Goal: Transaction & Acquisition: Book appointment/travel/reservation

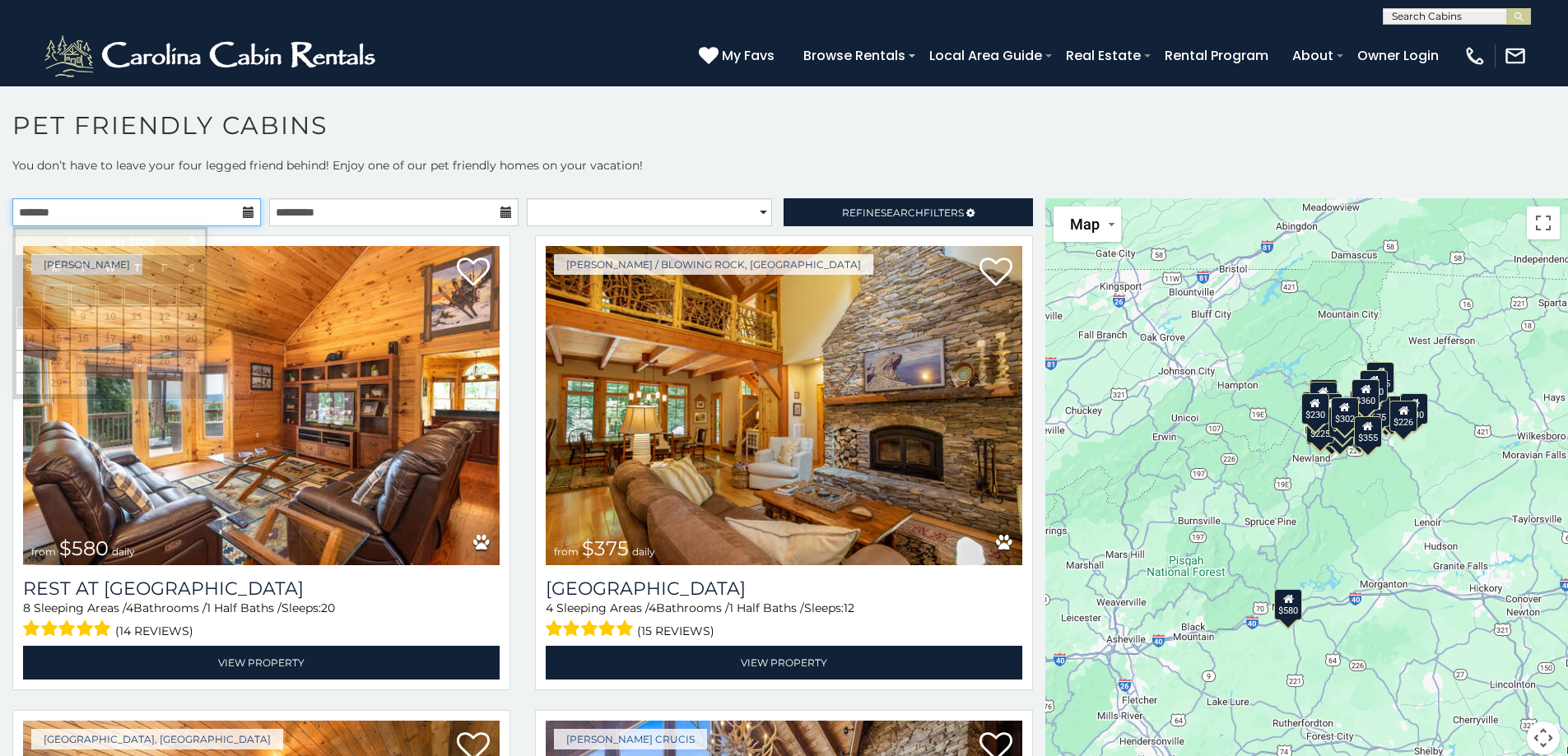
click at [230, 211] on input "text" at bounding box center [137, 212] width 249 height 28
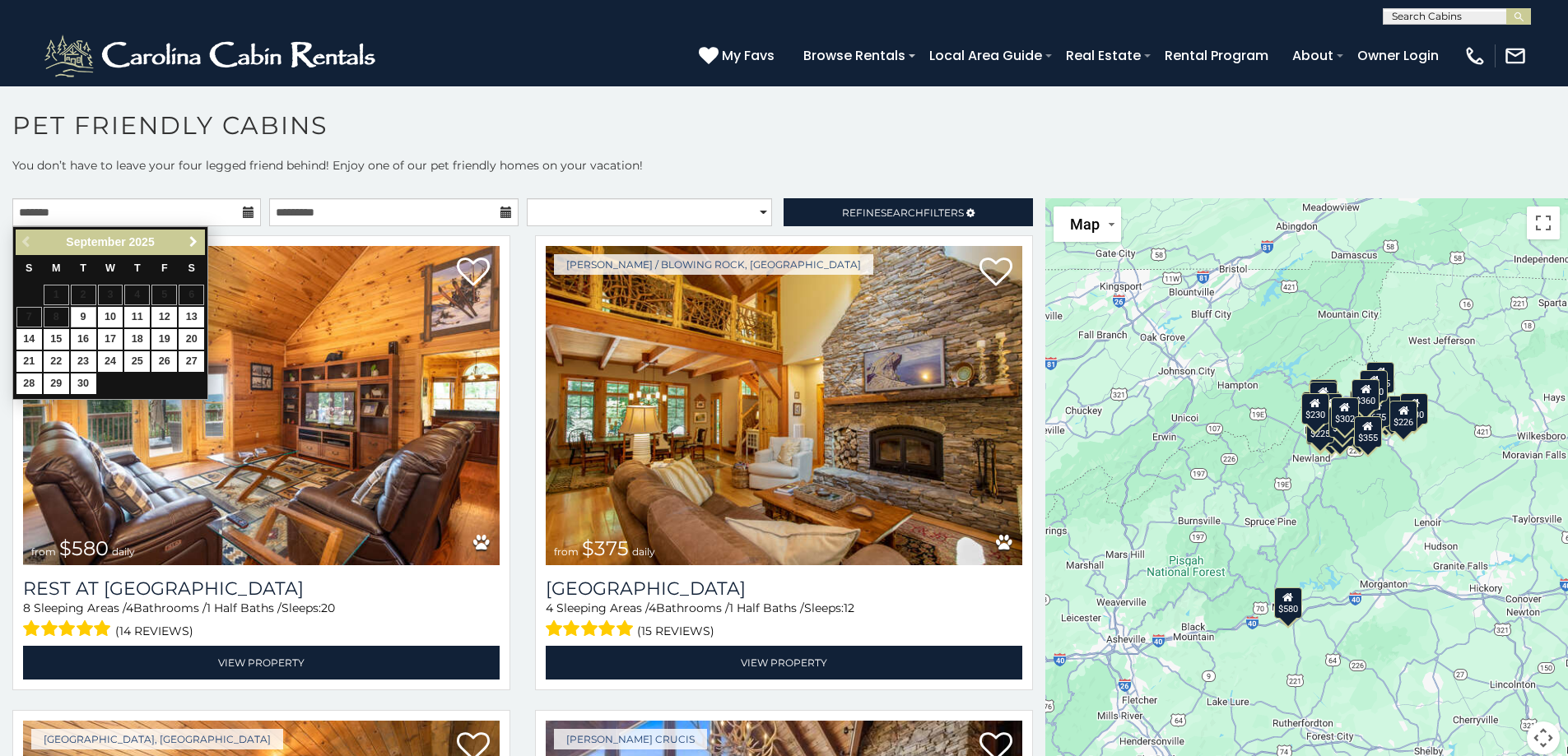
click at [192, 243] on span "Next" at bounding box center [194, 242] width 13 height 13
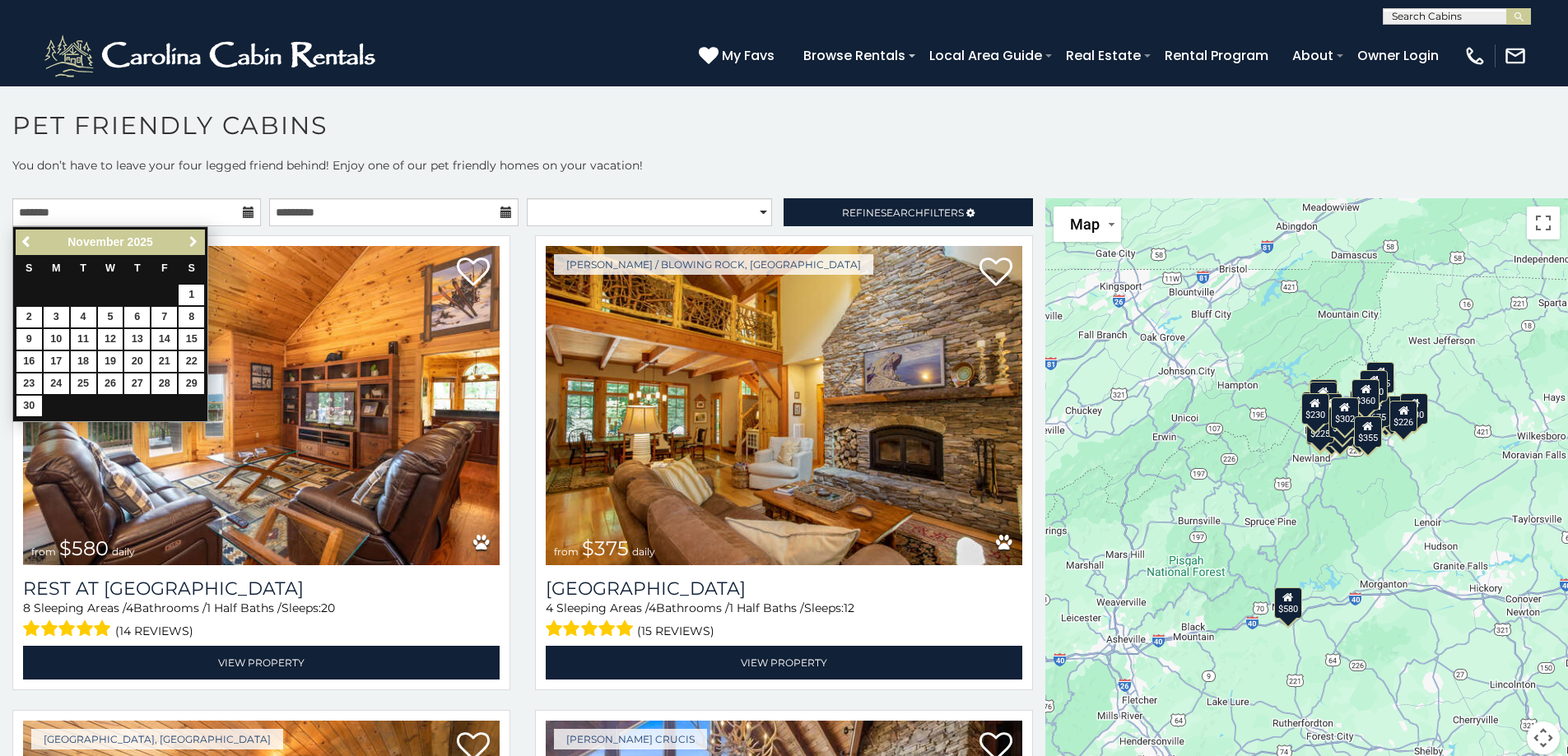
click at [192, 243] on span "Next" at bounding box center [194, 242] width 13 height 13
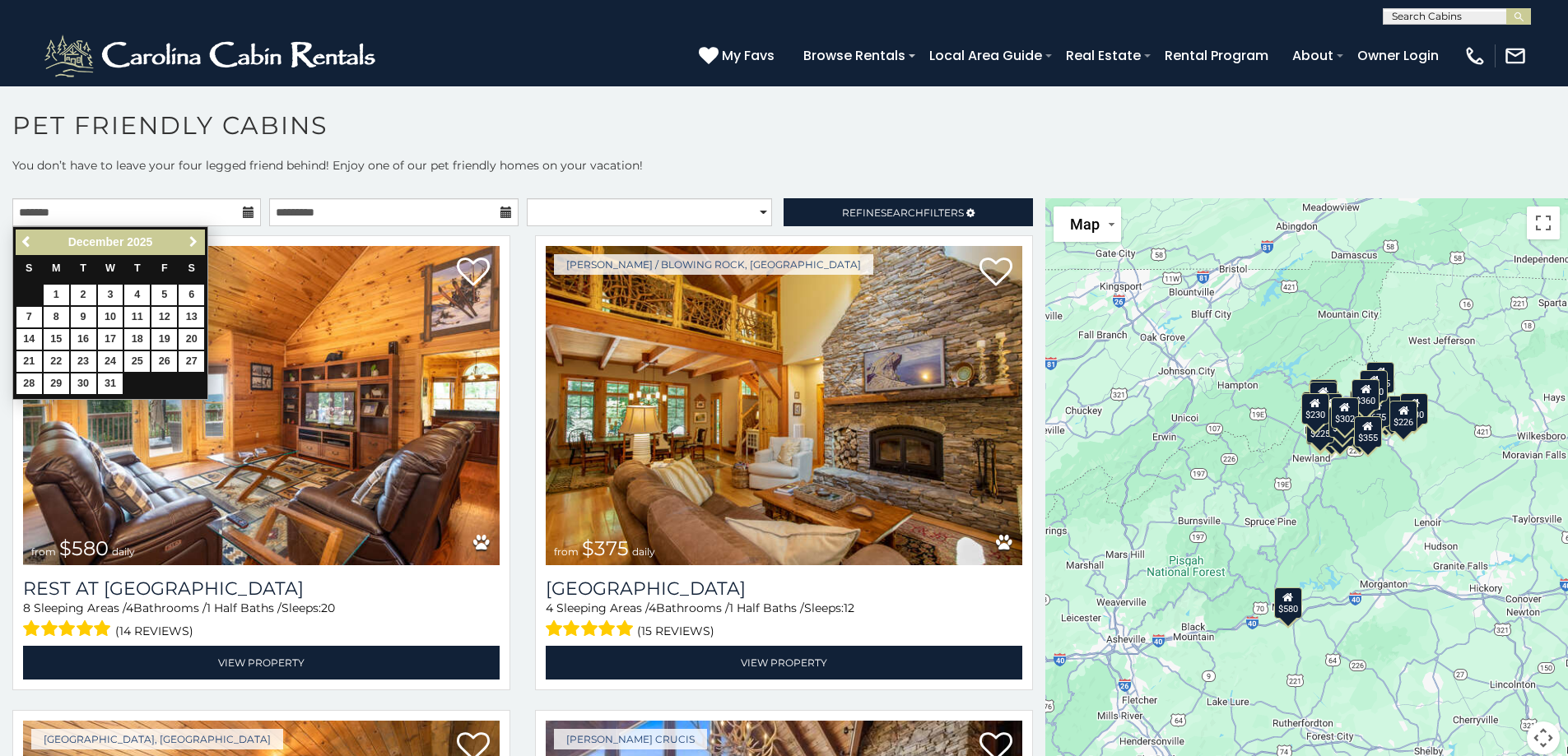
click at [192, 243] on span "Next" at bounding box center [194, 242] width 13 height 13
click at [143, 341] on link "15" at bounding box center [137, 340] width 26 height 21
type input "**********"
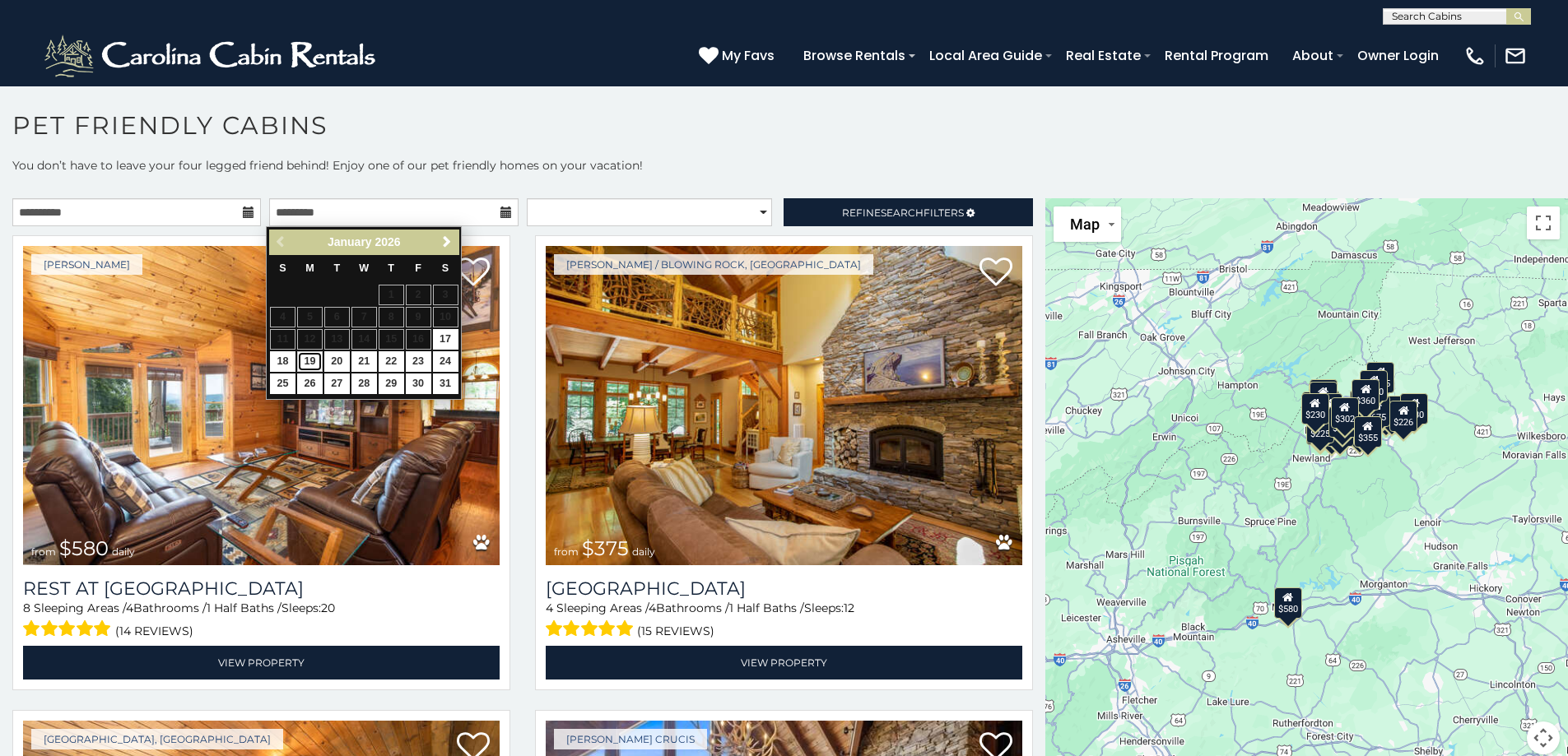
click at [306, 363] on link "19" at bounding box center [310, 362] width 26 height 21
type input "**********"
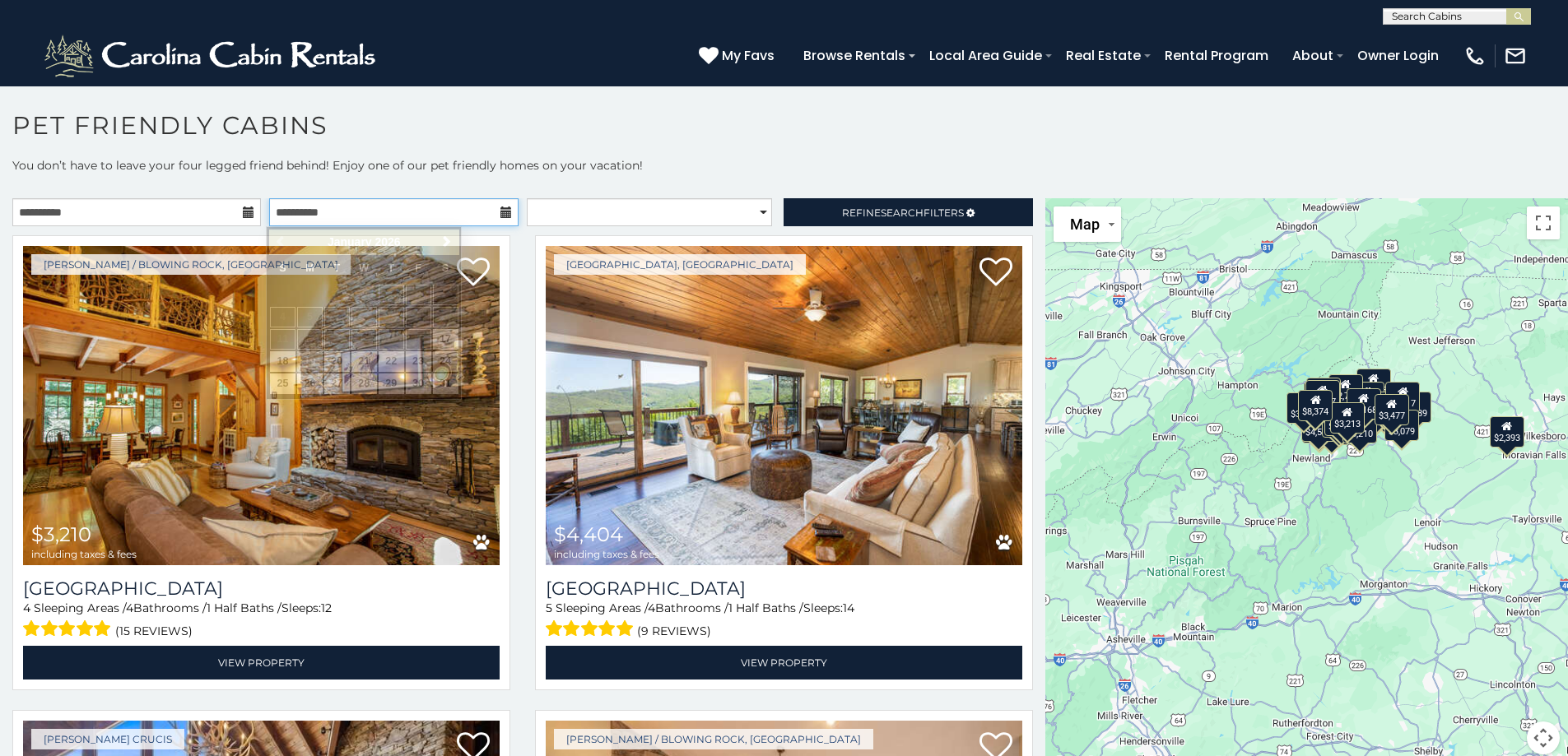
click at [360, 213] on input "**********" at bounding box center [393, 212] width 249 height 28
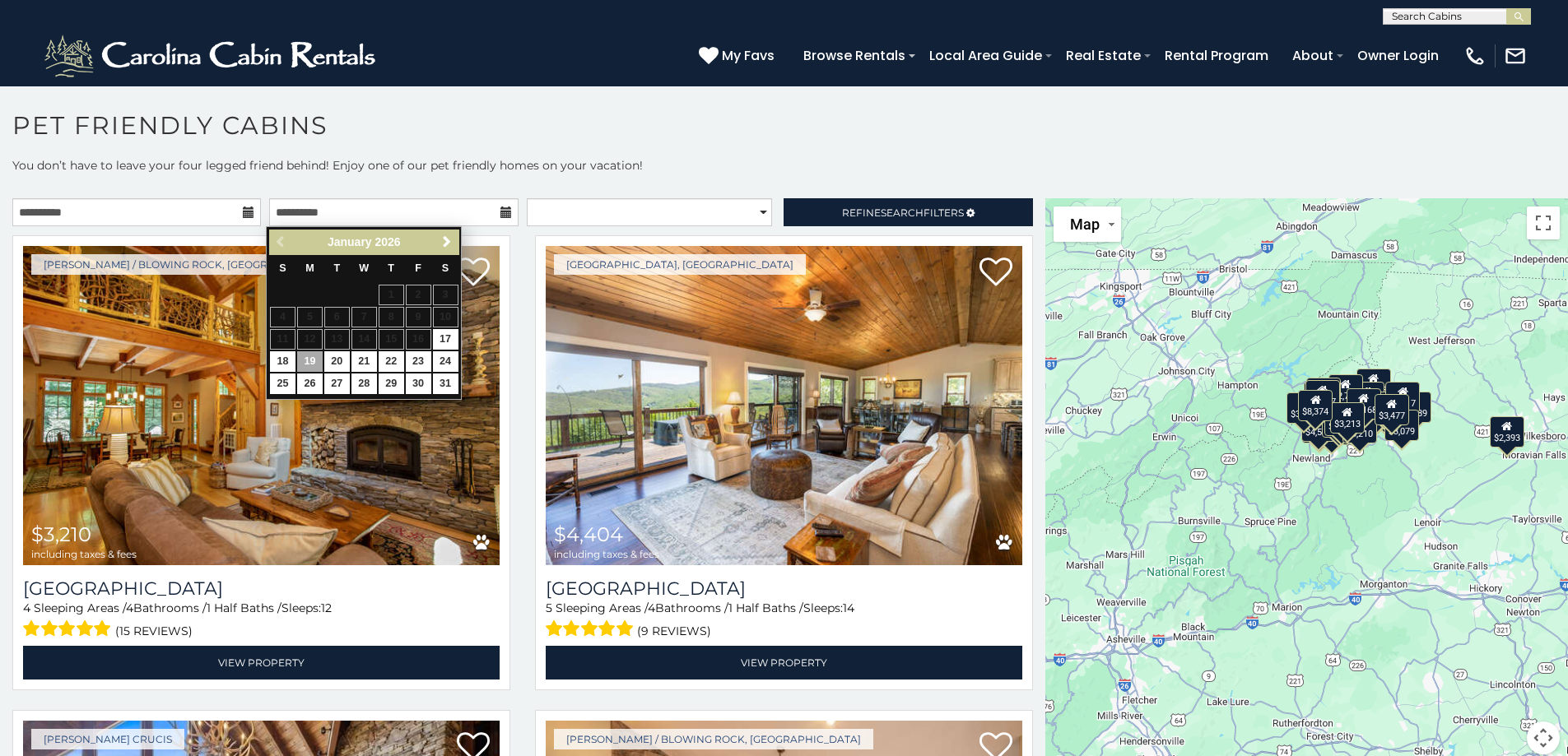
click at [779, 151] on h1 "Pet Friendly Cabins" at bounding box center [784, 133] width 1568 height 47
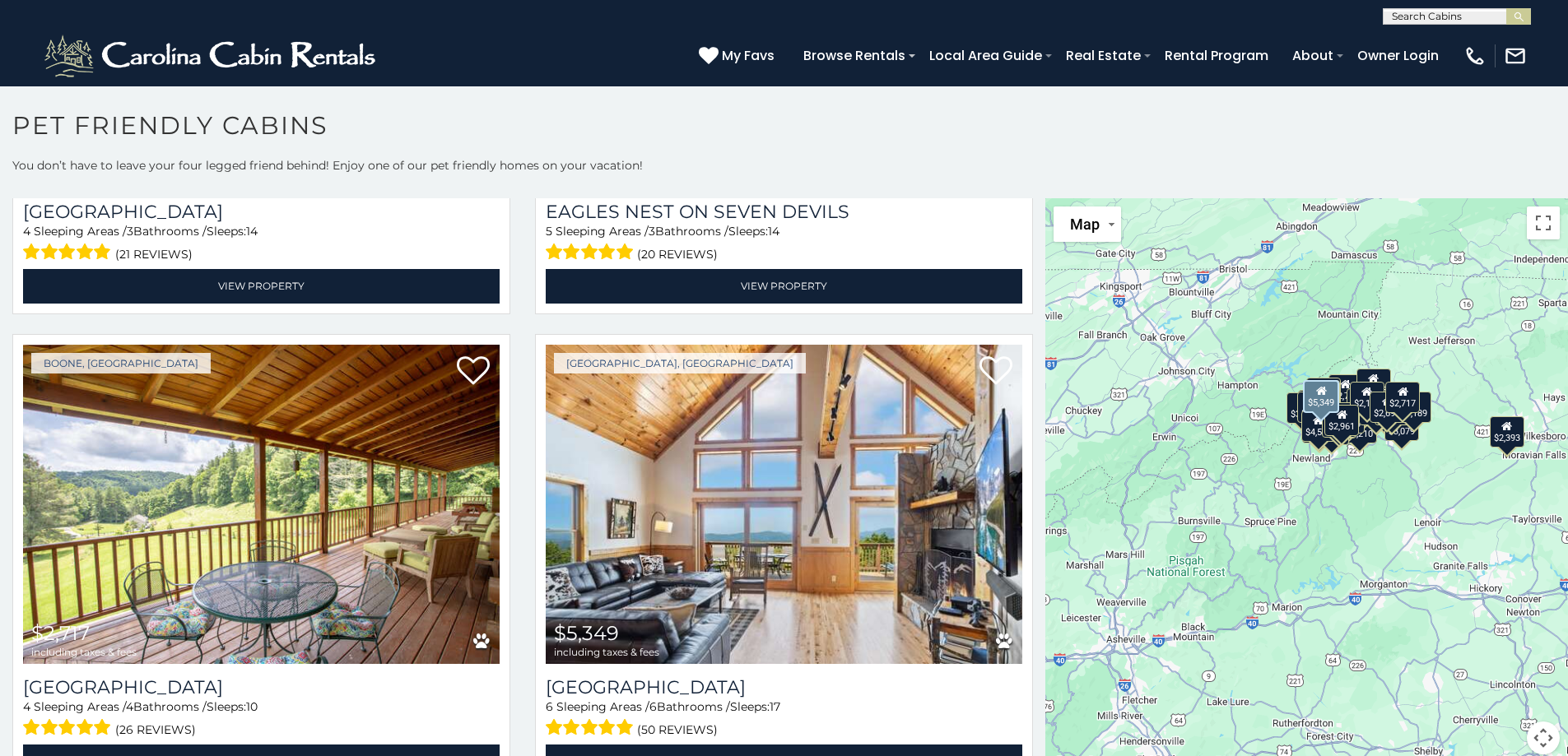
scroll to position [6253, 0]
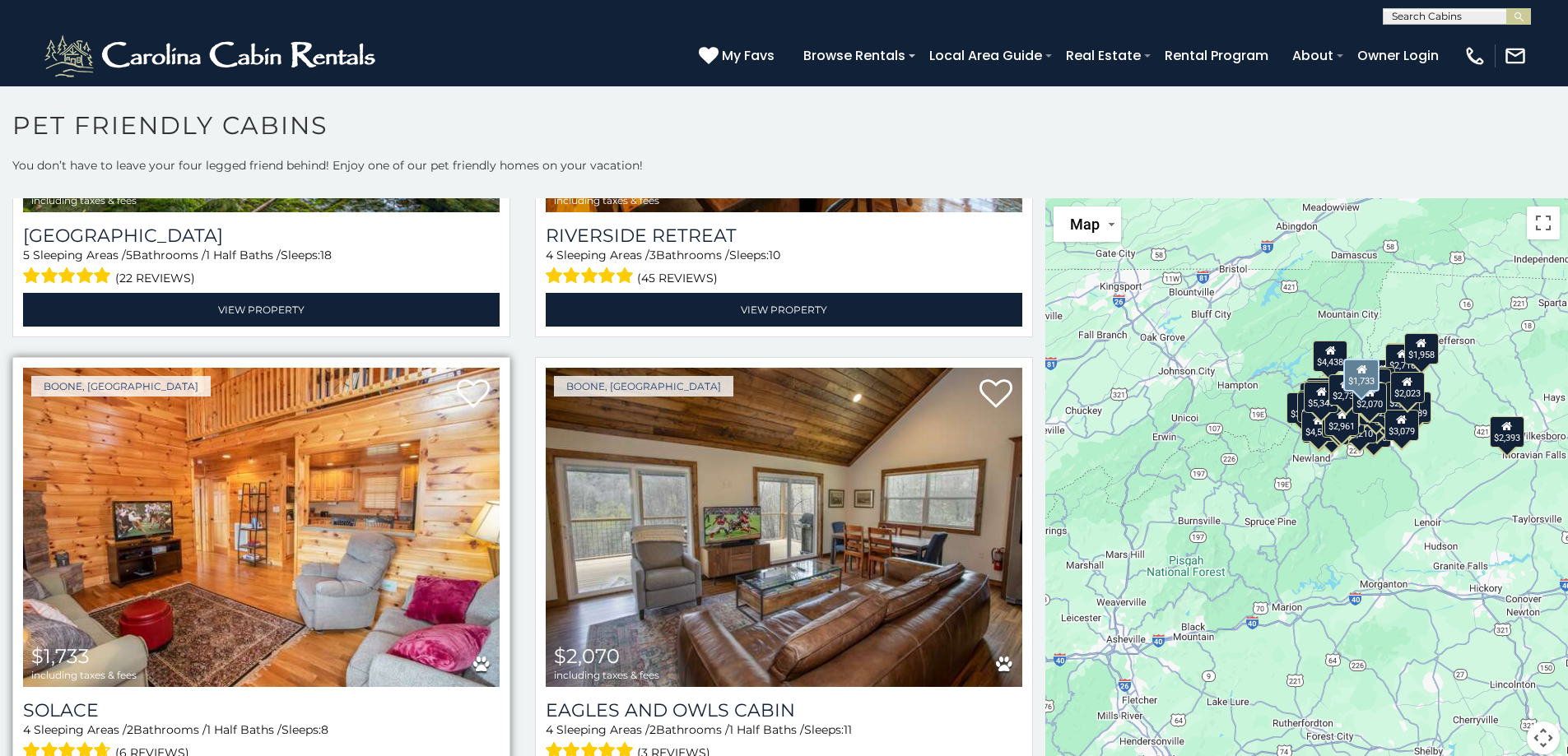
scroll to position [7501, 0]
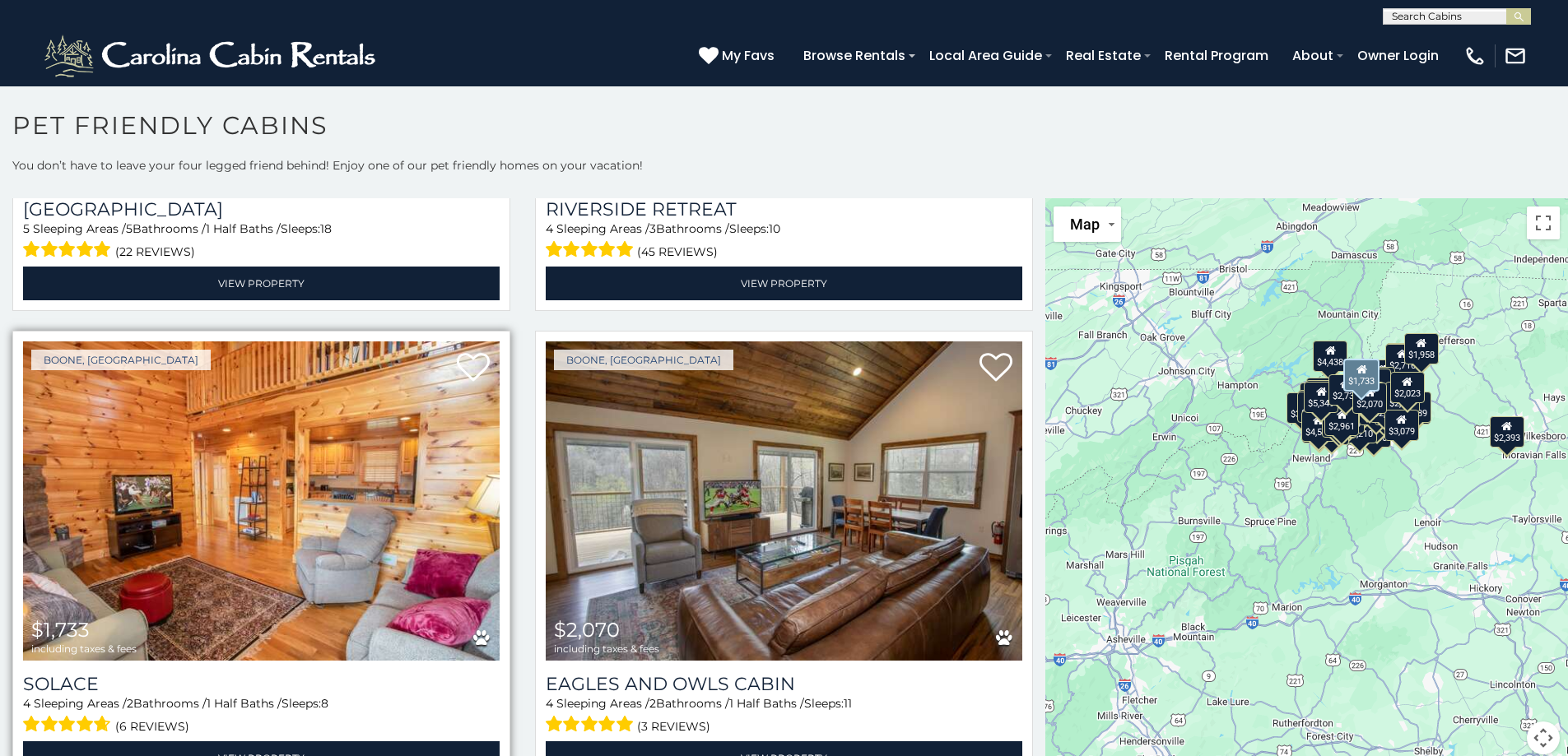
click at [292, 438] on img at bounding box center [261, 501] width 477 height 319
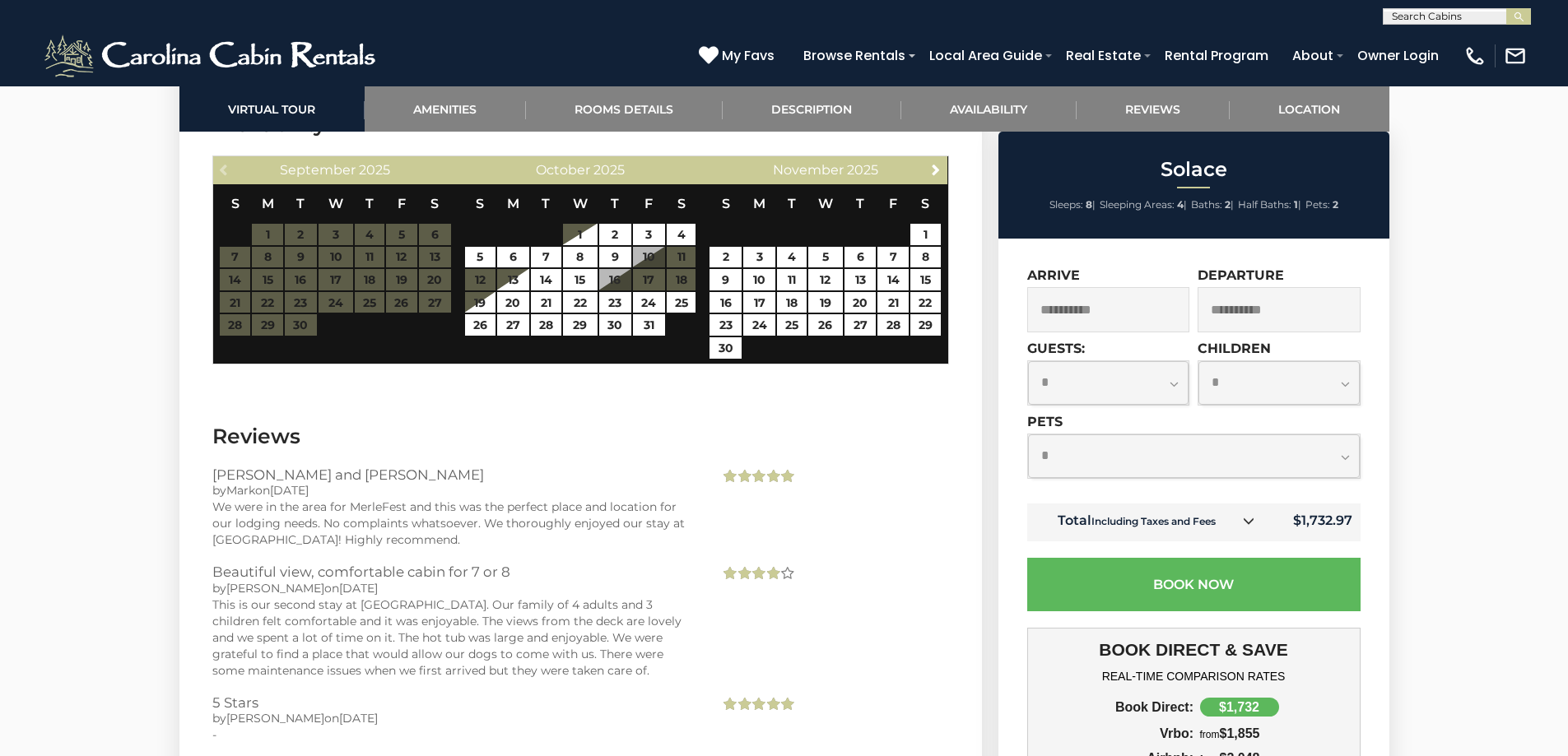
scroll to position [3044, 0]
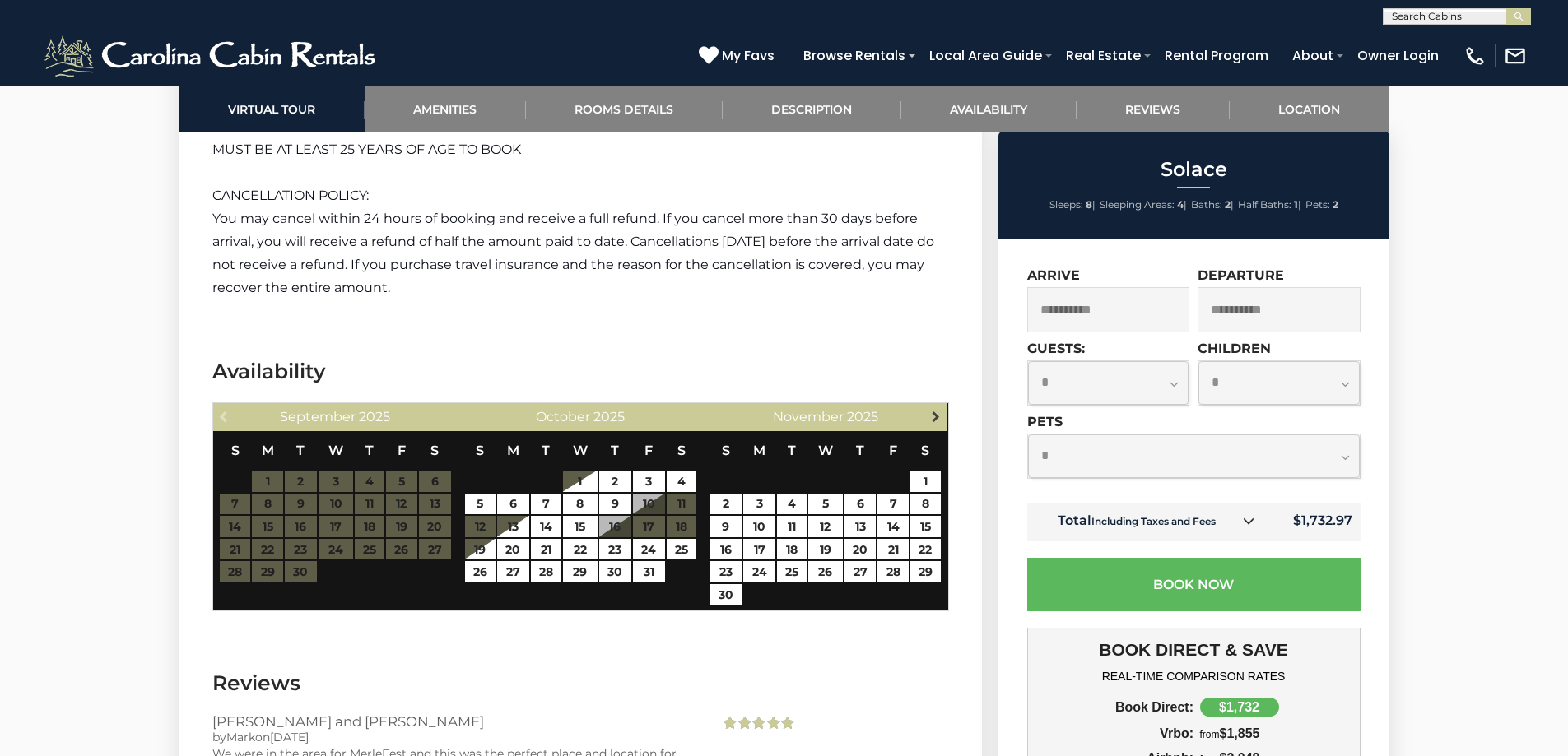
click at [932, 409] on span "Next" at bounding box center [936, 416] width 13 height 13
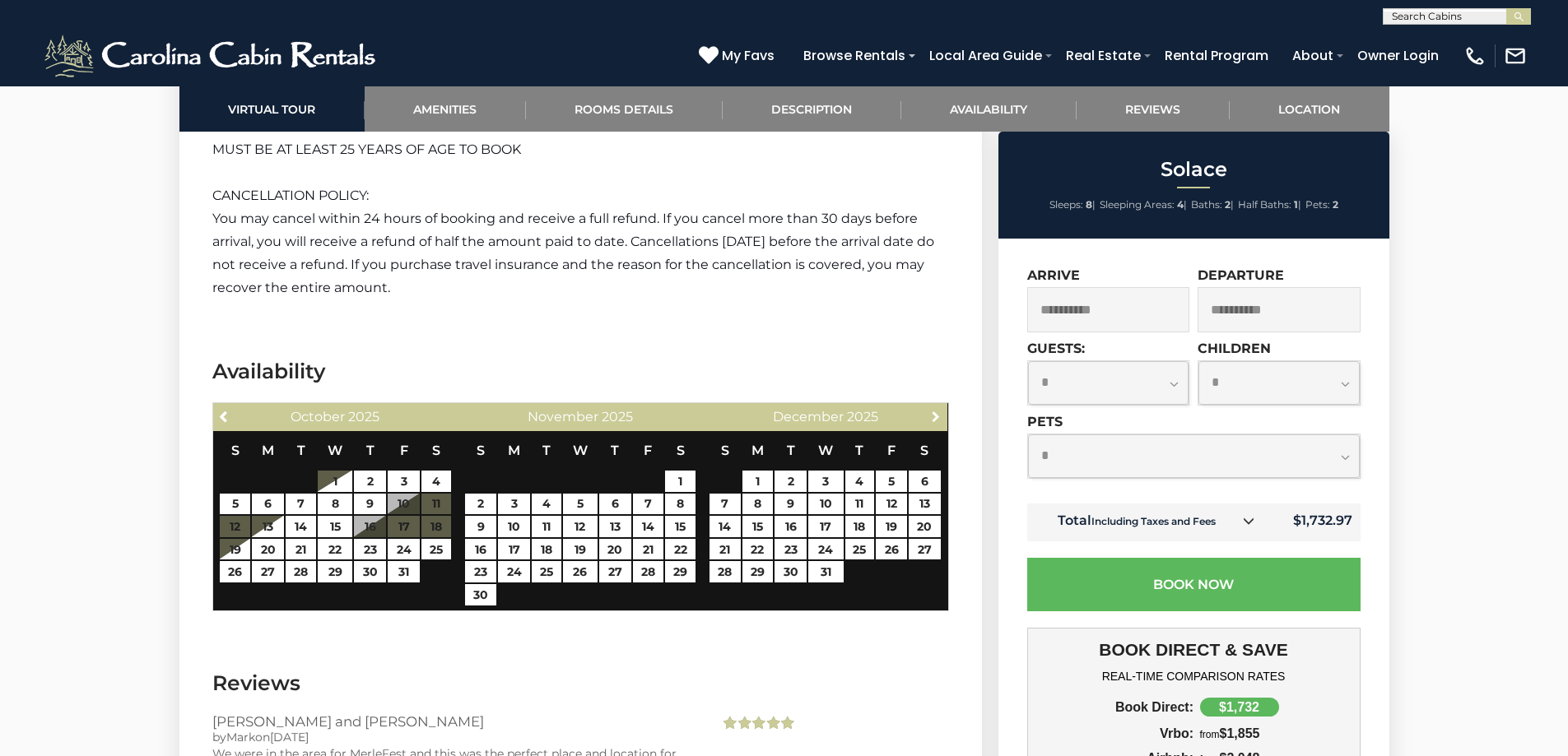
click at [932, 409] on span "Next" at bounding box center [936, 416] width 13 height 13
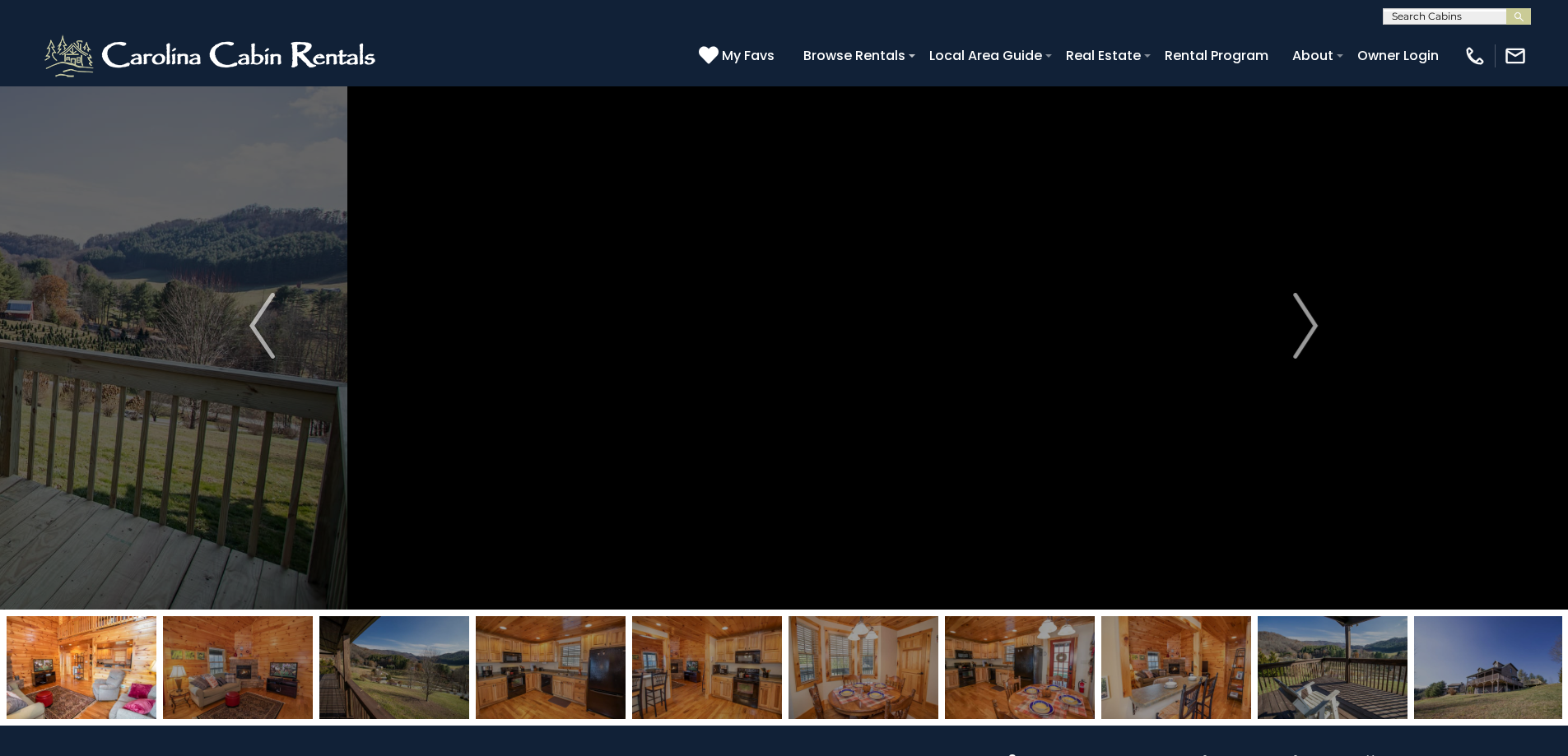
scroll to position [38, 0]
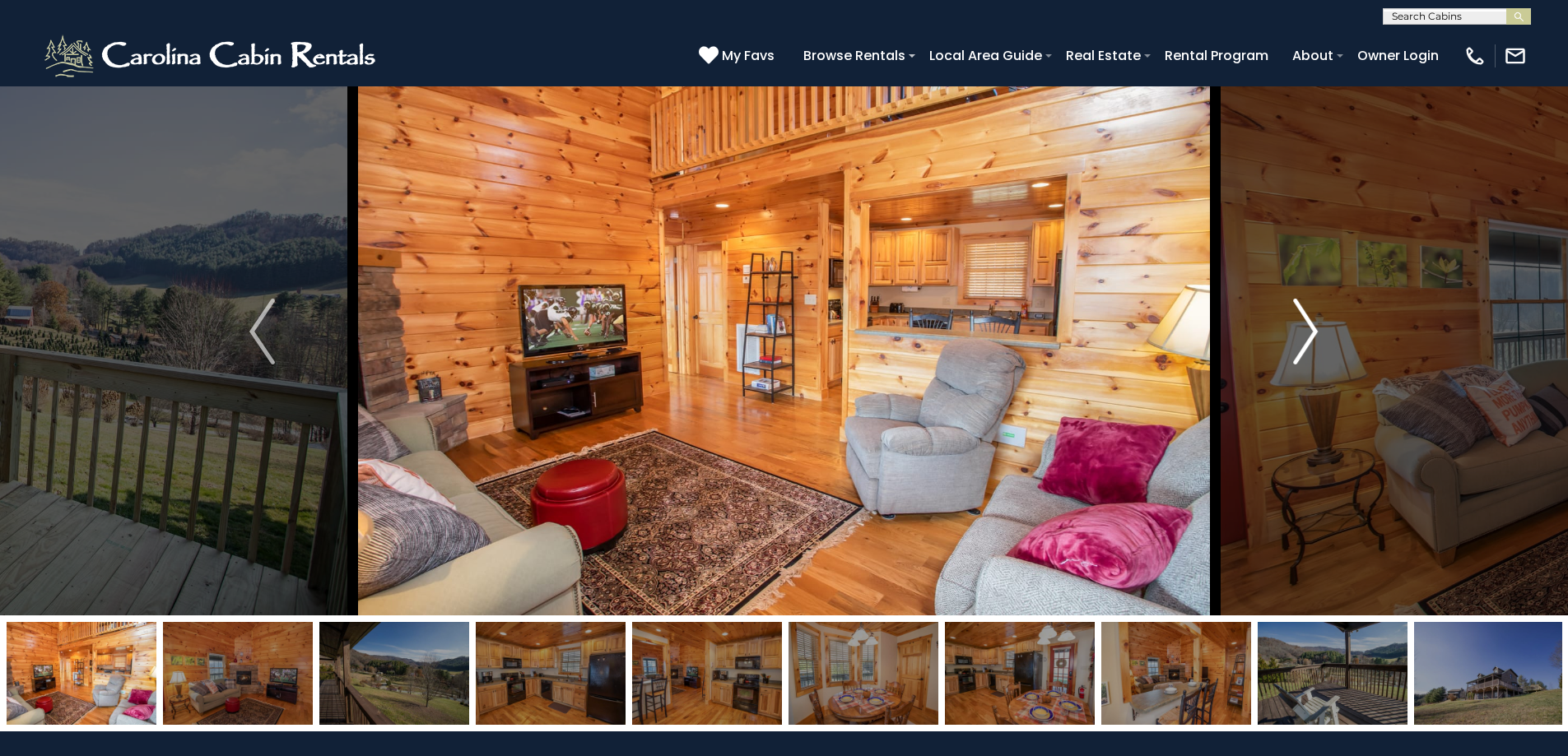
click at [1316, 333] on img "Next" at bounding box center [1306, 331] width 25 height 66
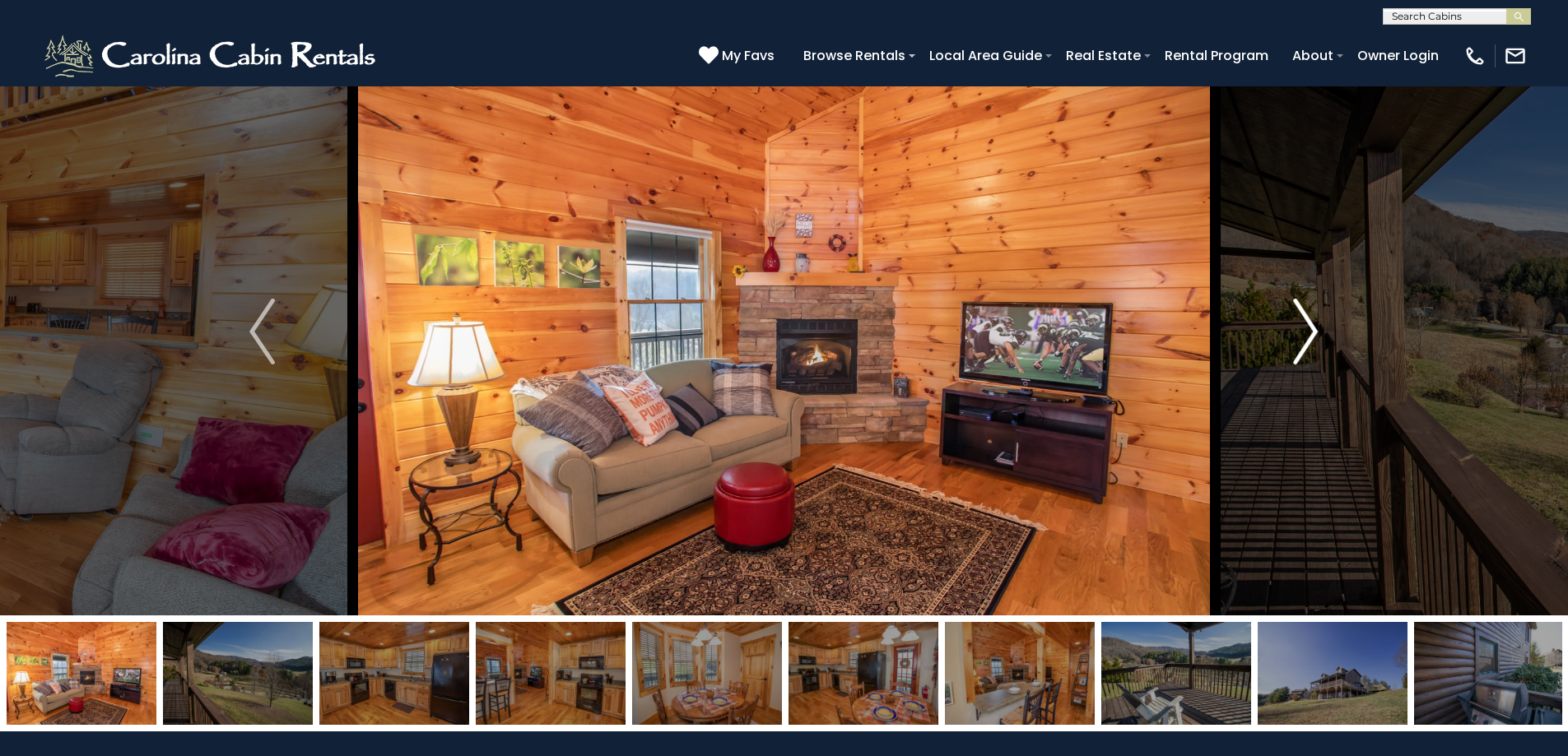
click at [1317, 326] on img "Next" at bounding box center [1306, 331] width 25 height 66
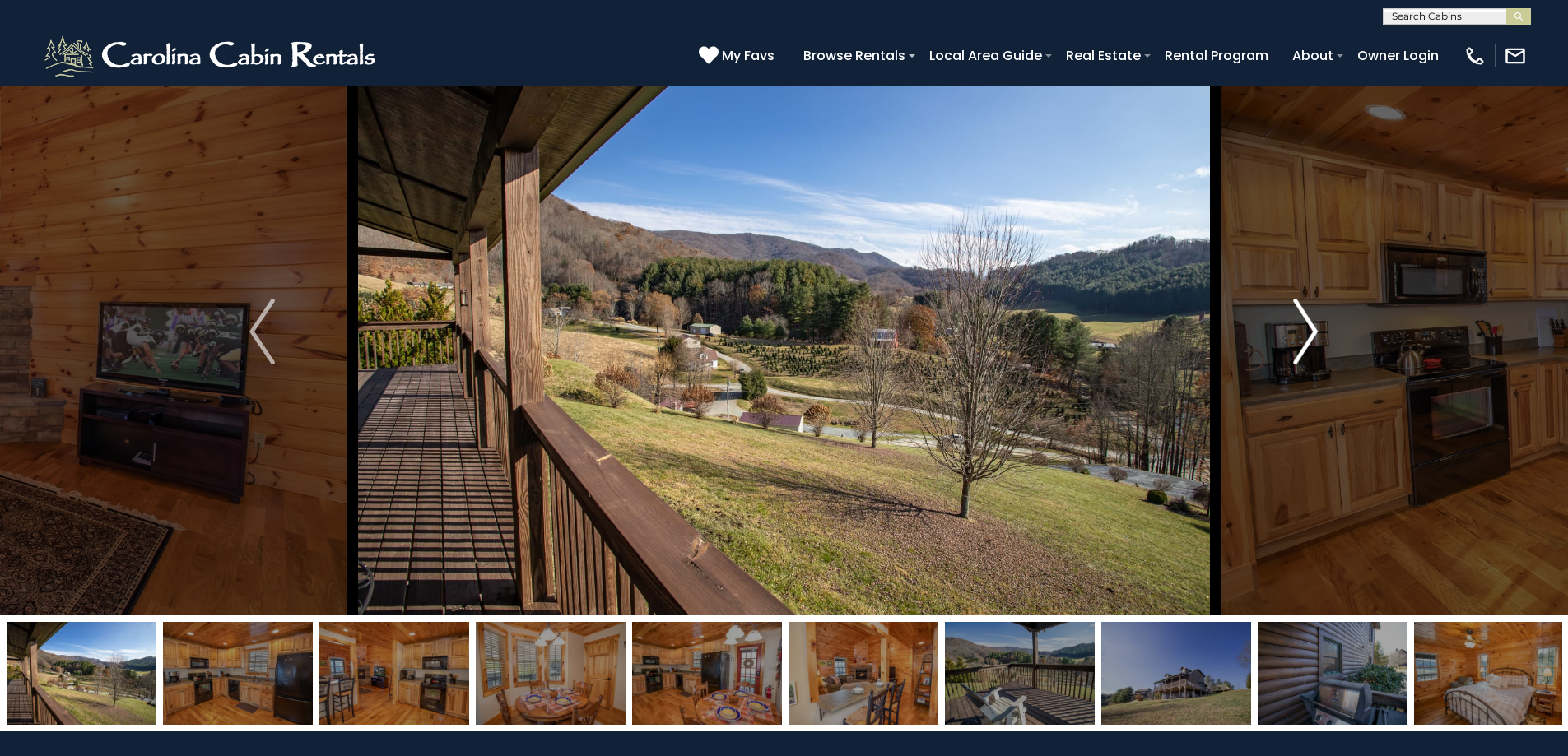
click at [1319, 326] on button "Next" at bounding box center [1306, 331] width 182 height 568
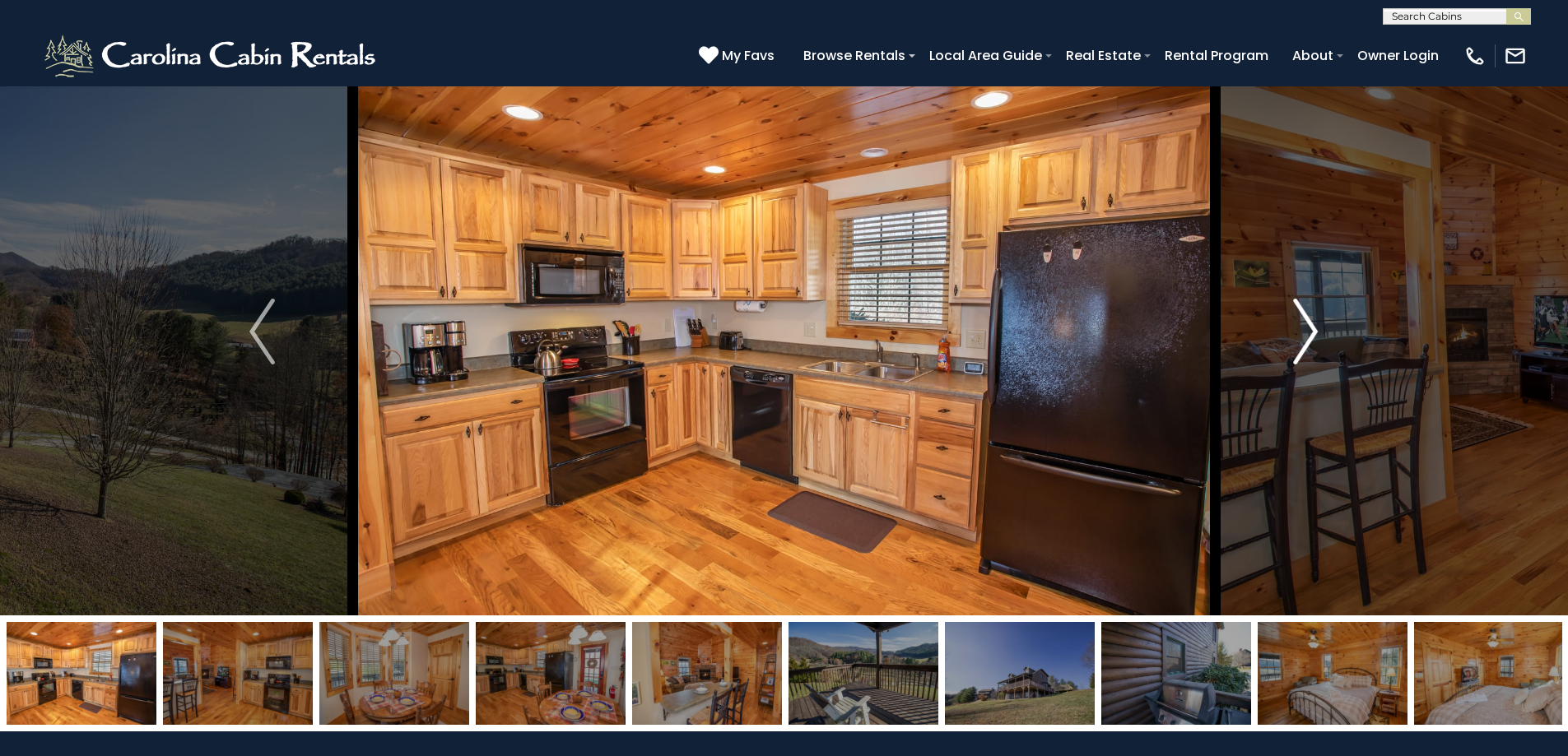
click at [1319, 326] on button "Next" at bounding box center [1306, 331] width 182 height 568
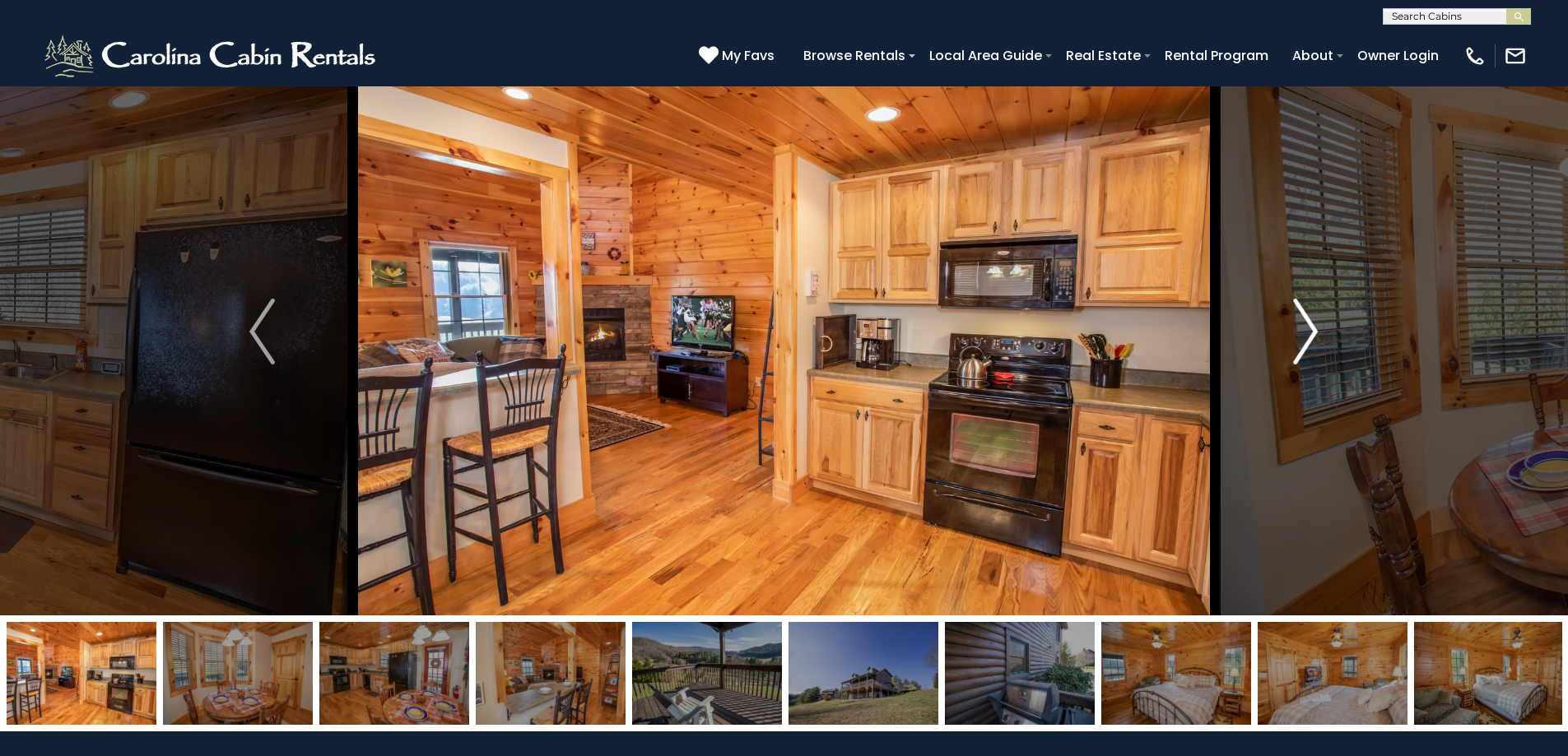
click at [1319, 326] on button "Next" at bounding box center [1306, 331] width 182 height 568
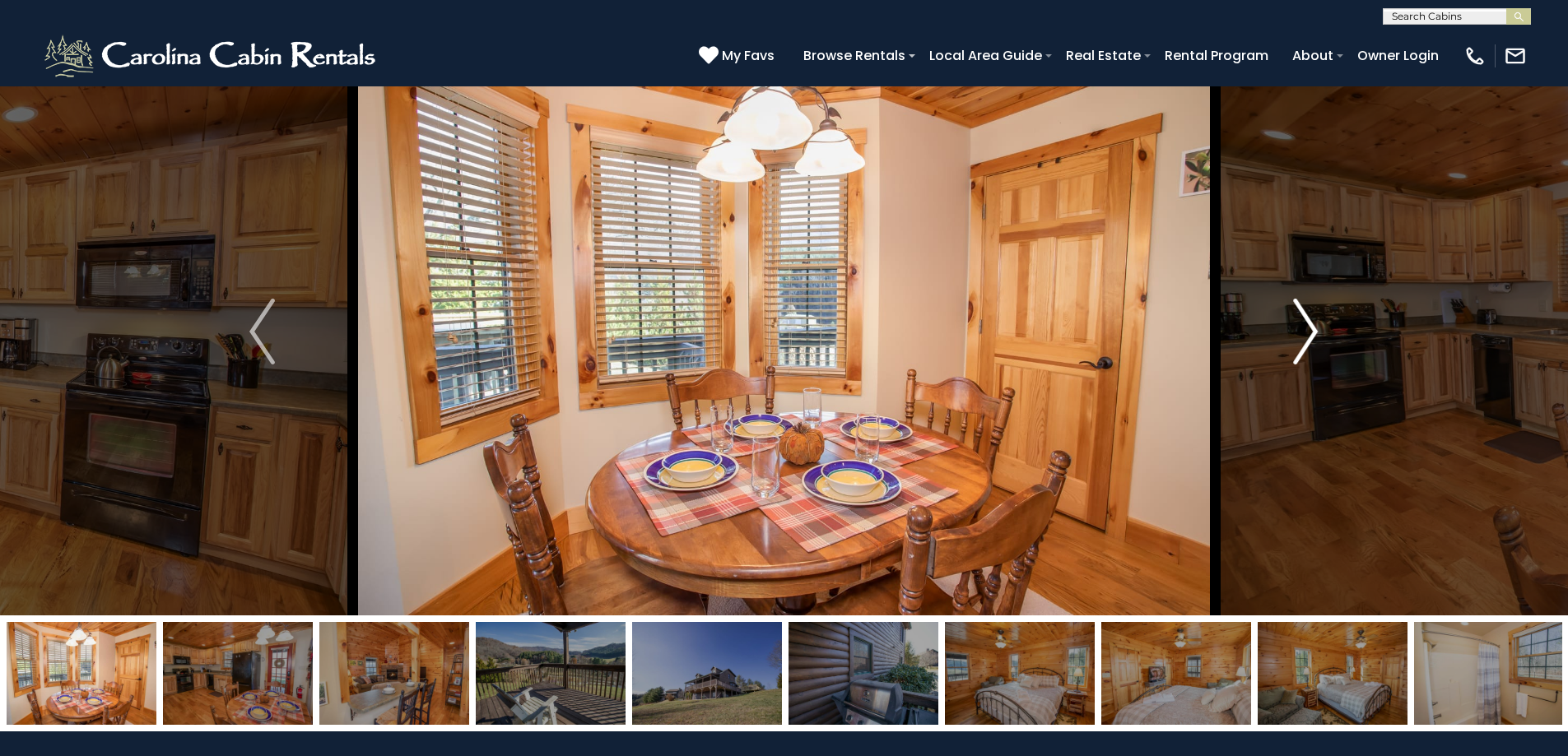
click at [1319, 326] on button "Next" at bounding box center [1306, 331] width 182 height 568
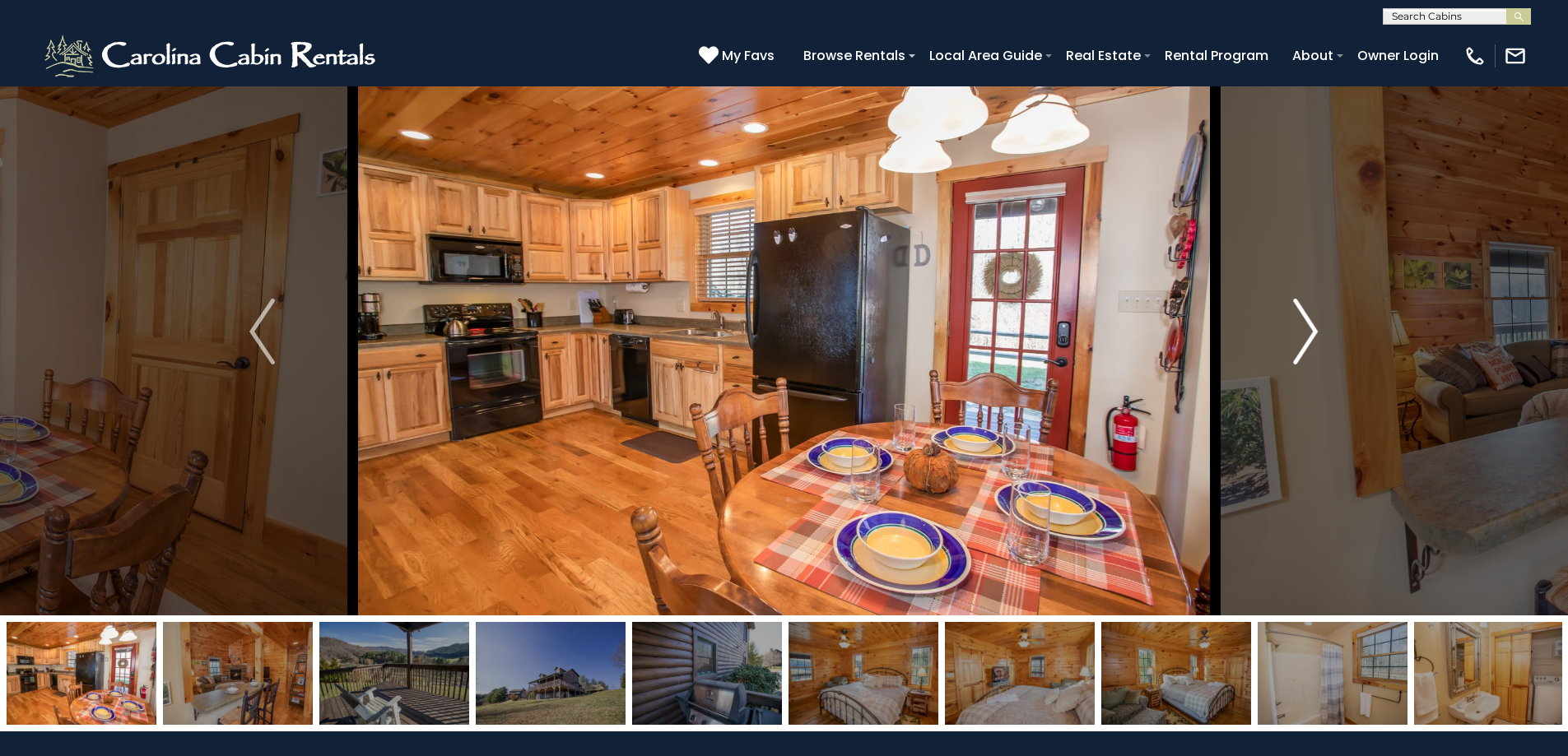
click at [1319, 326] on button "Next" at bounding box center [1306, 331] width 182 height 568
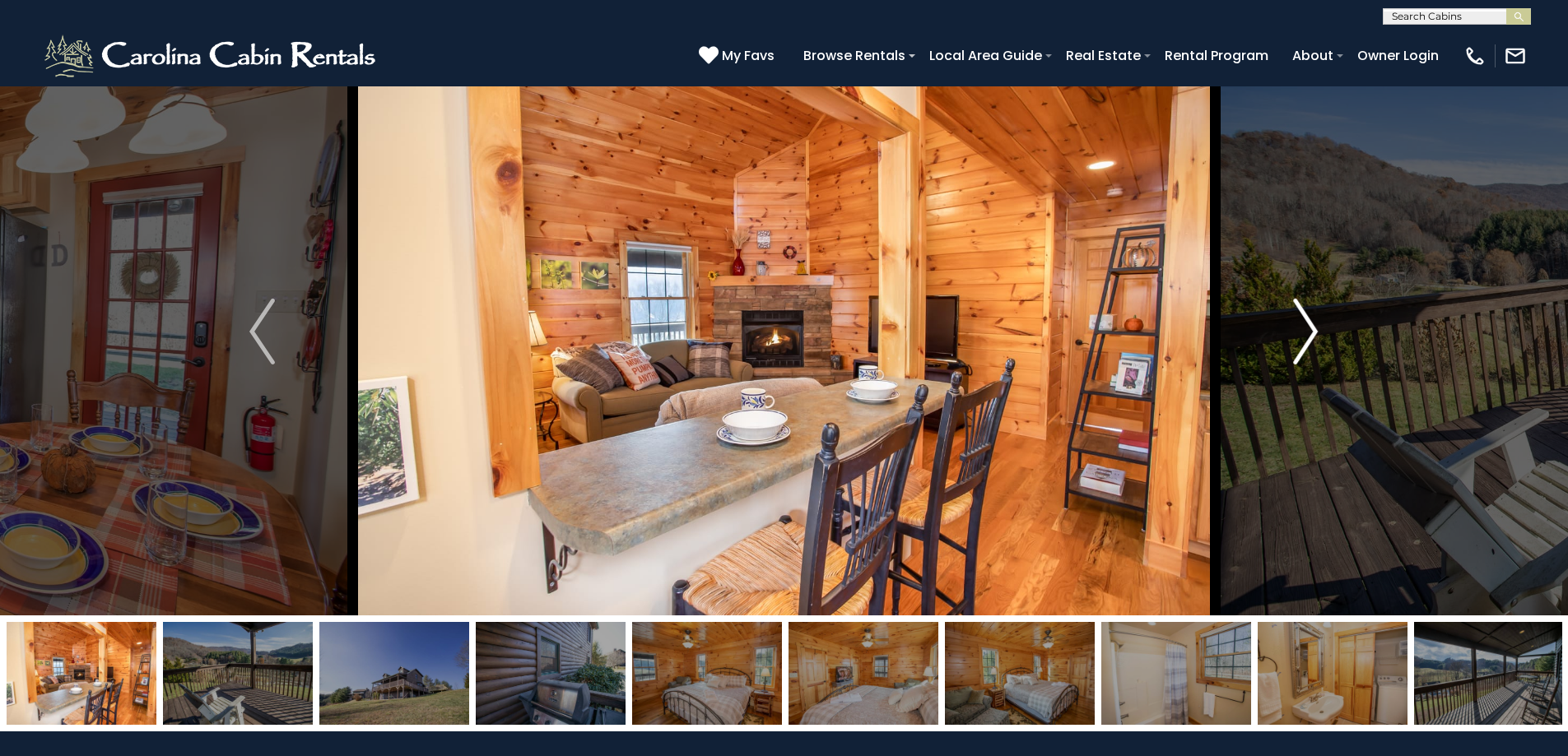
click at [1319, 326] on button "Next" at bounding box center [1306, 331] width 182 height 568
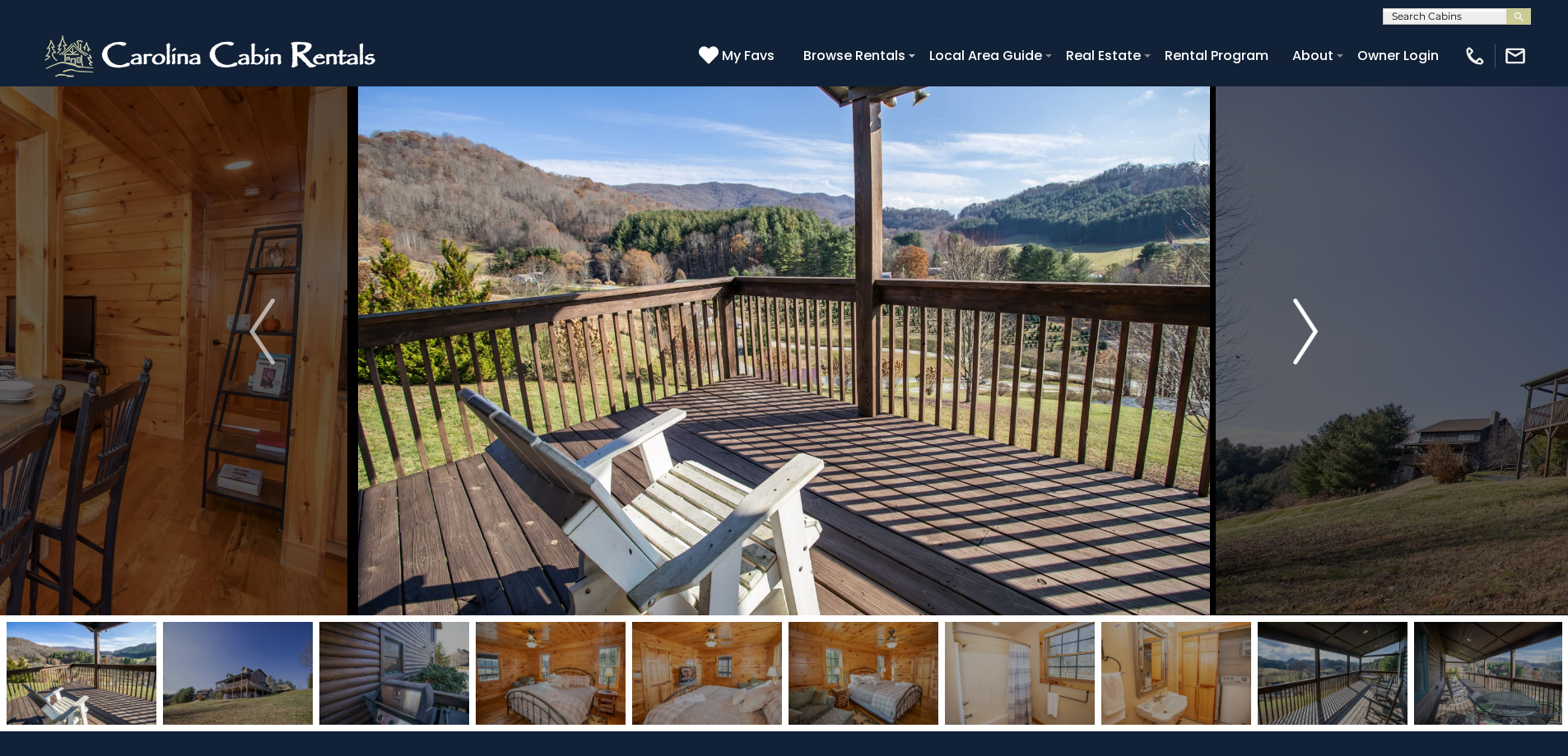
click at [1319, 326] on button "Next" at bounding box center [1306, 331] width 182 height 568
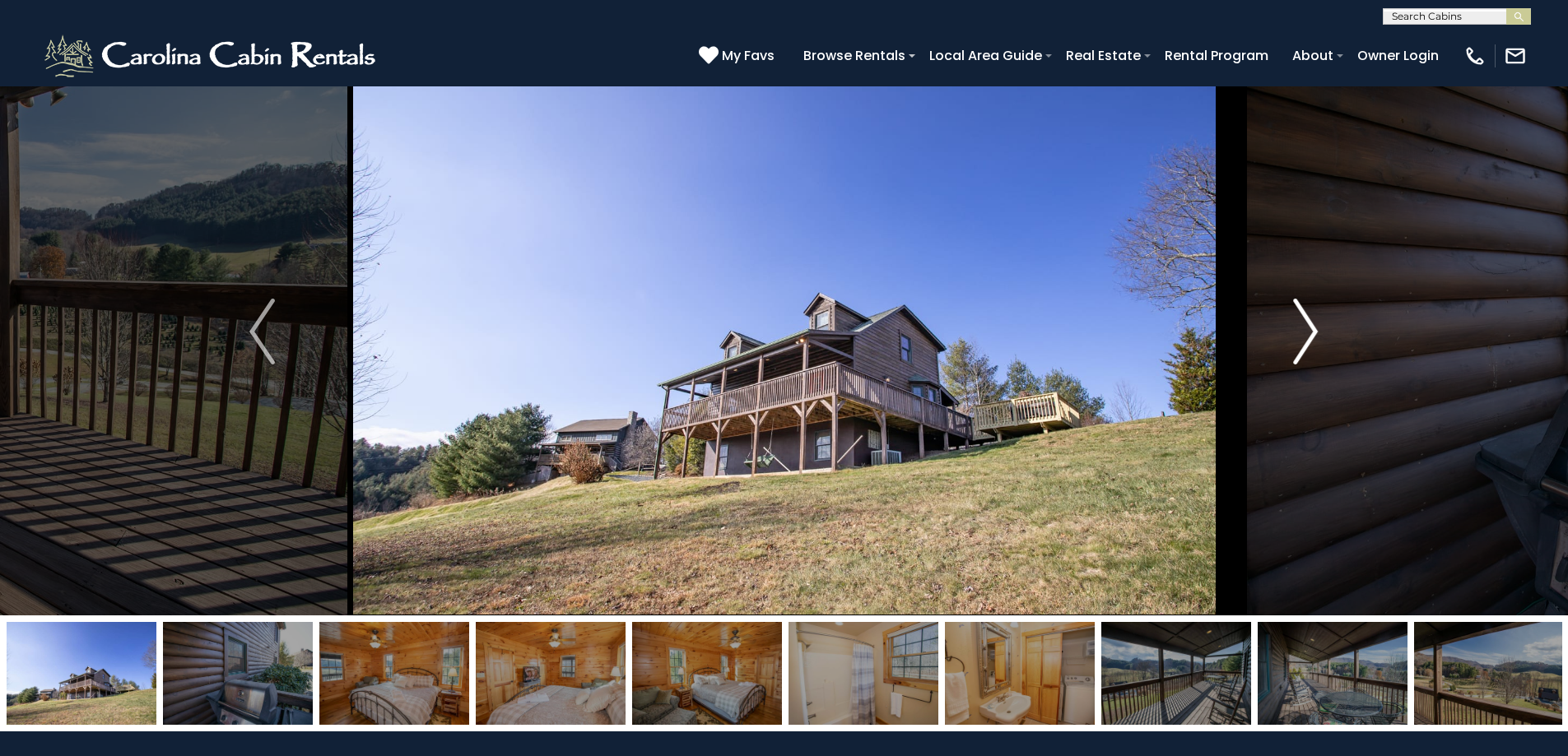
click at [1319, 326] on button "Next" at bounding box center [1306, 331] width 182 height 568
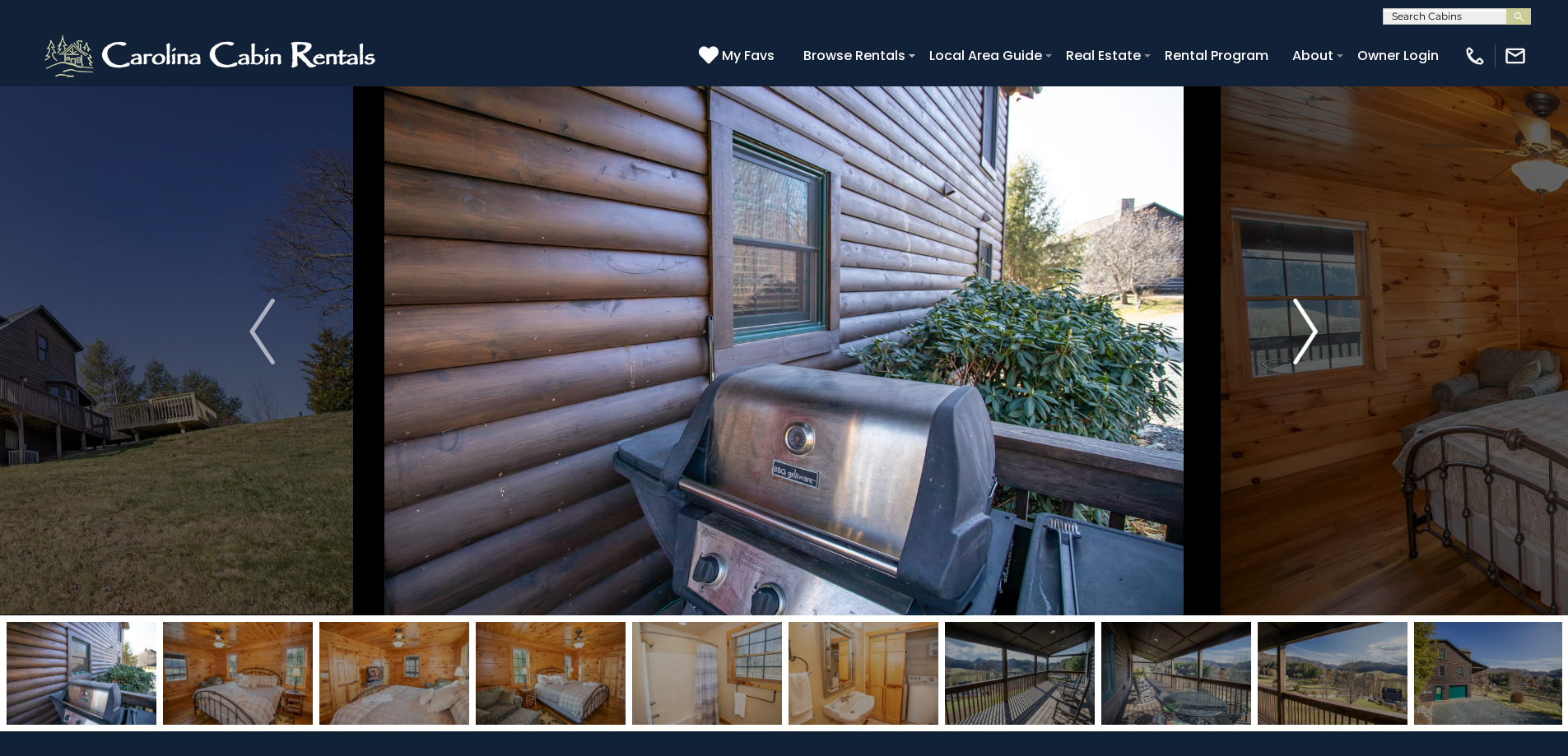
click at [1319, 326] on button "Next" at bounding box center [1306, 331] width 182 height 568
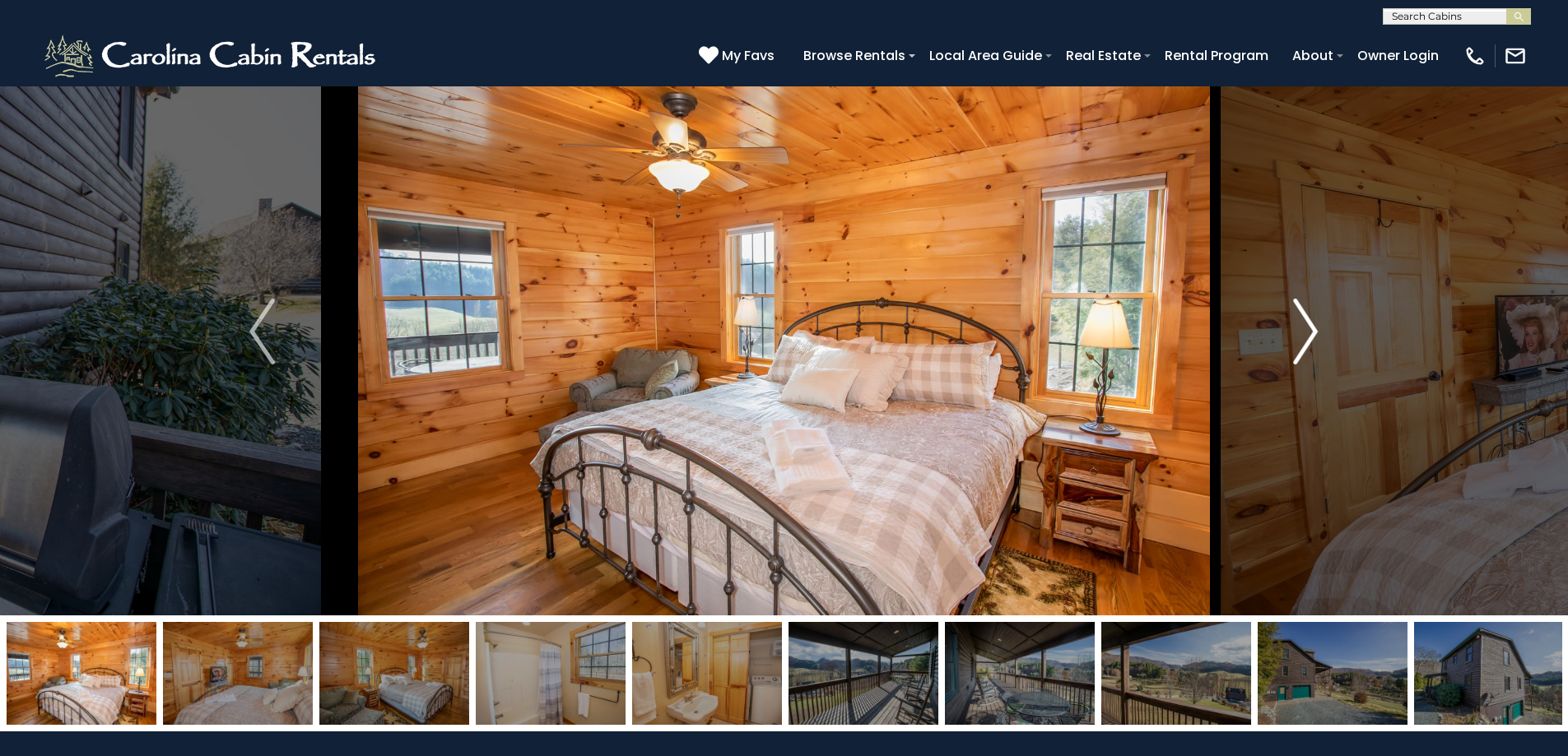
click at [1319, 326] on button "Next" at bounding box center [1306, 331] width 182 height 568
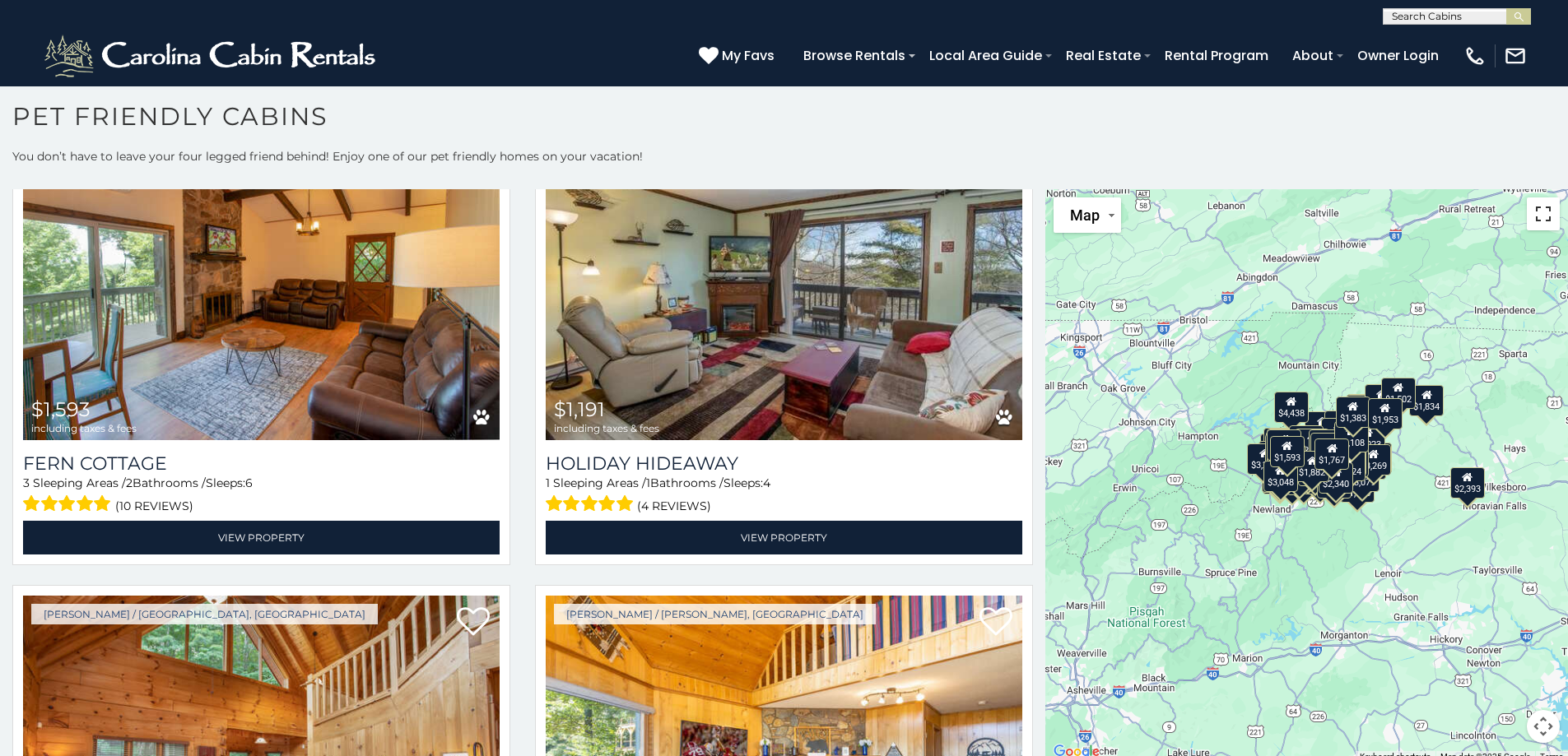
drag, startPoint x: 1532, startPoint y: 205, endPoint x: 1528, endPoint y: 308, distance: 103.1
click at [1532, 206] on button "Toggle fullscreen view" at bounding box center [1543, 214] width 33 height 33
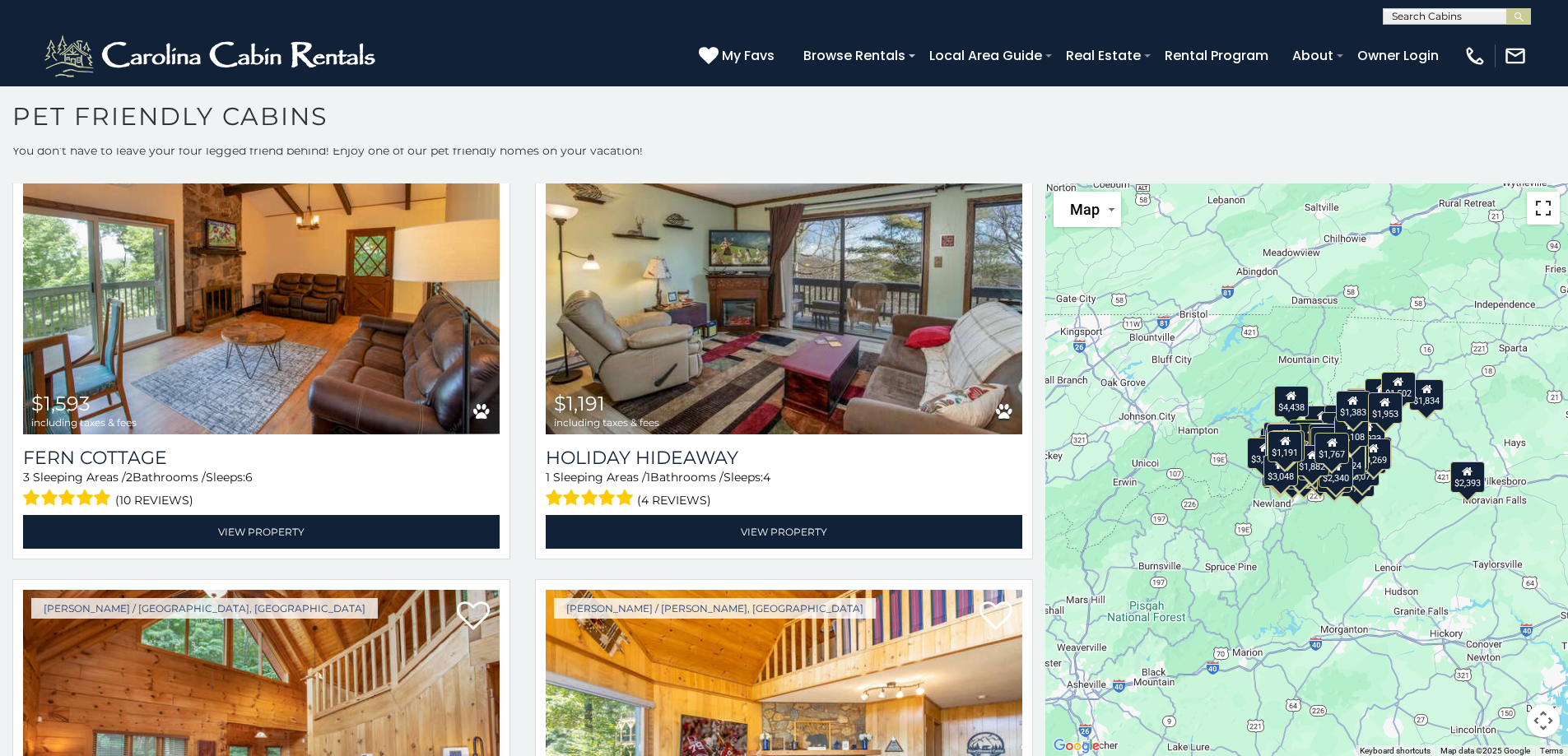
scroll to position [7, 0]
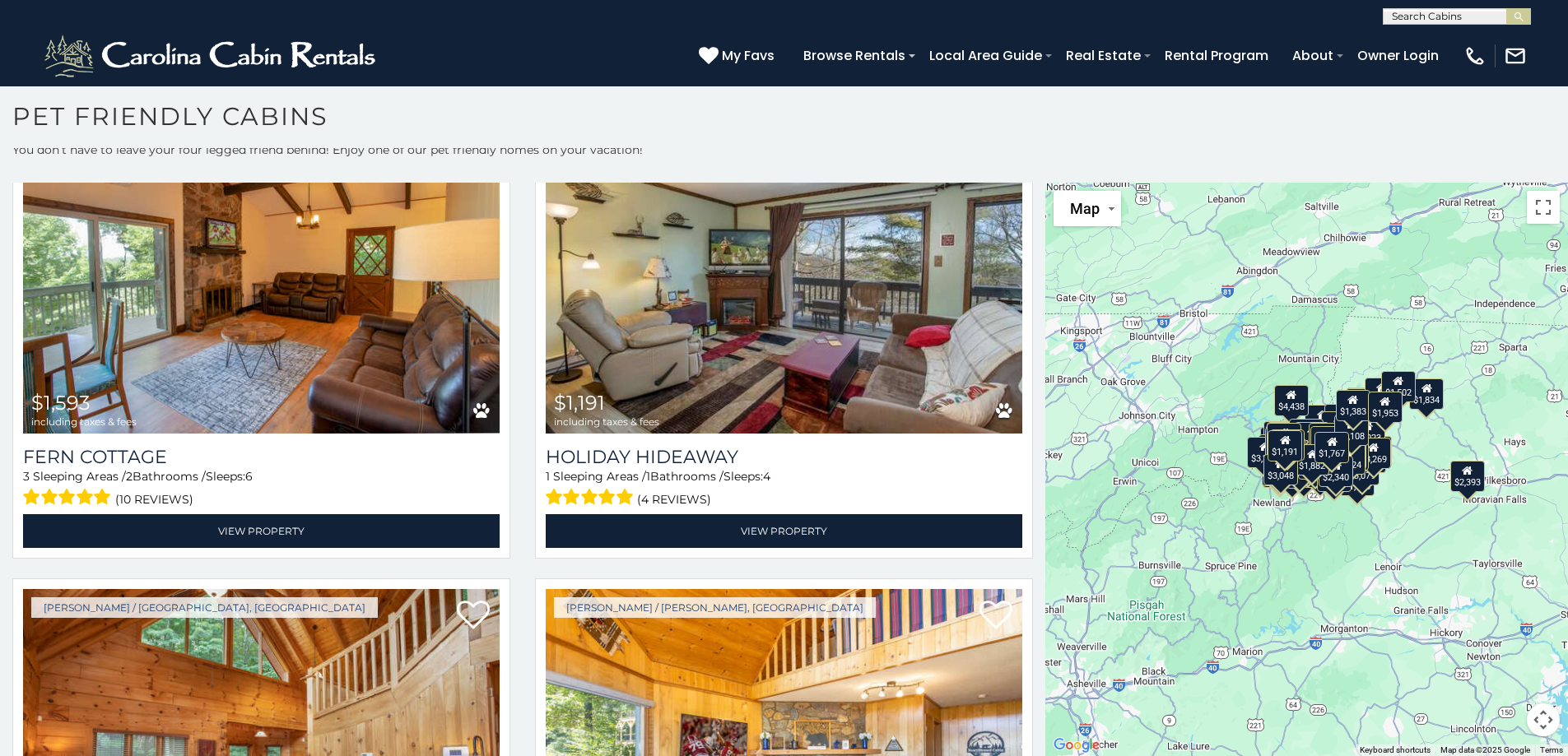
click at [1539, 714] on button "Map camera controls" at bounding box center [1543, 720] width 33 height 33
click at [1487, 637] on button "Zoom in" at bounding box center [1502, 637] width 33 height 33
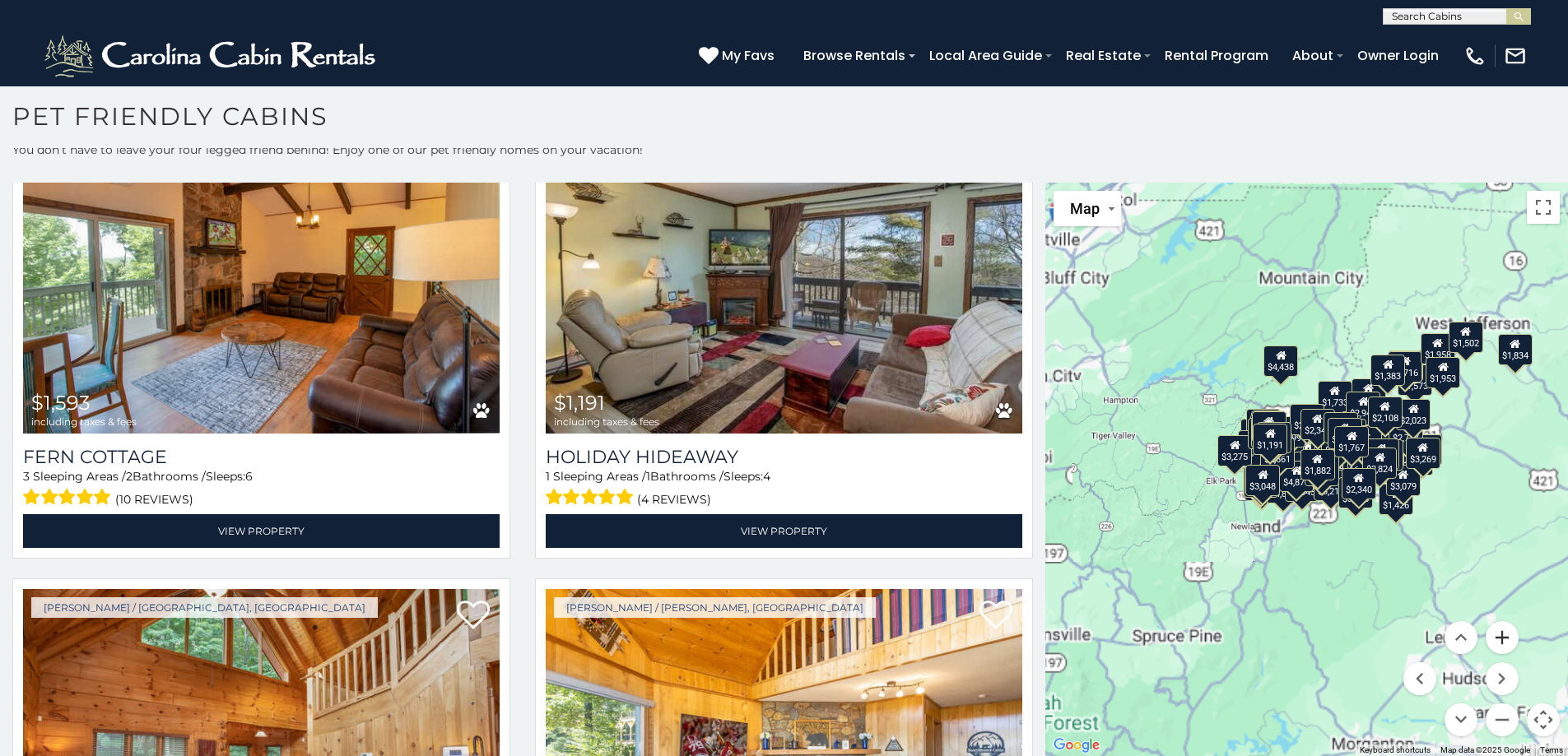
click at [1487, 637] on button "Zoom in" at bounding box center [1502, 637] width 33 height 33
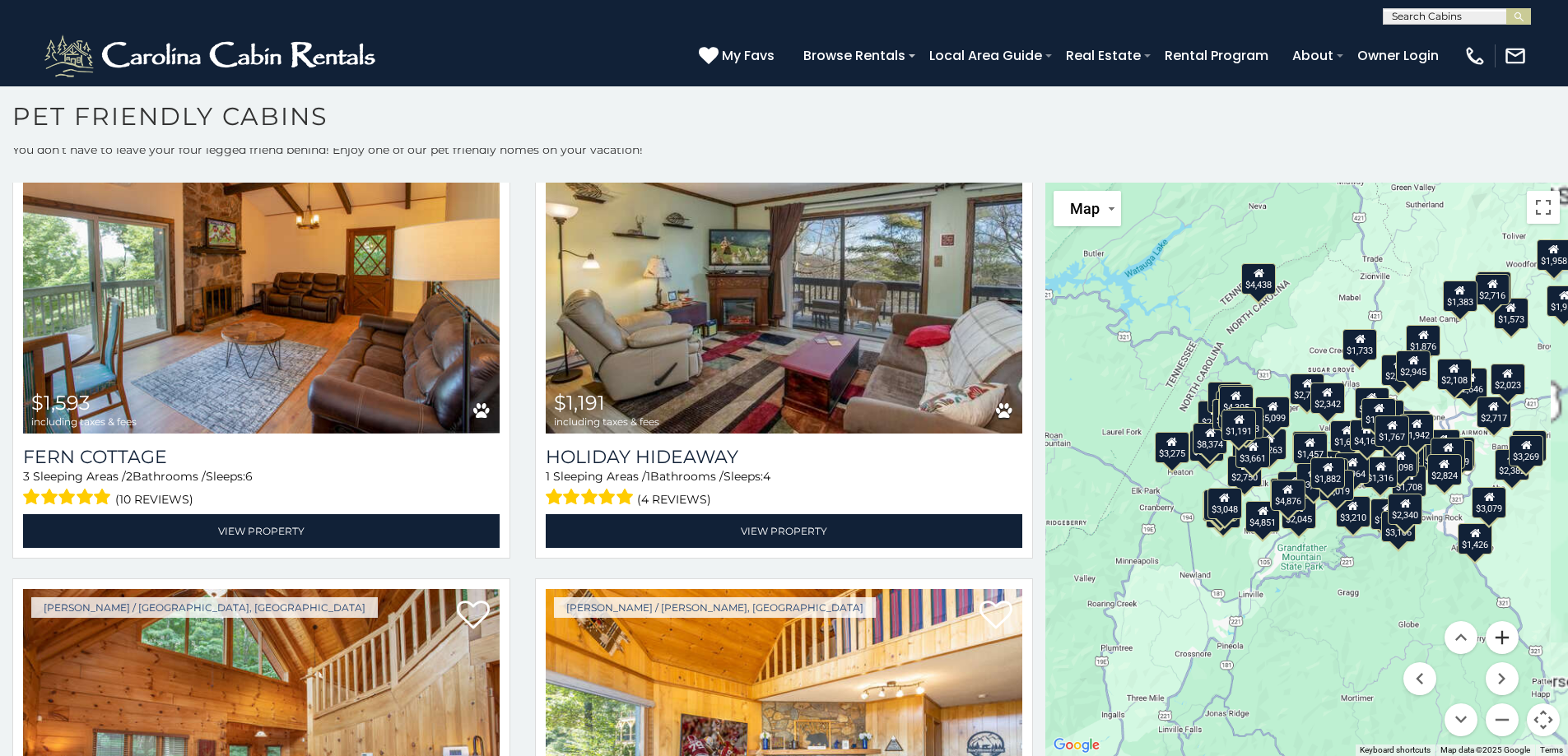
click at [1487, 637] on button "Zoom in" at bounding box center [1502, 637] width 33 height 33
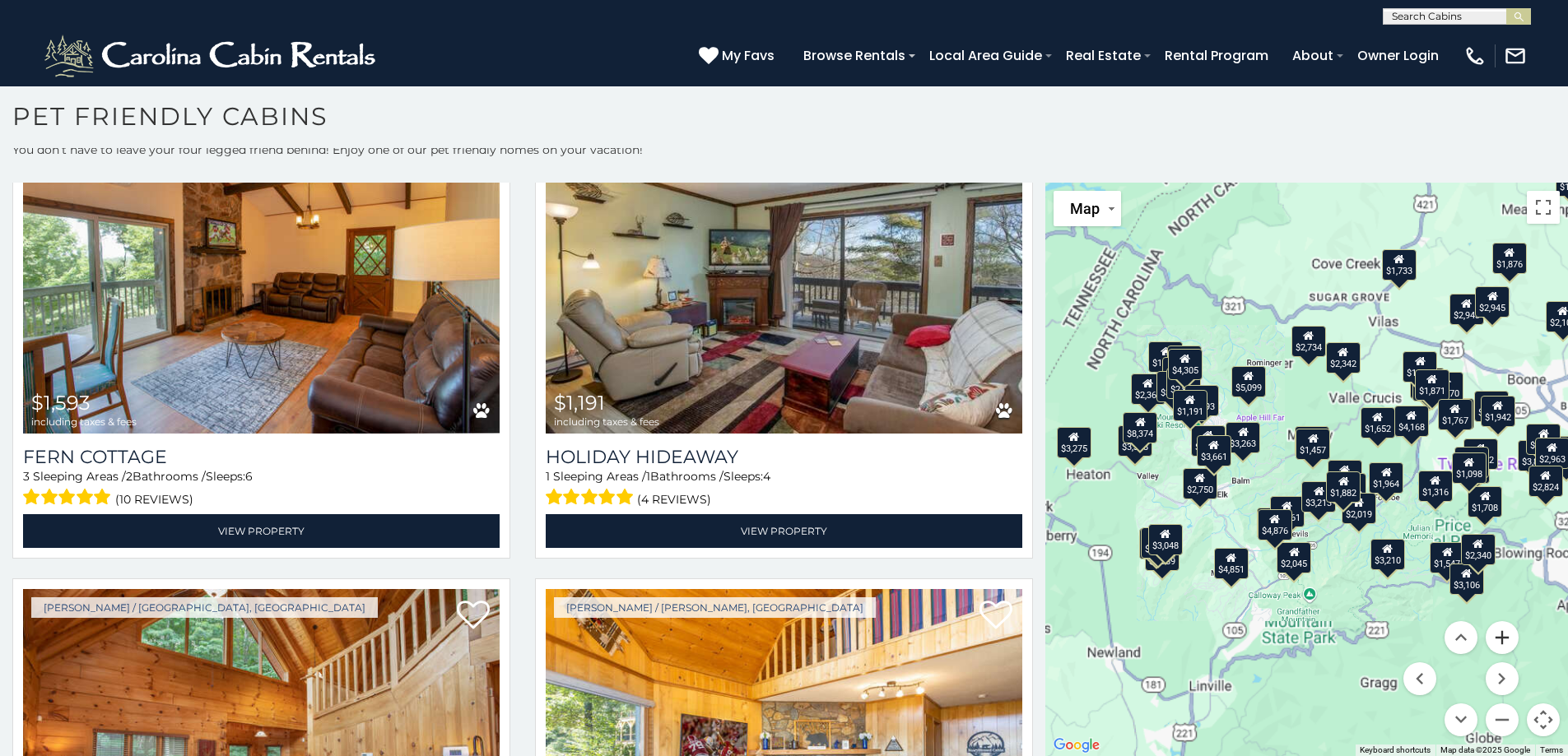
click at [1487, 637] on button "Zoom in" at bounding box center [1502, 637] width 33 height 33
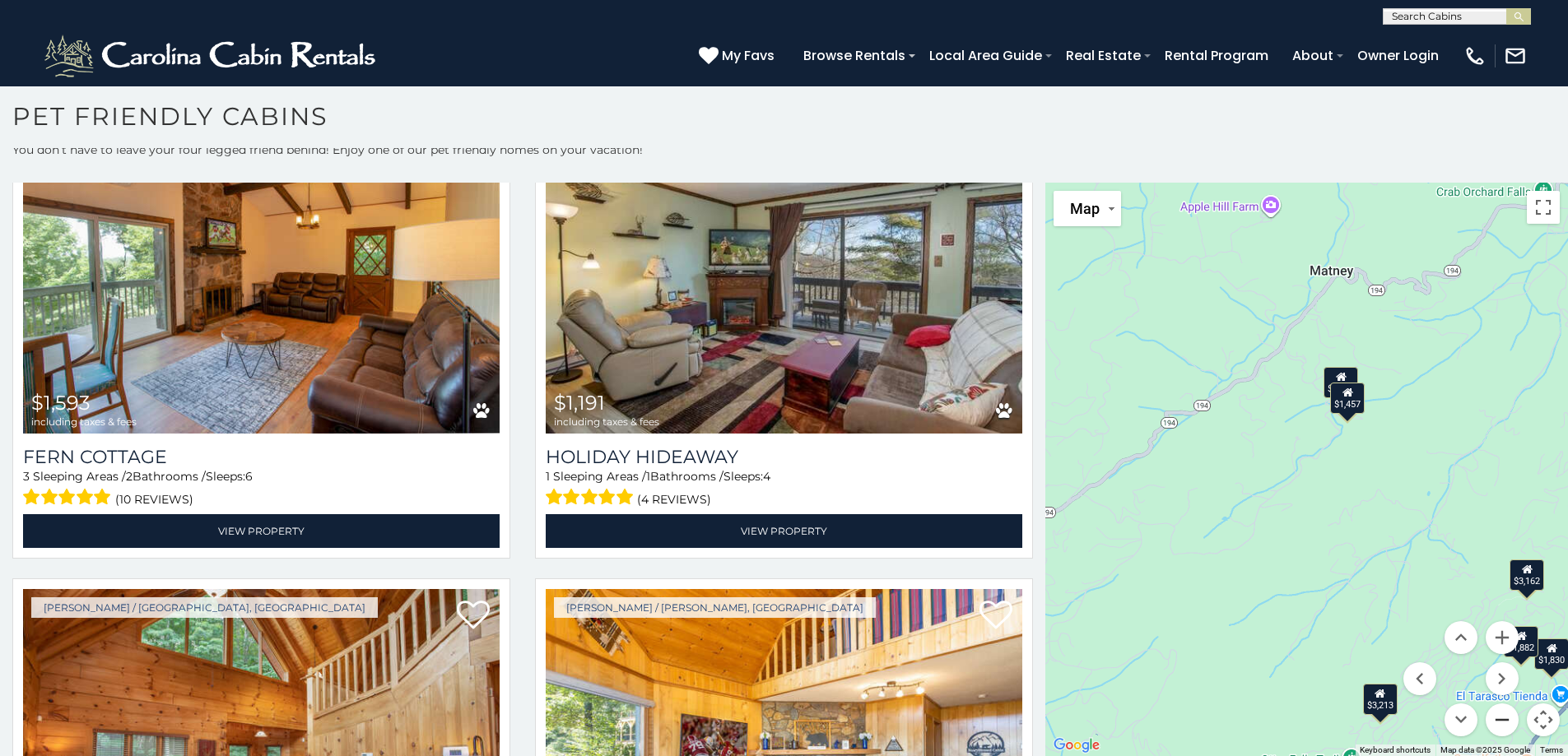
click at [1500, 716] on button "Zoom out" at bounding box center [1502, 720] width 33 height 33
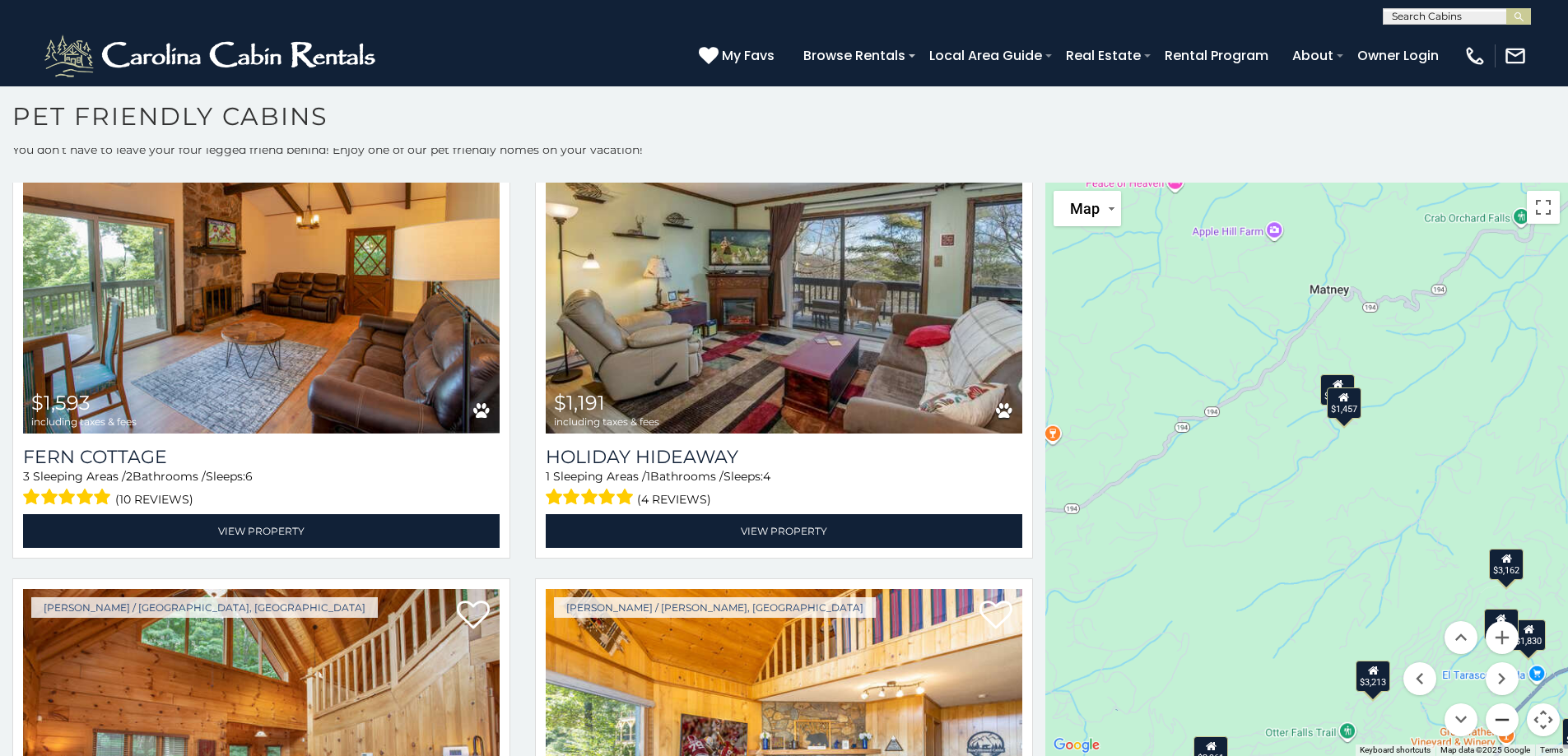
click at [1500, 716] on button "Zoom out" at bounding box center [1502, 720] width 33 height 33
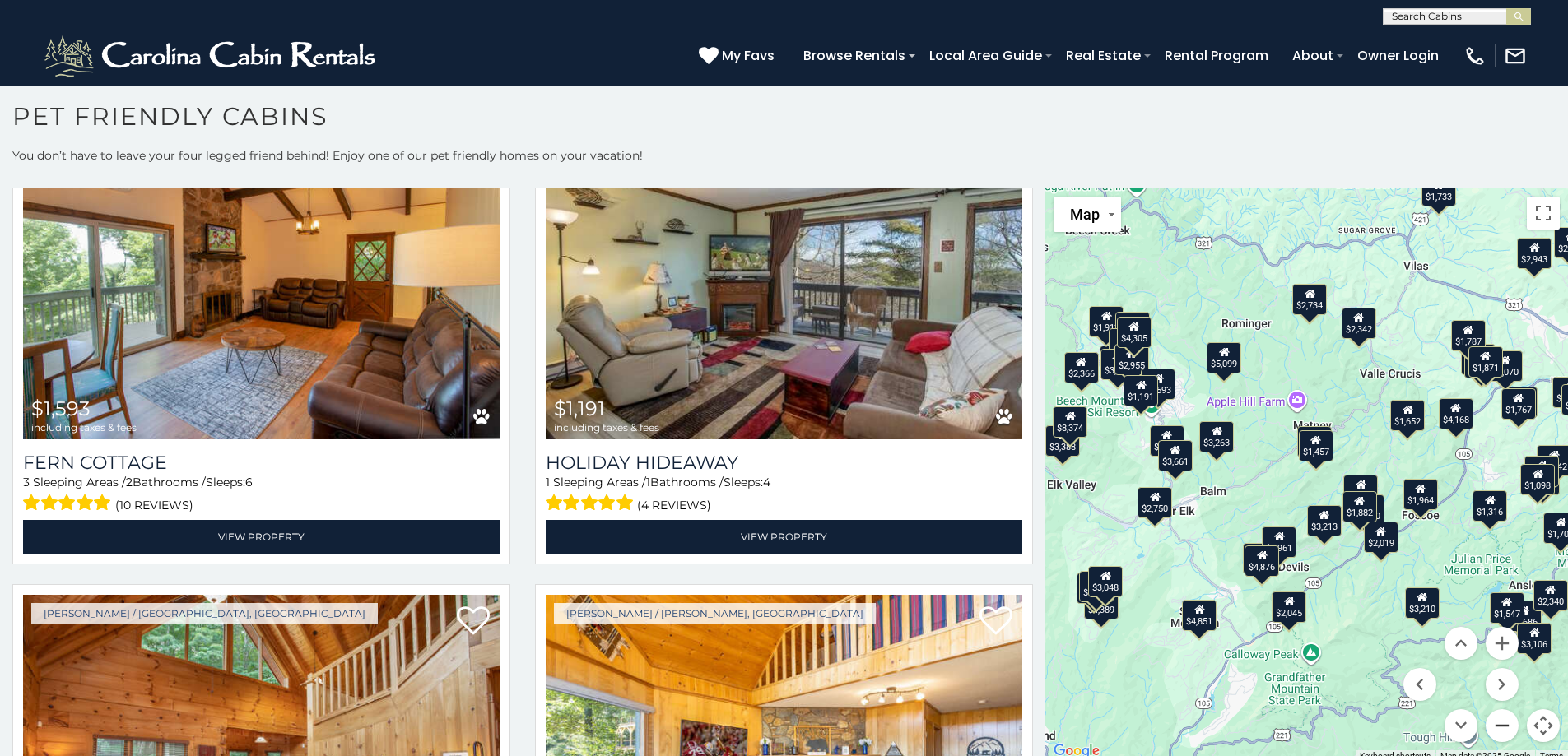
scroll to position [0, 0]
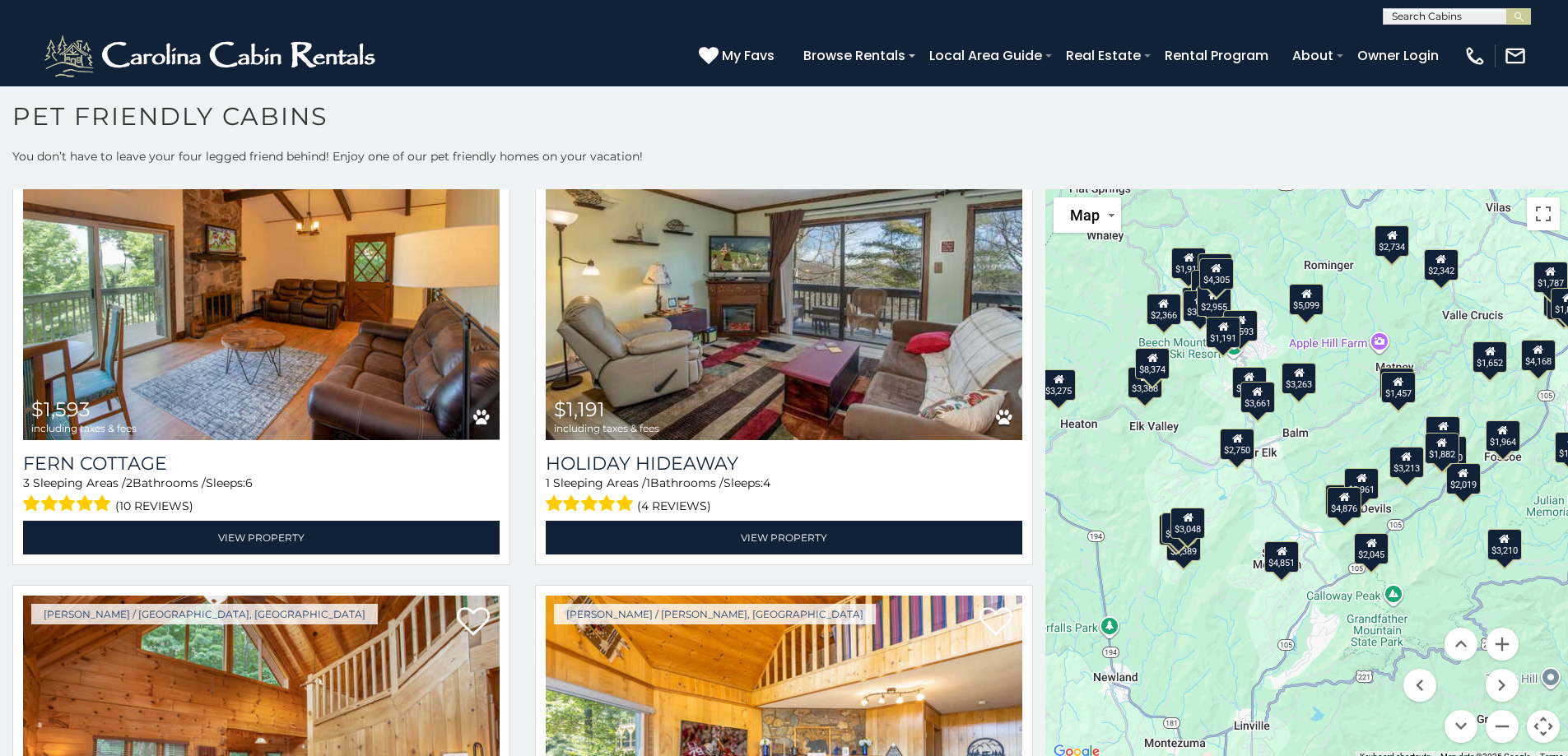
drag, startPoint x: 1289, startPoint y: 368, endPoint x: 1377, endPoint y: 286, distance: 120.3
click at [1374, 292] on div "$3,210 $4,404 $4,168 $3,891 $4,237 $3,043 $3,213 $4,389 $8,374 $5,542 $3,477 $7…" at bounding box center [1307, 476] width 523 height 574
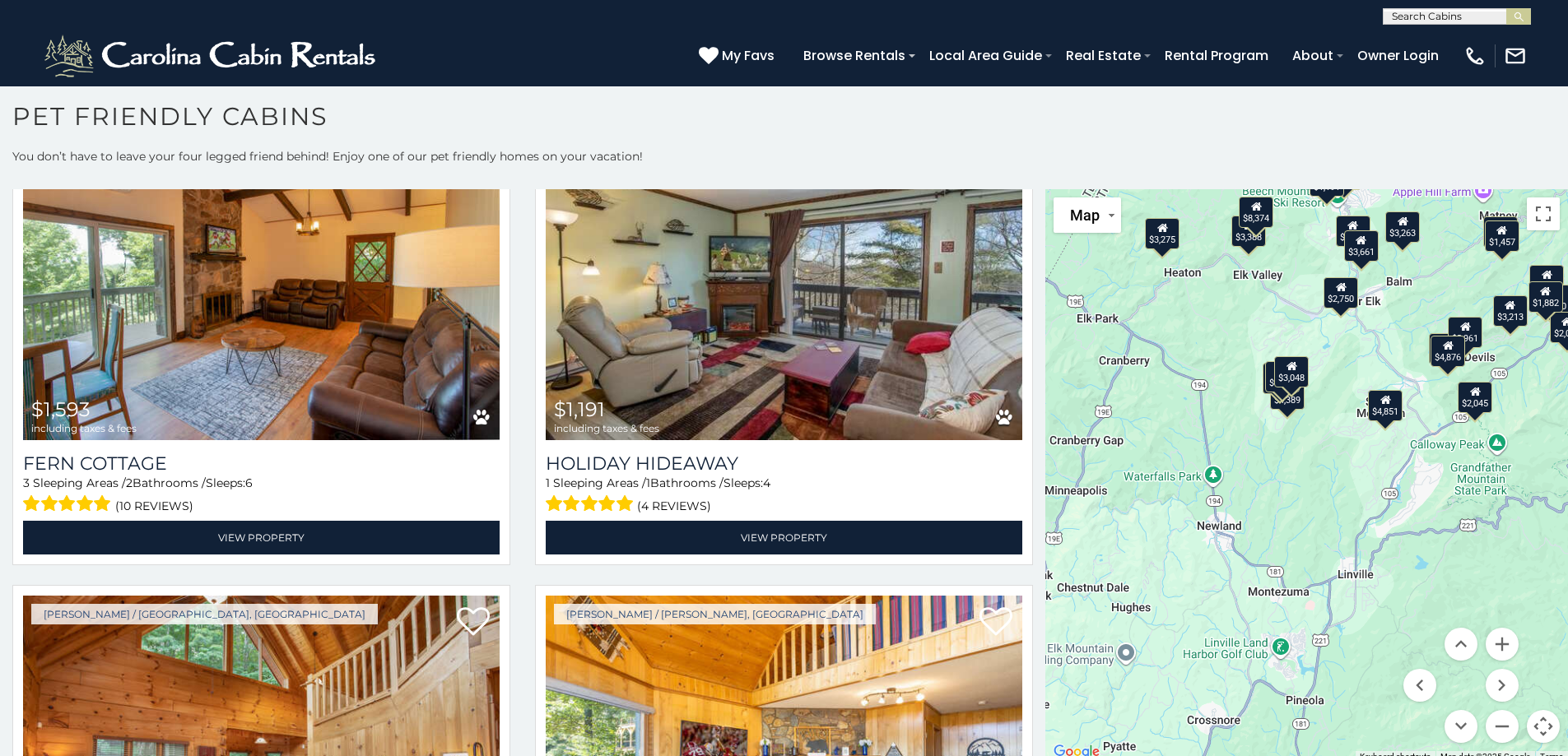
drag, startPoint x: 1290, startPoint y: 452, endPoint x: 1381, endPoint y: 334, distance: 149.0
click at [1381, 335] on div "$3,210 $4,404 $4,168 $3,891 $4,237 $3,043 $3,213 $4,389 $8,374 $5,542 $3,477 $7…" at bounding box center [1307, 476] width 523 height 574
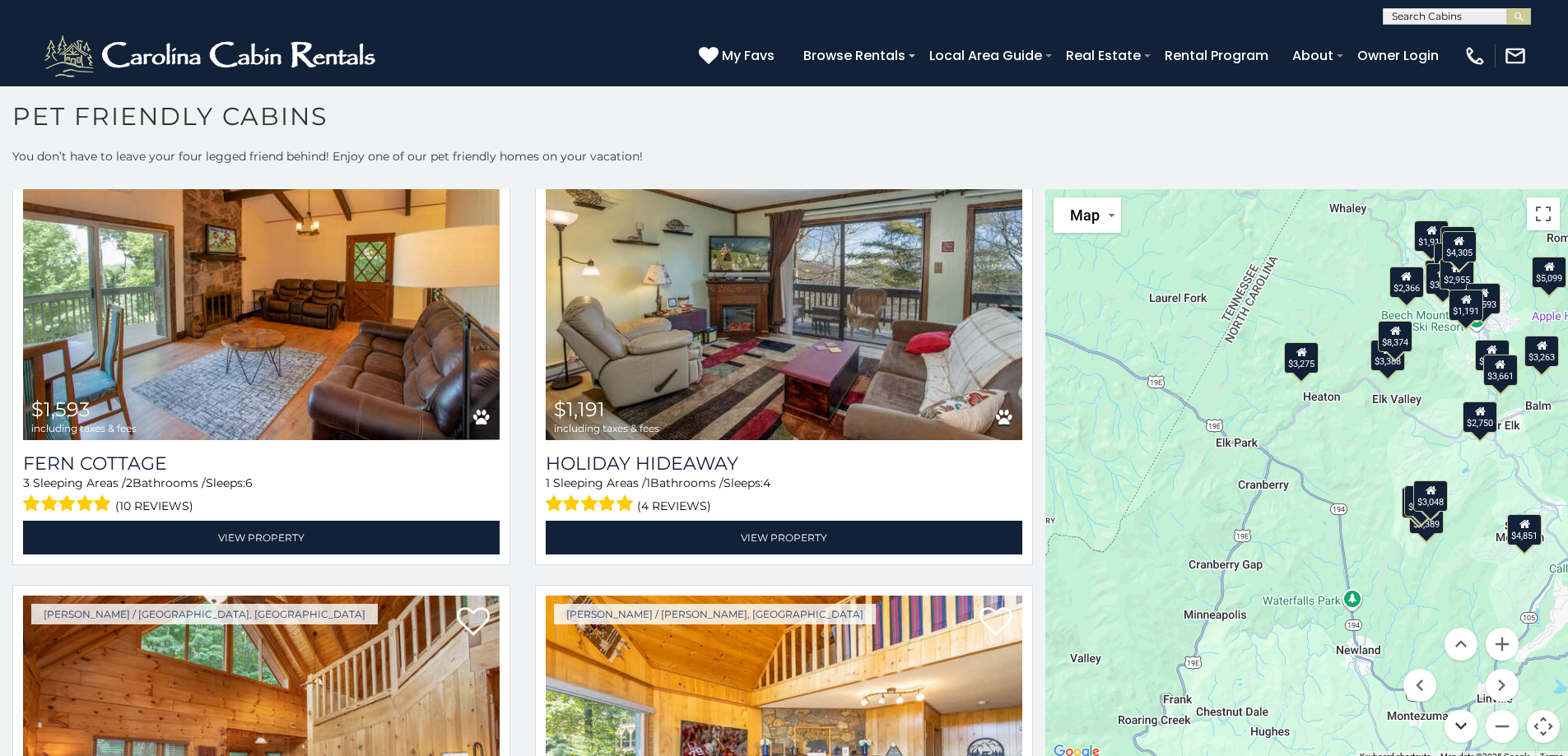
drag, startPoint x: 1330, startPoint y: 519, endPoint x: 1448, endPoint y: 735, distance: 246.1
click at [1448, 735] on div "$3,210 $4,404 $4,168 $3,891 $4,237 $3,043 $3,213 $4,389 $8,374 $5,542 $3,477 $7…" at bounding box center [1307, 476] width 523 height 574
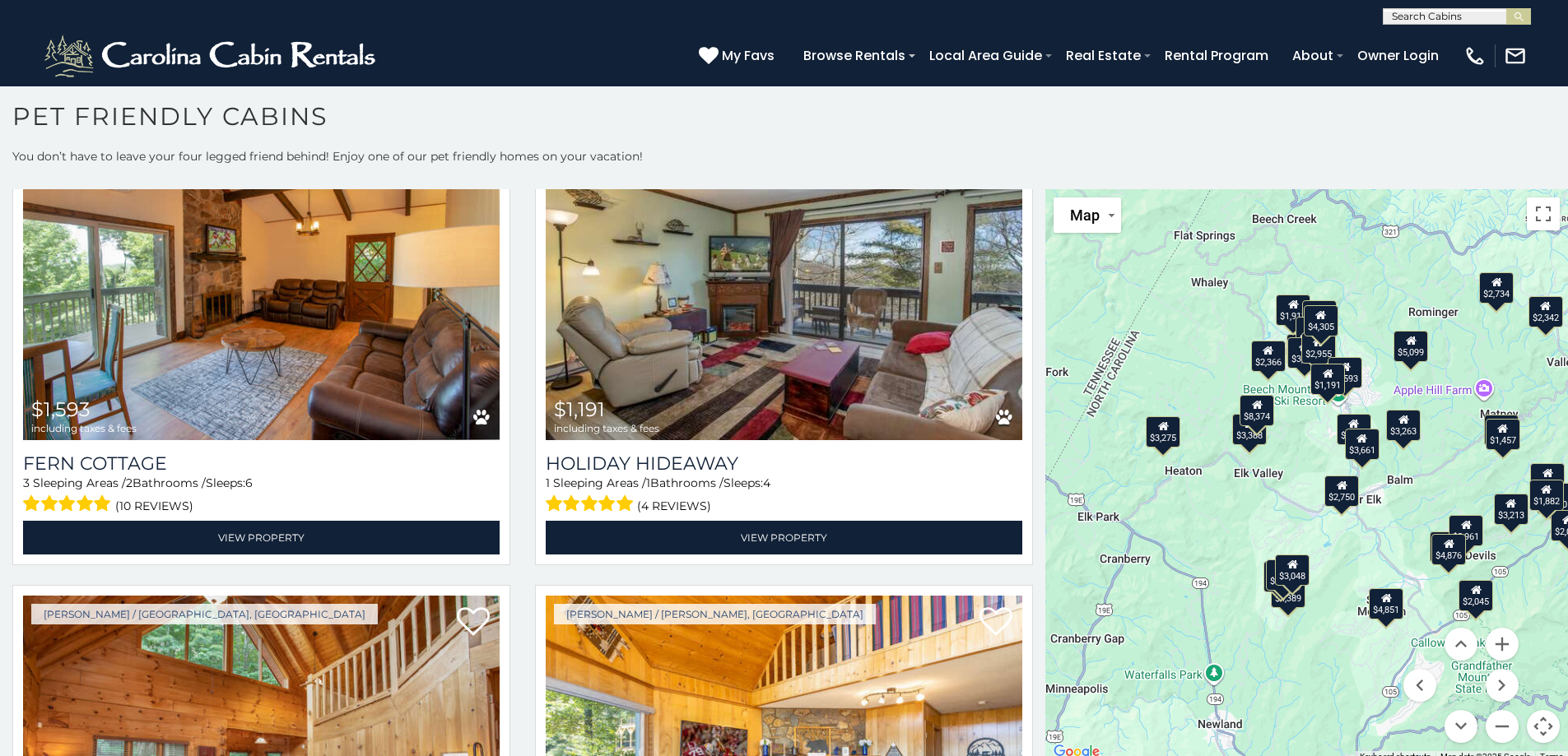
drag, startPoint x: 1381, startPoint y: 478, endPoint x: 1252, endPoint y: 535, distance: 141.0
click at [1239, 553] on div "$3,210 $4,404 $4,168 $3,891 $4,237 $3,043 $3,213 $4,389 $8,374 $5,542 $3,477 $7…" at bounding box center [1307, 476] width 523 height 574
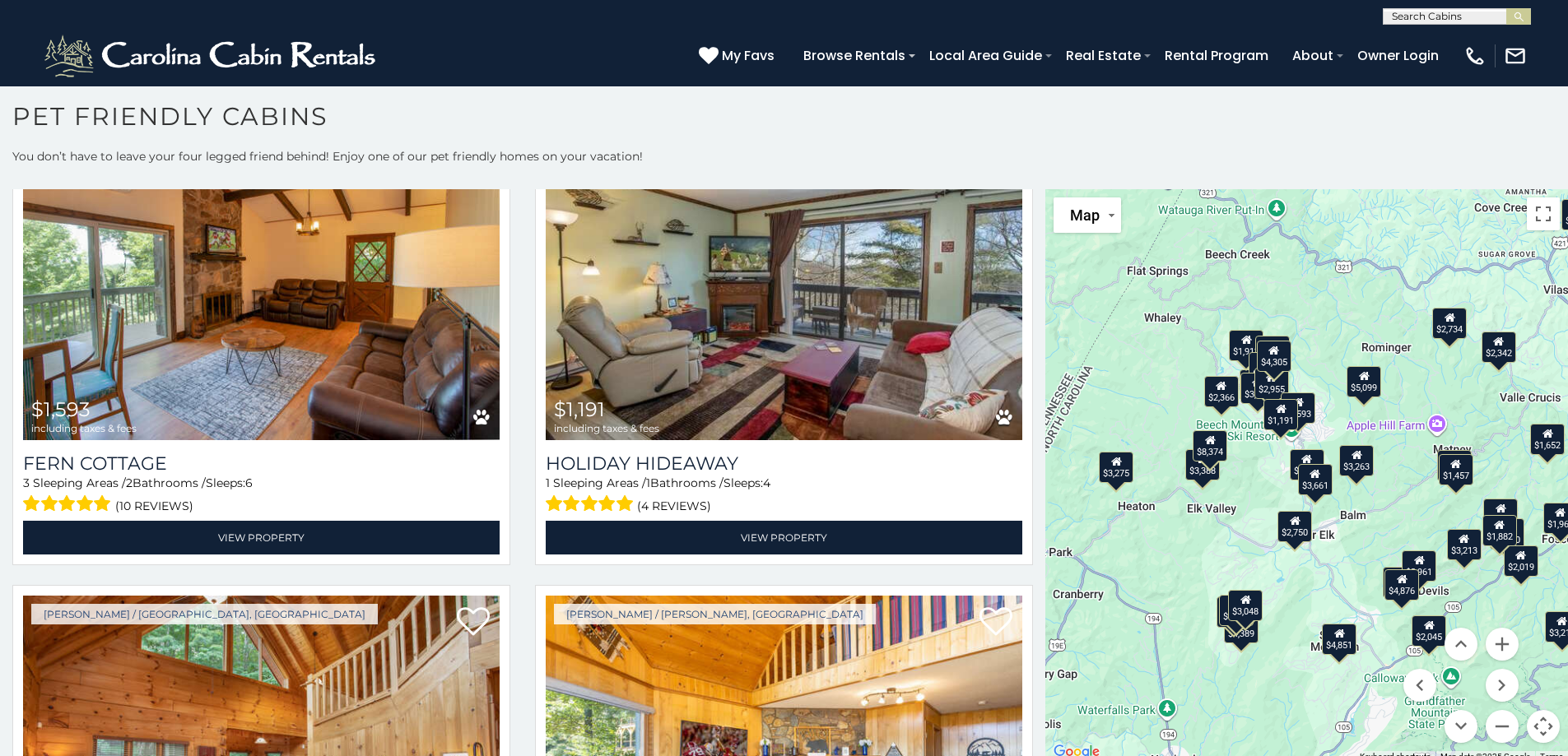
drag, startPoint x: 1368, startPoint y: 501, endPoint x: 1235, endPoint y: 516, distance: 133.8
click at [1238, 524] on div "$3,210 $4,404 $4,168 $3,891 $4,237 $3,043 $3,213 $4,389 $8,374 $5,542 $3,477 $7…" at bounding box center [1307, 476] width 523 height 574
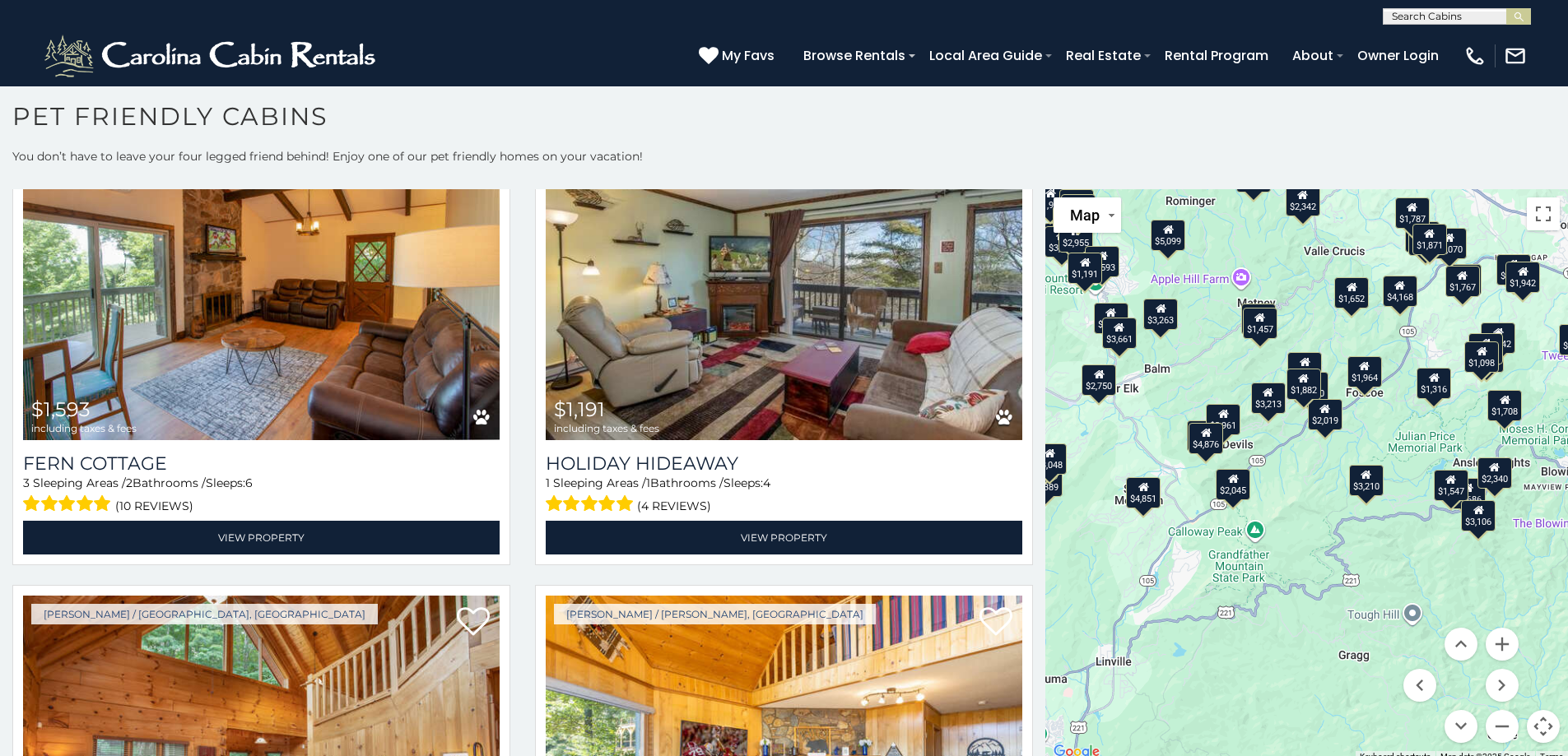
drag, startPoint x: 1255, startPoint y: 489, endPoint x: 1211, endPoint y: 368, distance: 128.8
click at [1211, 368] on div "$3,210 $4,404 $4,168 $3,891 $4,237 $3,043 $3,213 $4,389 $8,374 $5,542 $3,477 $7…" at bounding box center [1307, 476] width 523 height 574
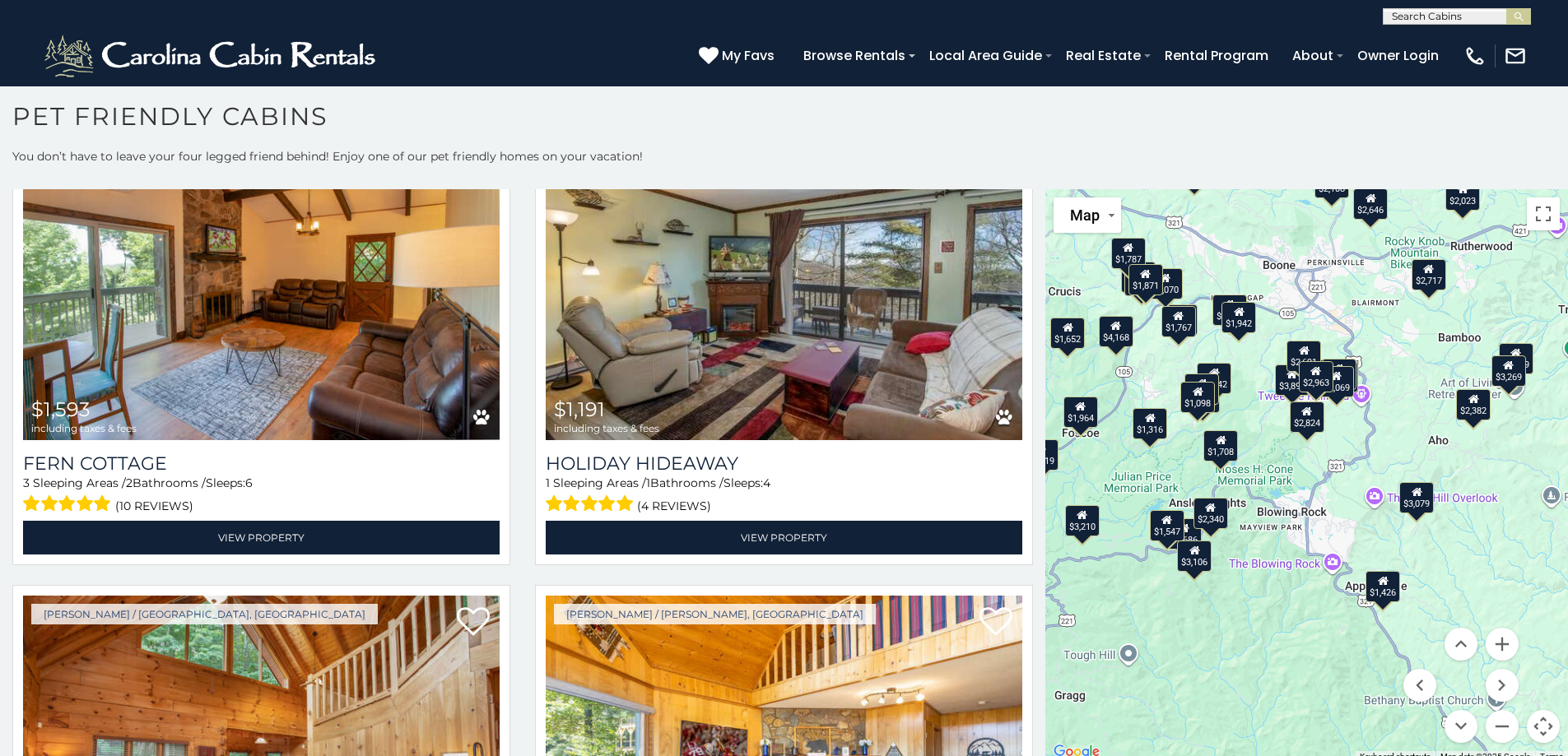
drag, startPoint x: 1378, startPoint y: 570, endPoint x: 1093, endPoint y: 613, distance: 288.2
click at [1093, 613] on div "$3,210 $4,404 $4,168 $3,891 $4,237 $3,043 $3,213 $4,389 $8,374 $5,542 $3,477 $7…" at bounding box center [1307, 476] width 523 height 574
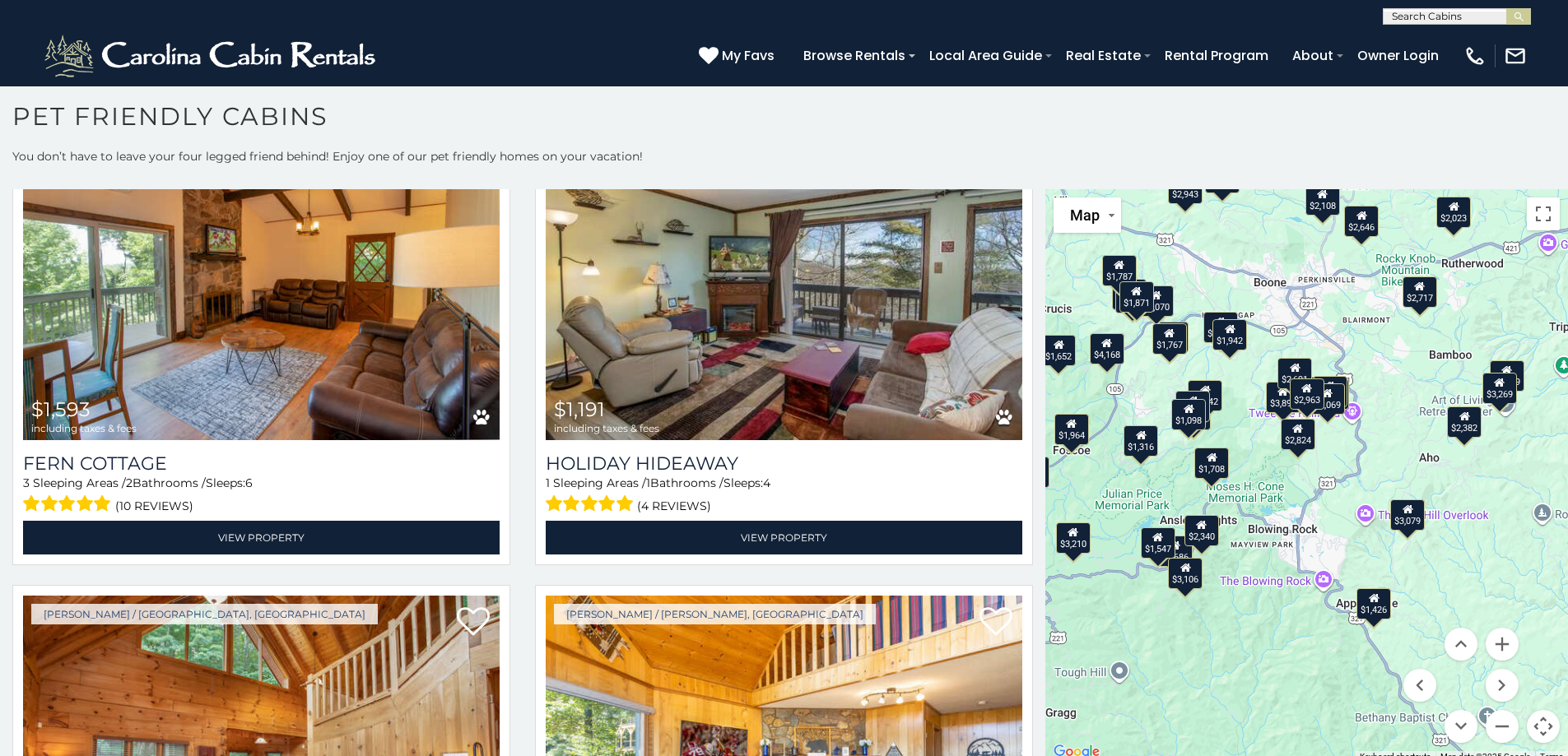
click at [1295, 618] on div "$3,210 $4,404 $4,168 $3,891 $4,237 $3,043 $3,213 $4,389 $8,374 $5,542 $3,477 $7…" at bounding box center [1307, 476] width 523 height 574
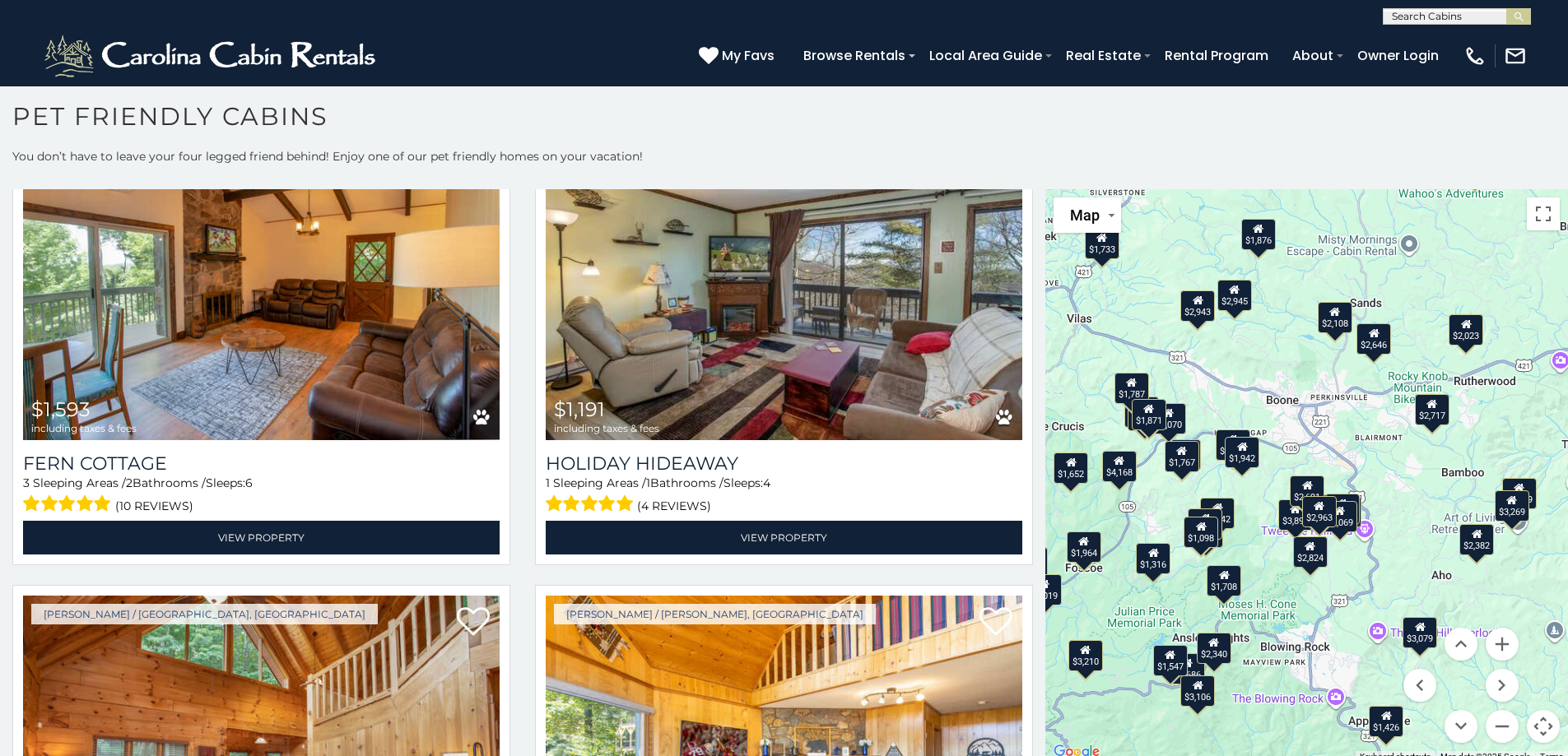
drag, startPoint x: 1469, startPoint y: 498, endPoint x: 1482, endPoint y: 618, distance: 120.7
click at [1482, 618] on div "$3,210 $4,404 $4,168 $3,891 $4,237 $3,043 $3,213 $4,389 $8,374 $5,542 $3,477 $7…" at bounding box center [1307, 476] width 523 height 574
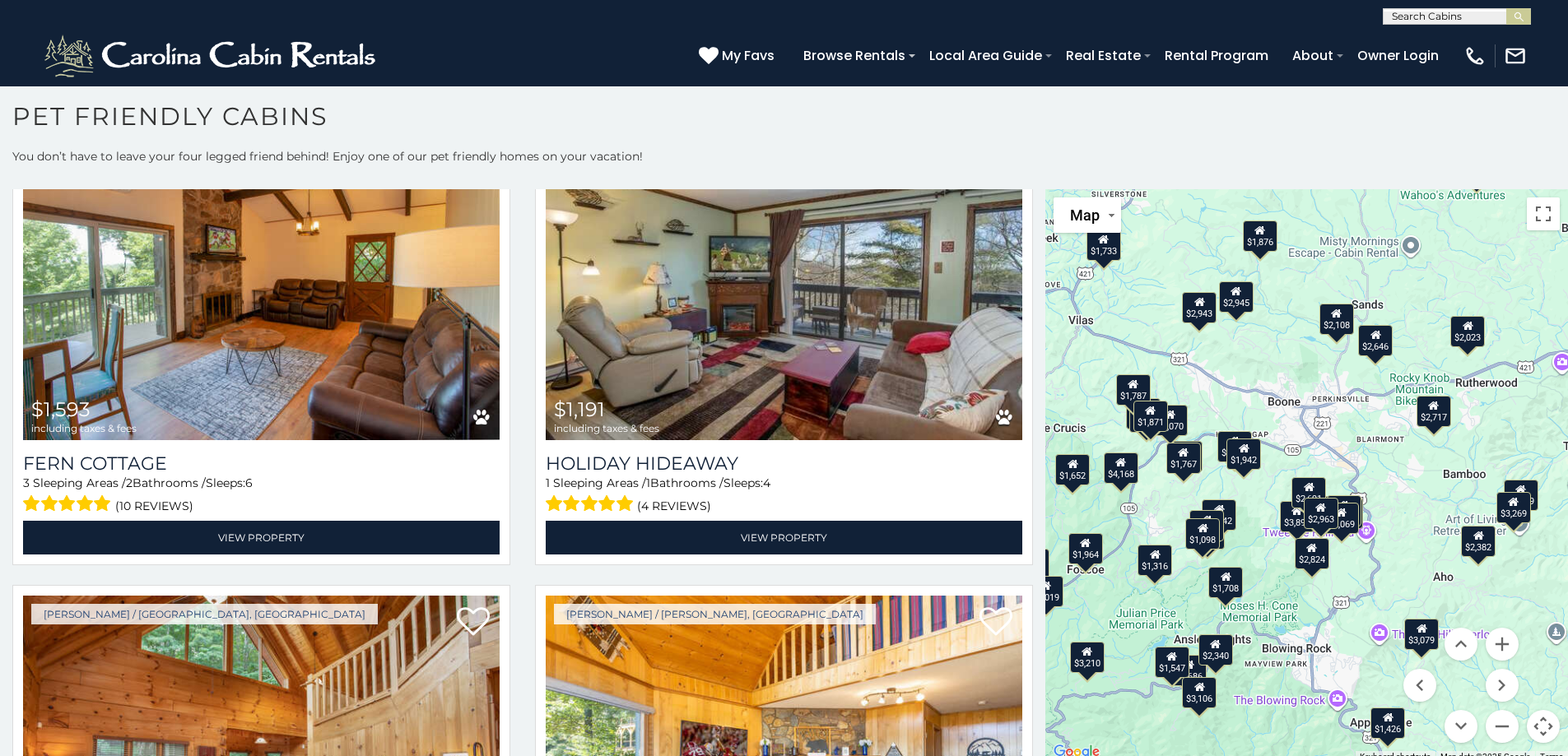
drag, startPoint x: 1285, startPoint y: 379, endPoint x: 1351, endPoint y: 397, distance: 68.4
click at [1346, 397] on div "$3,210 $4,404 $4,168 $3,891 $4,237 $3,043 $3,213 $4,389 $8,374 $5,542 $3,477 $7…" at bounding box center [1307, 476] width 523 height 574
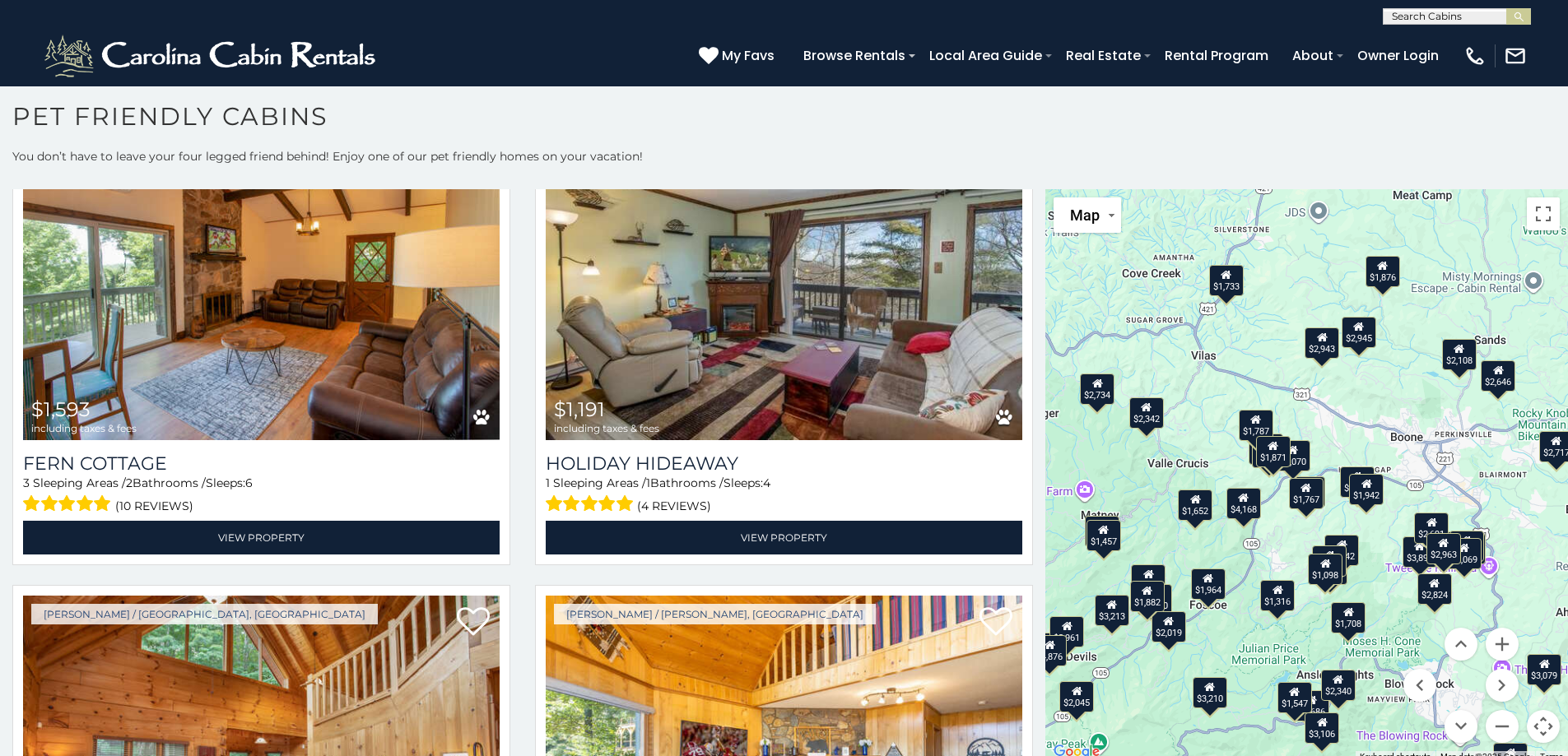
click at [1382, 286] on div "$1,876" at bounding box center [1383, 271] width 34 height 31
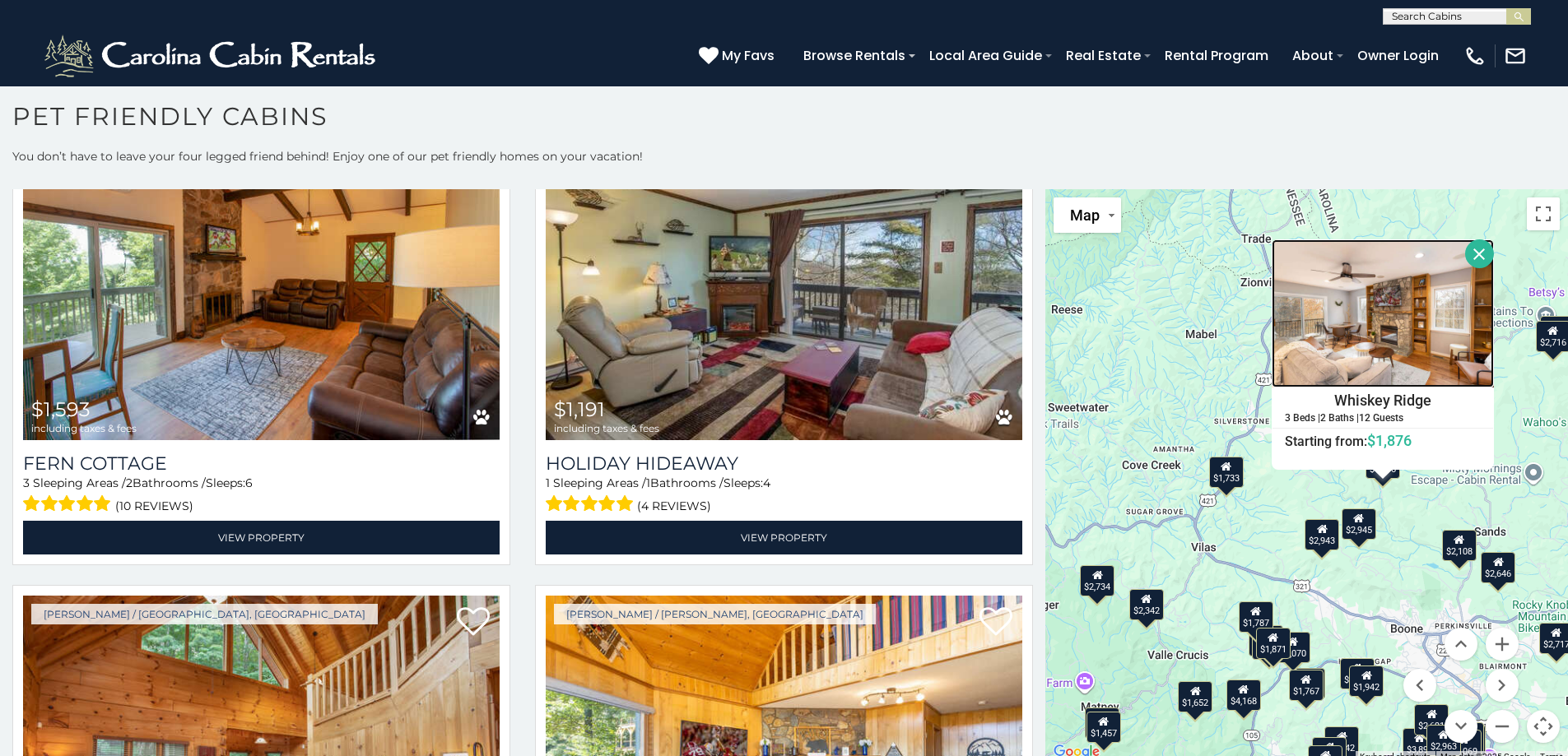
click at [1371, 330] on img at bounding box center [1383, 313] width 222 height 148
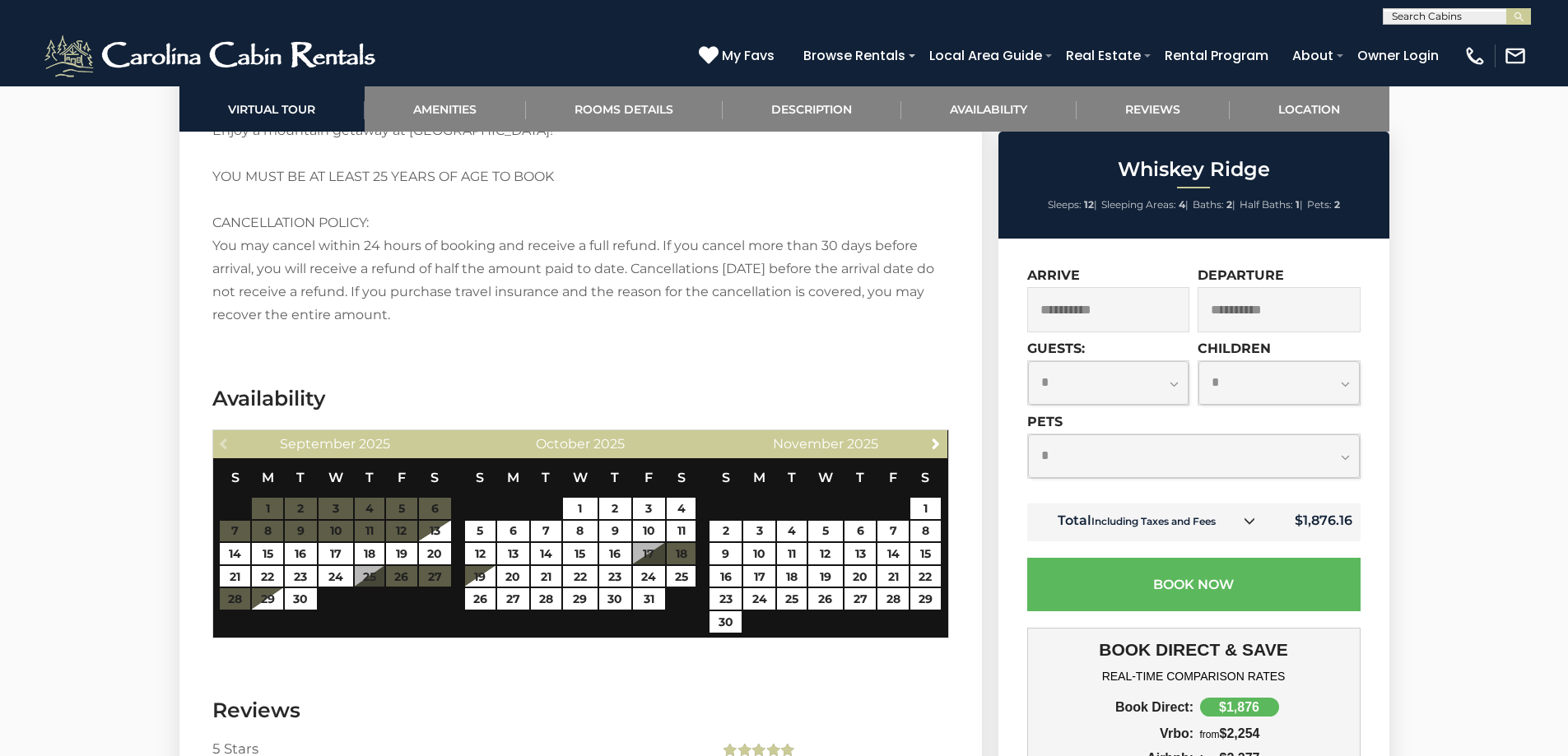
scroll to position [3044, 0]
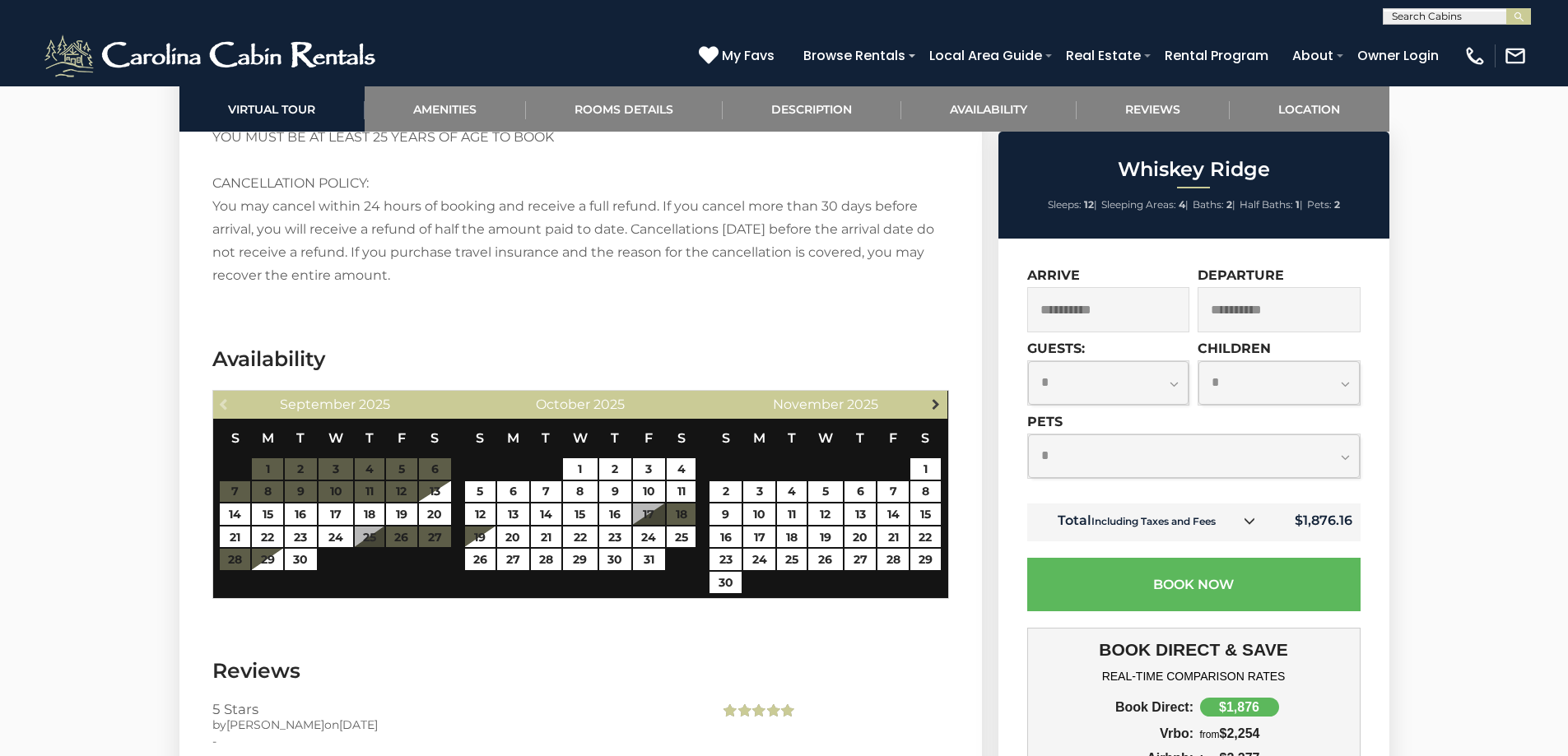
click at [931, 406] on span "Next" at bounding box center [936, 404] width 13 height 13
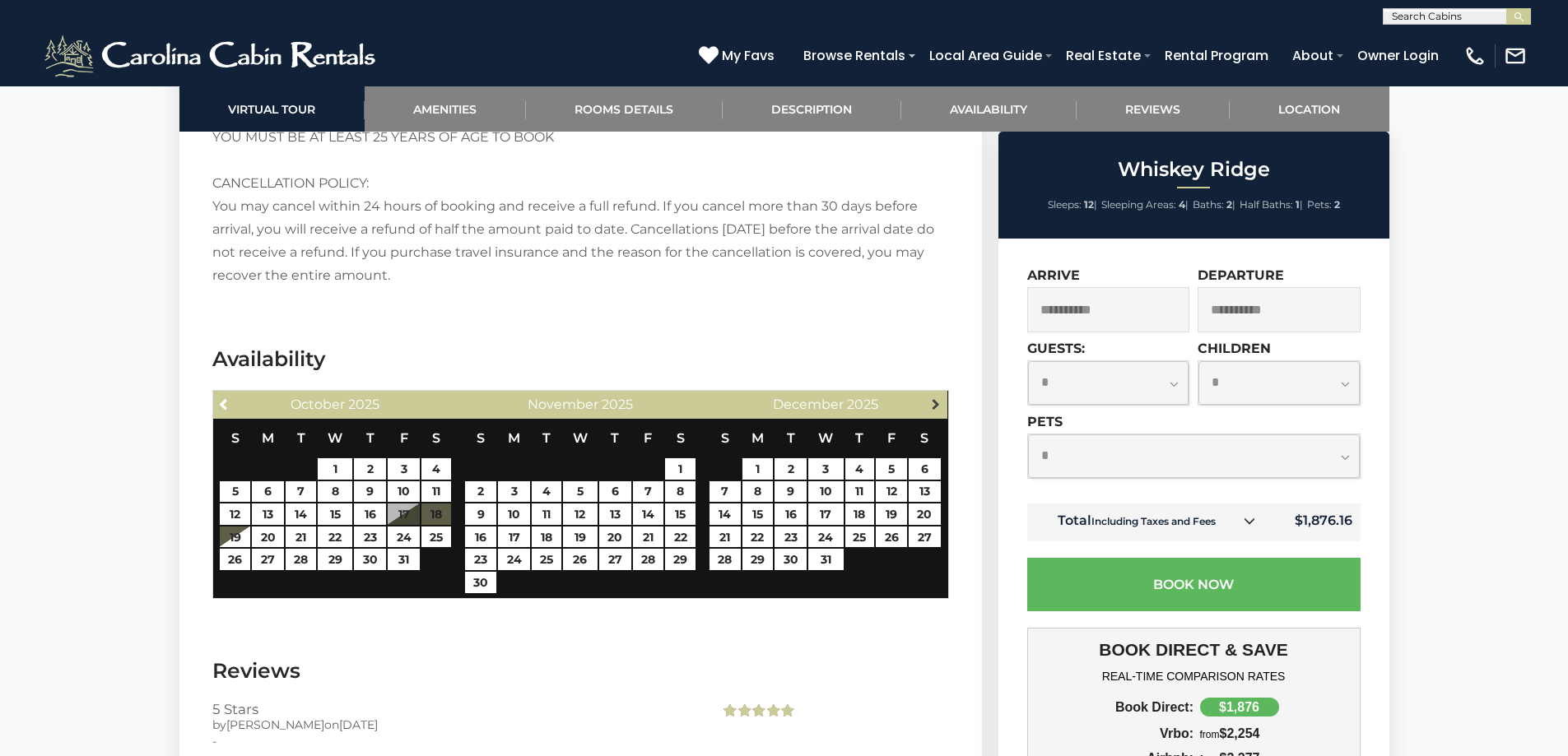
click at [932, 406] on span "Next" at bounding box center [936, 404] width 13 height 13
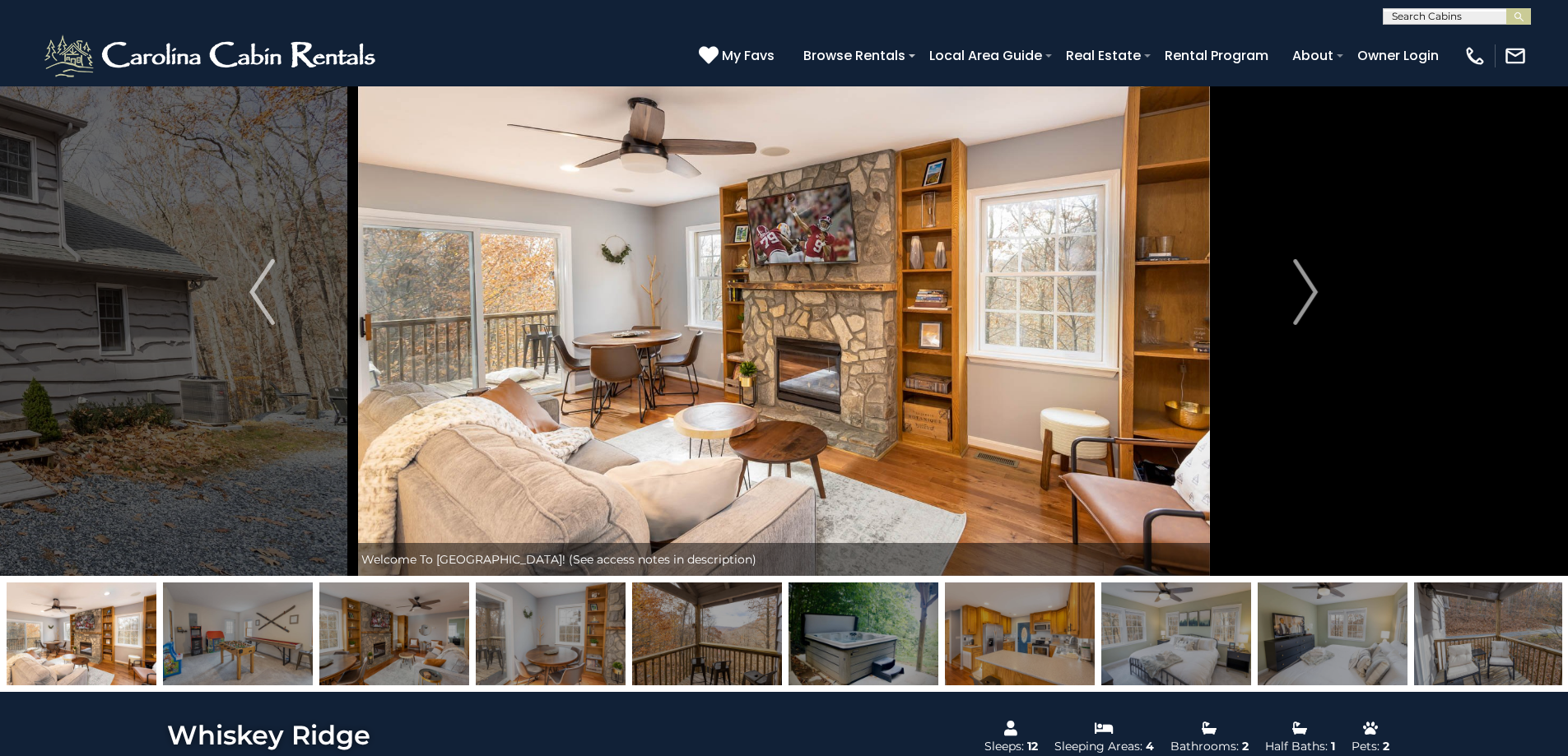
scroll to position [0, 0]
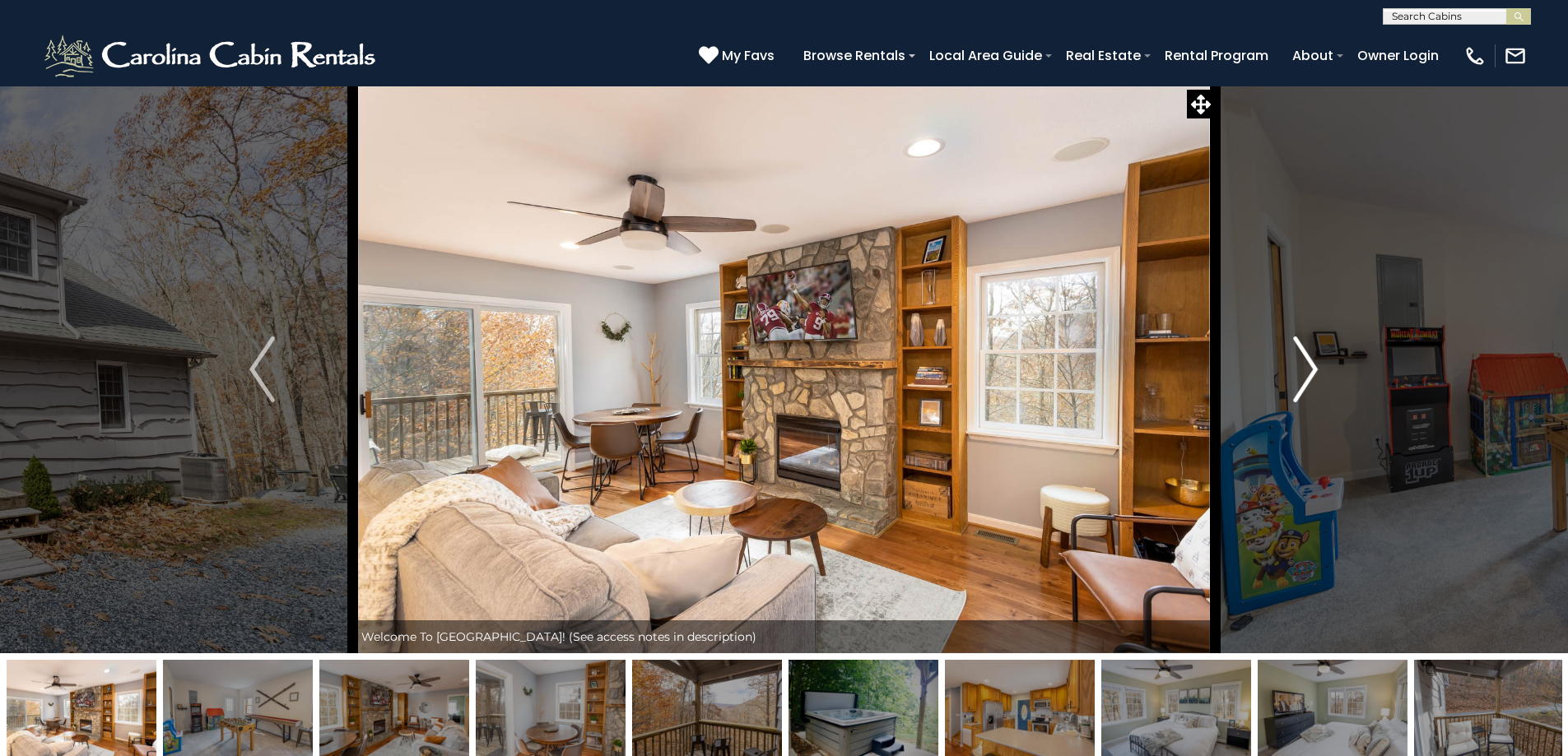
click at [1315, 372] on img "Next" at bounding box center [1306, 369] width 25 height 66
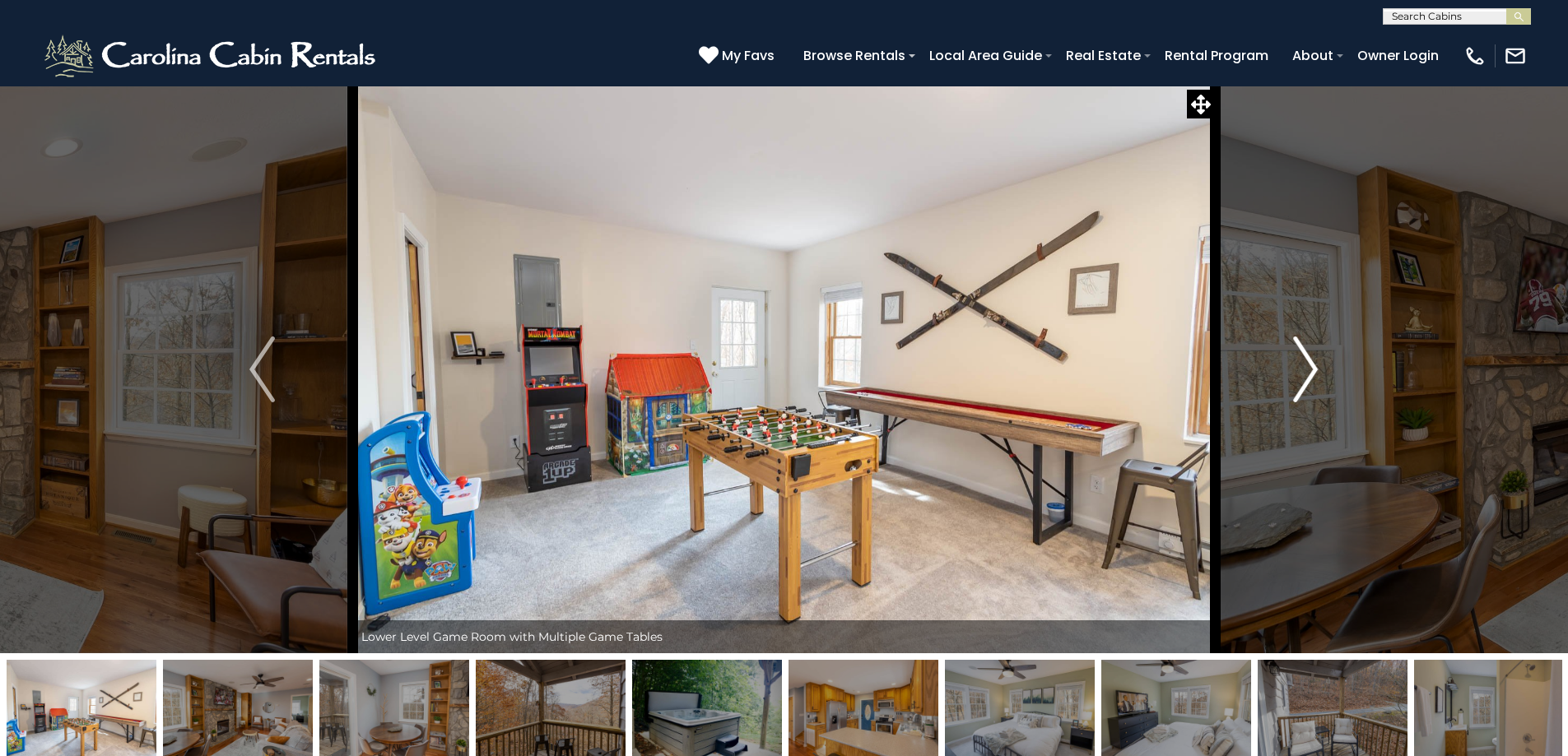
click at [1307, 372] on img "Next" at bounding box center [1306, 369] width 25 height 66
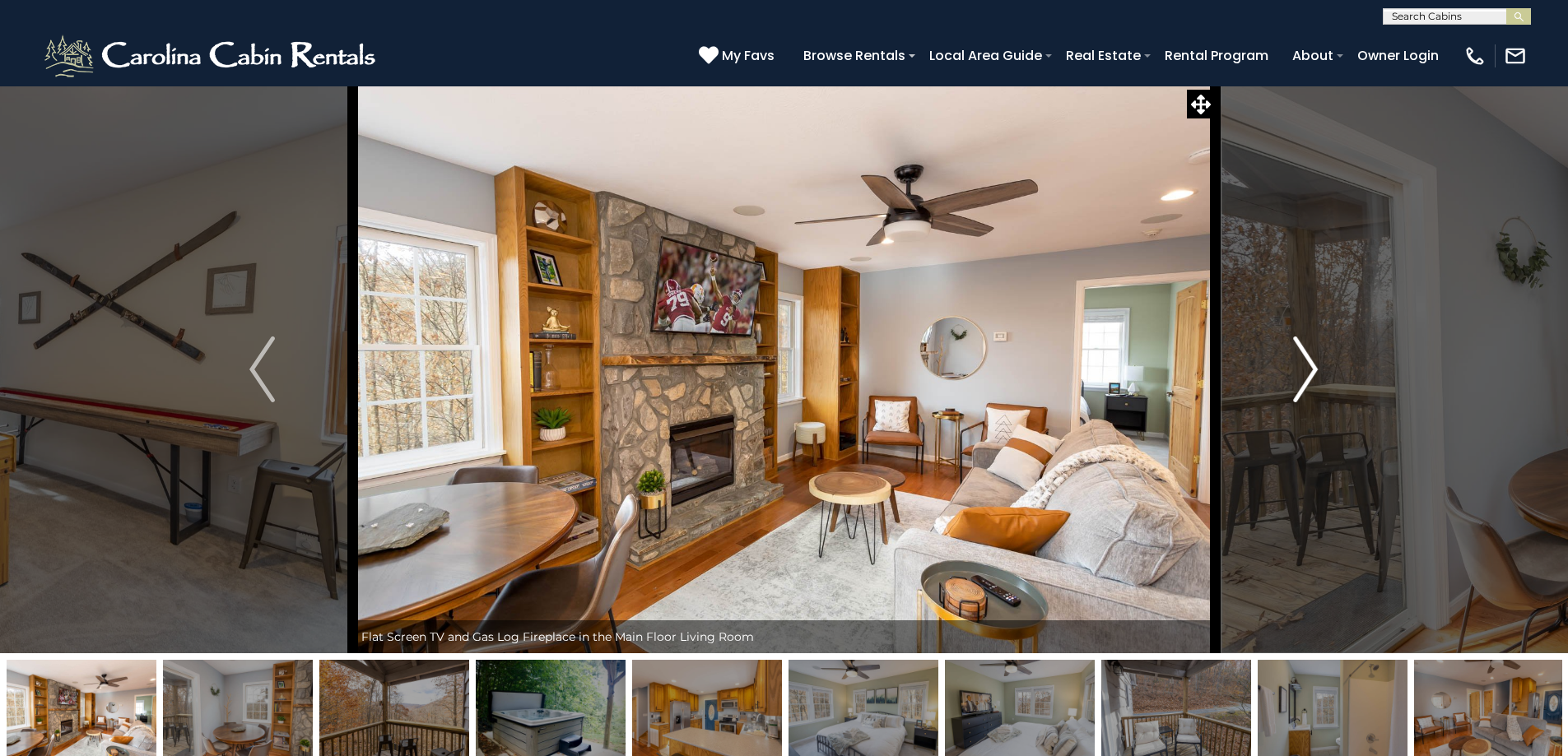
click at [1307, 372] on img "Next" at bounding box center [1306, 369] width 25 height 66
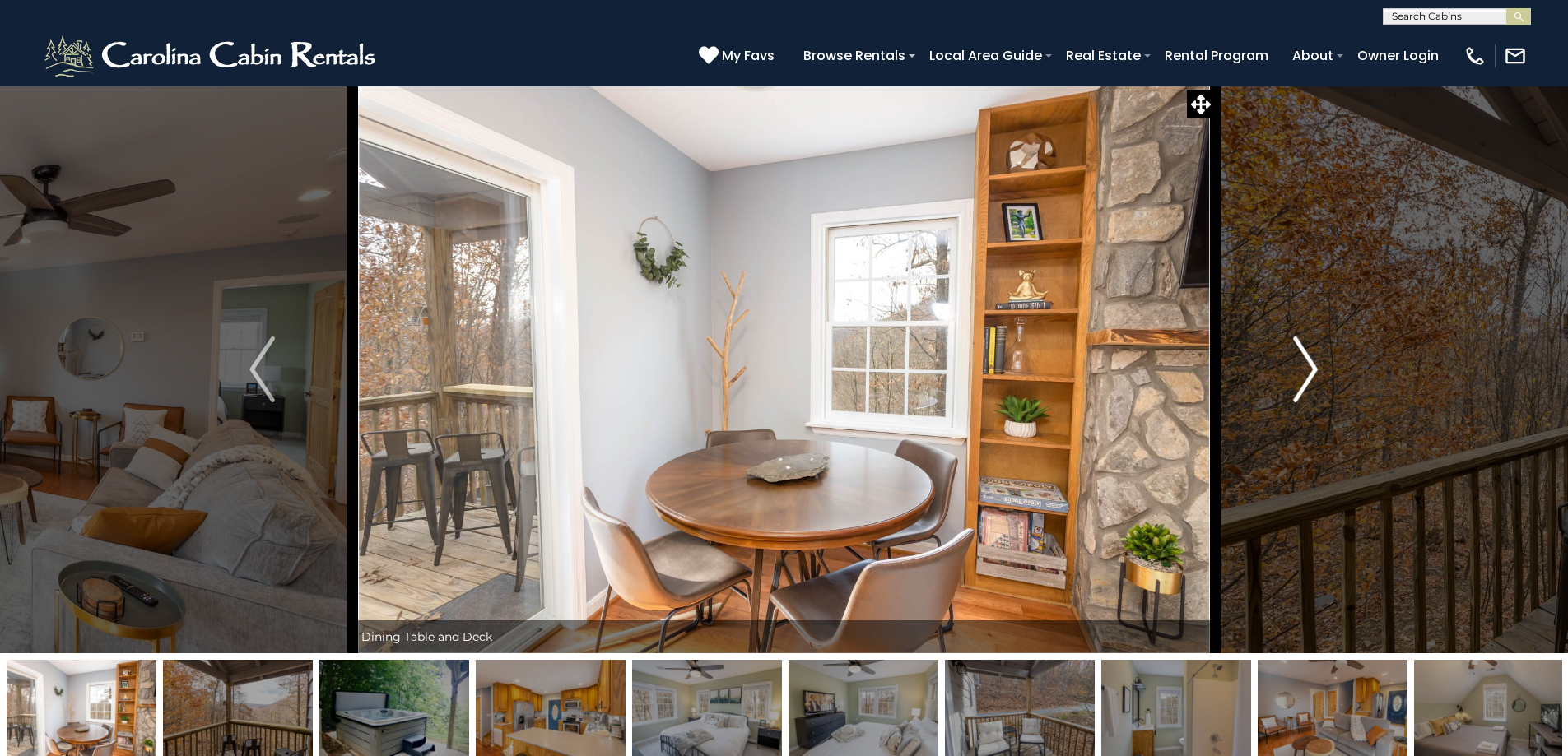
click at [1307, 372] on img "Next" at bounding box center [1306, 369] width 25 height 66
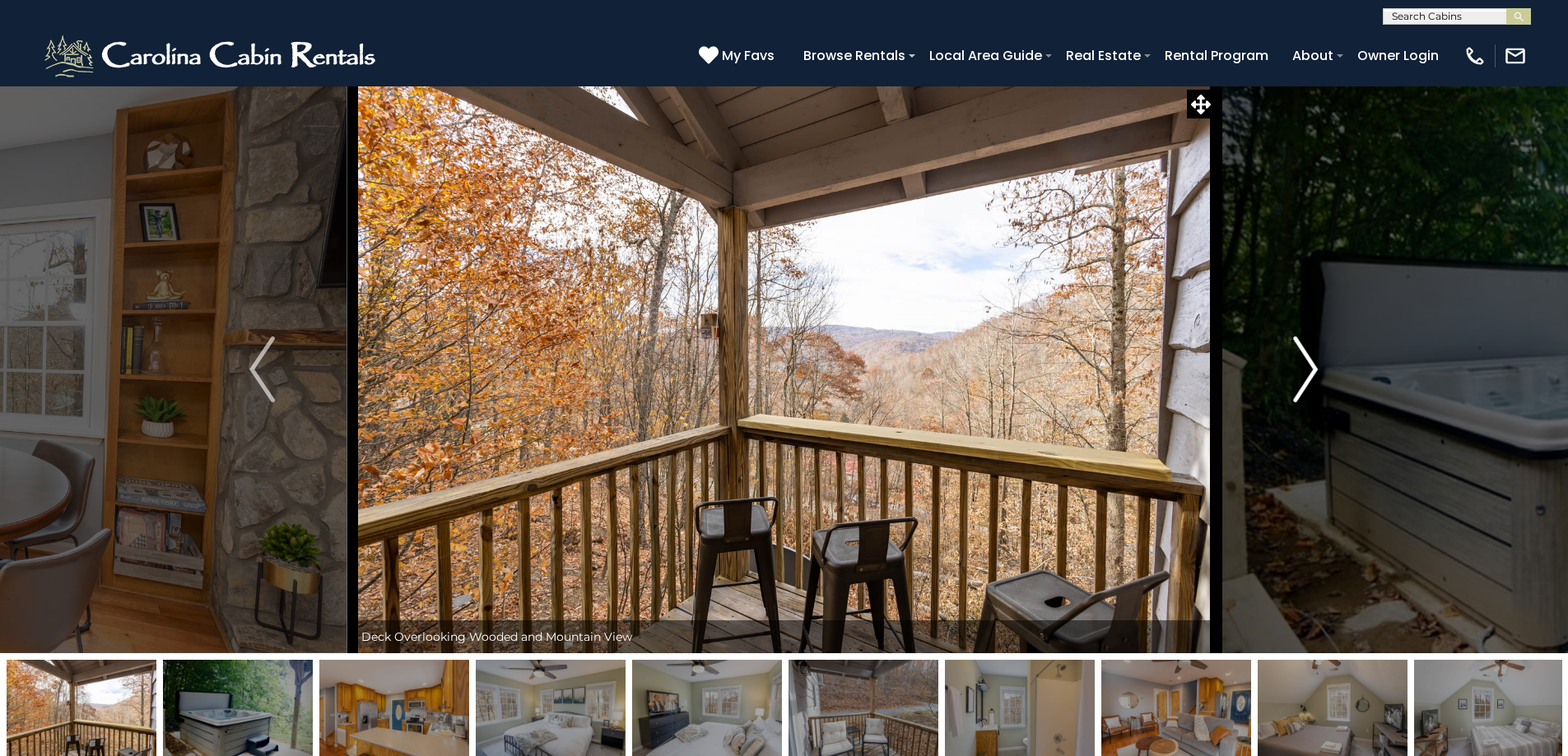
click at [1306, 373] on img "Next" at bounding box center [1306, 369] width 25 height 66
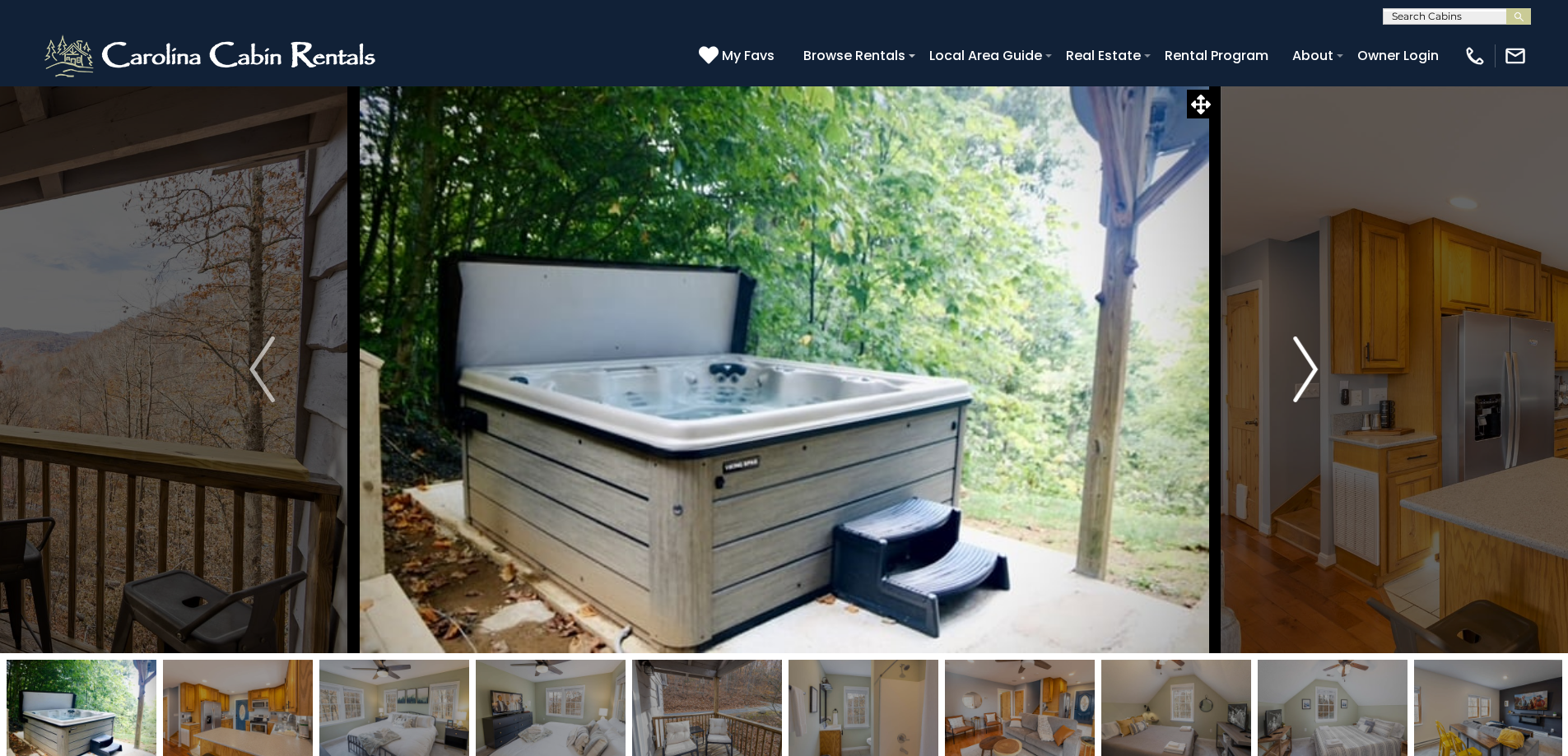
click at [1306, 373] on img "Next" at bounding box center [1306, 369] width 25 height 66
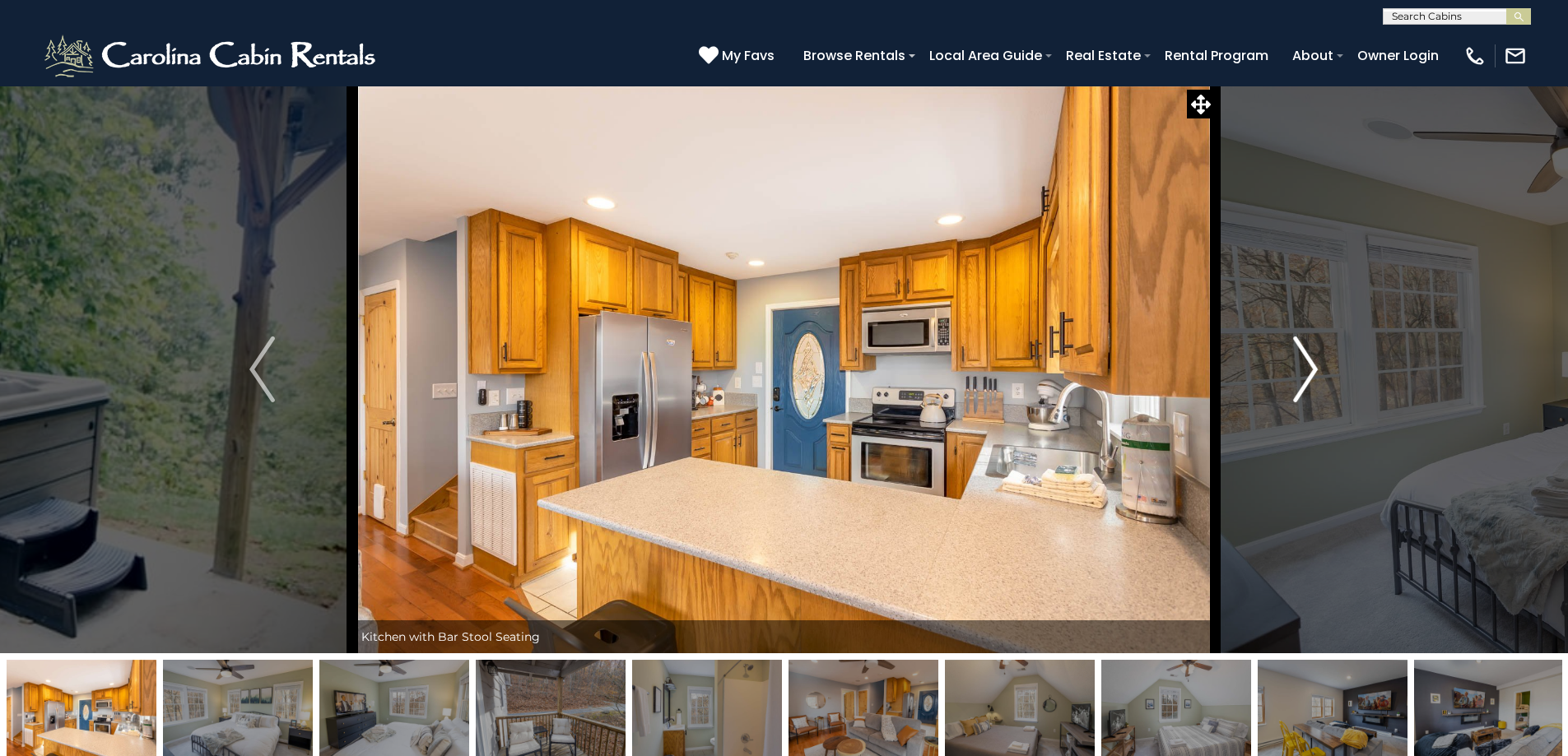
click at [1306, 373] on img "Next" at bounding box center [1306, 369] width 25 height 66
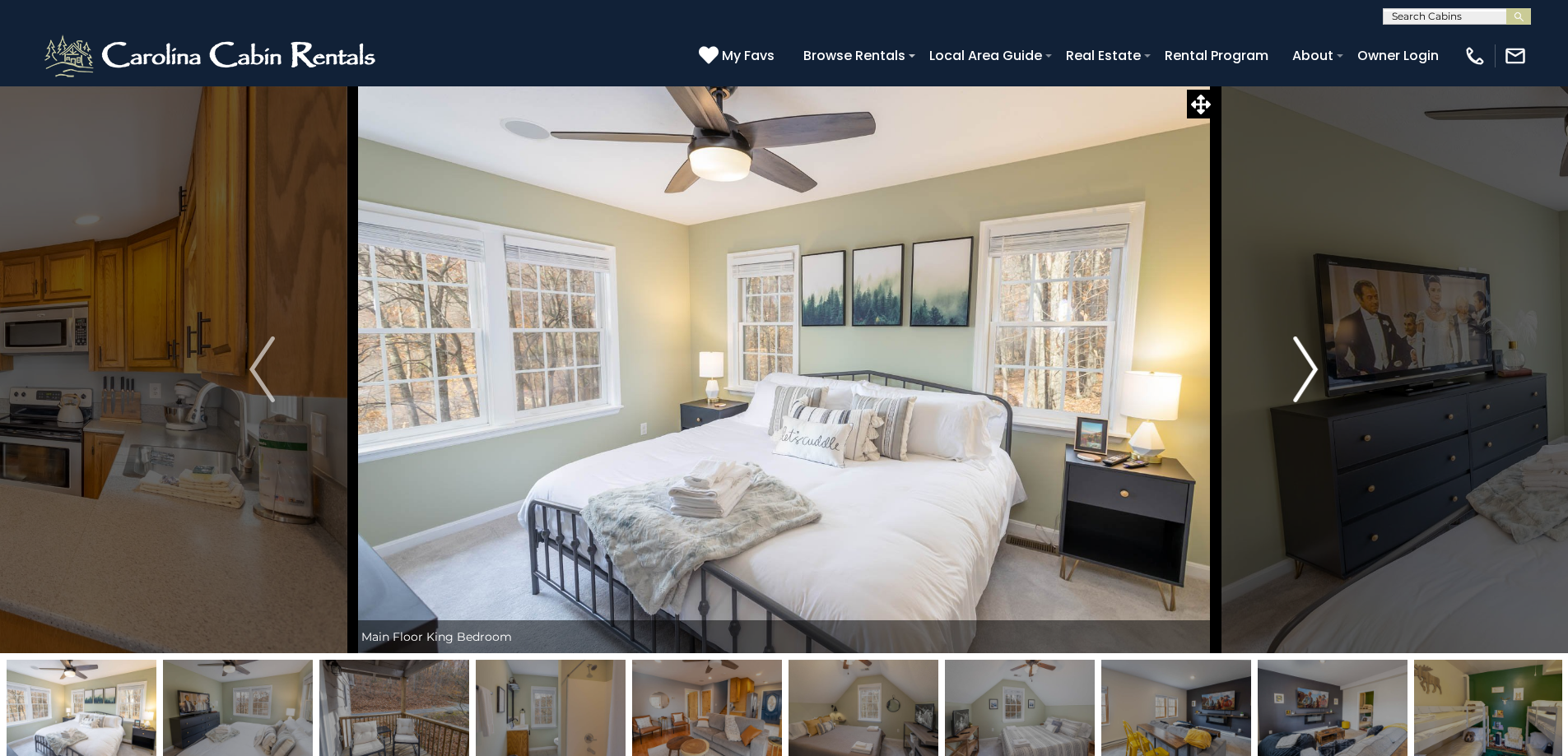
click at [1306, 373] on img "Next" at bounding box center [1306, 369] width 25 height 66
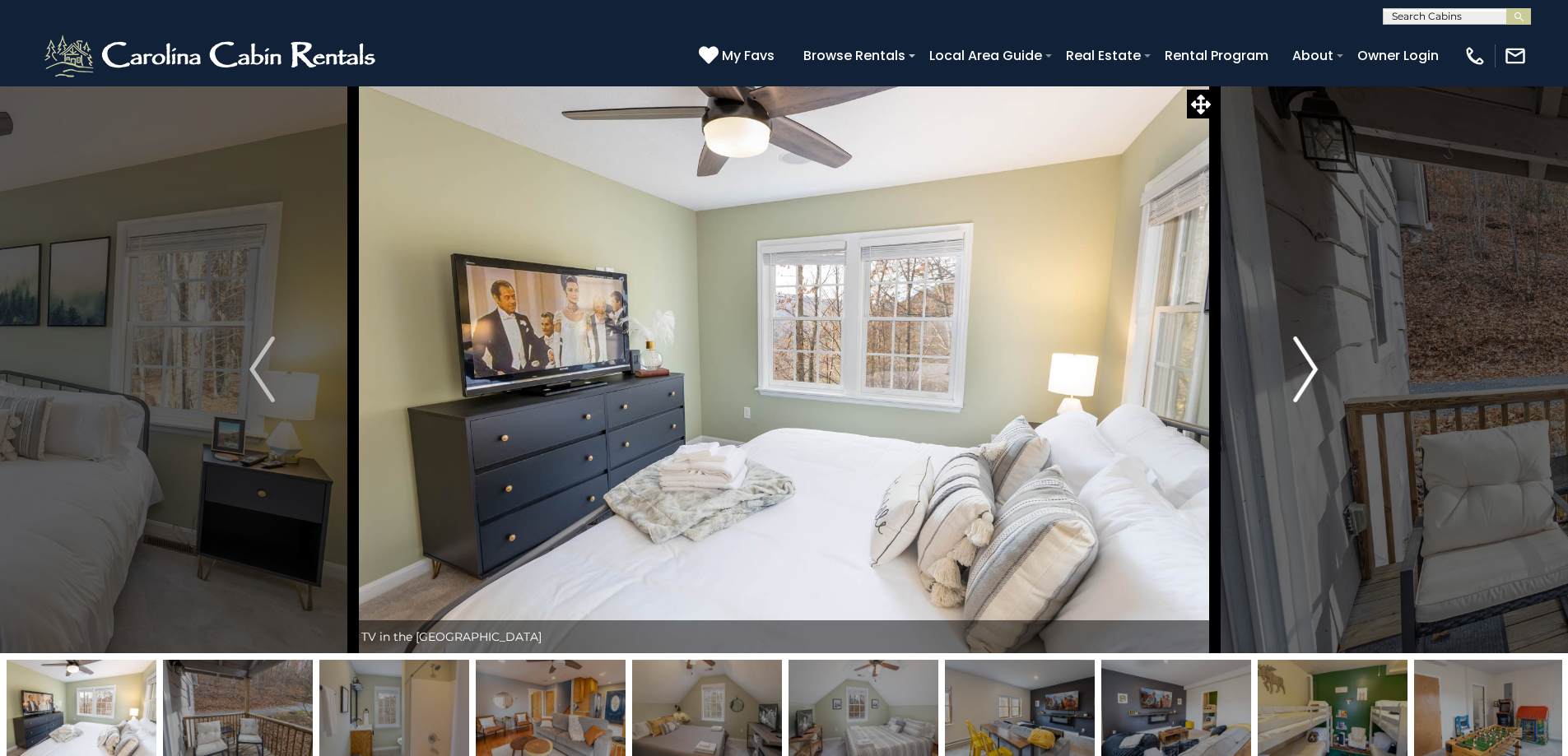
click at [1306, 373] on img "Next" at bounding box center [1306, 369] width 25 height 66
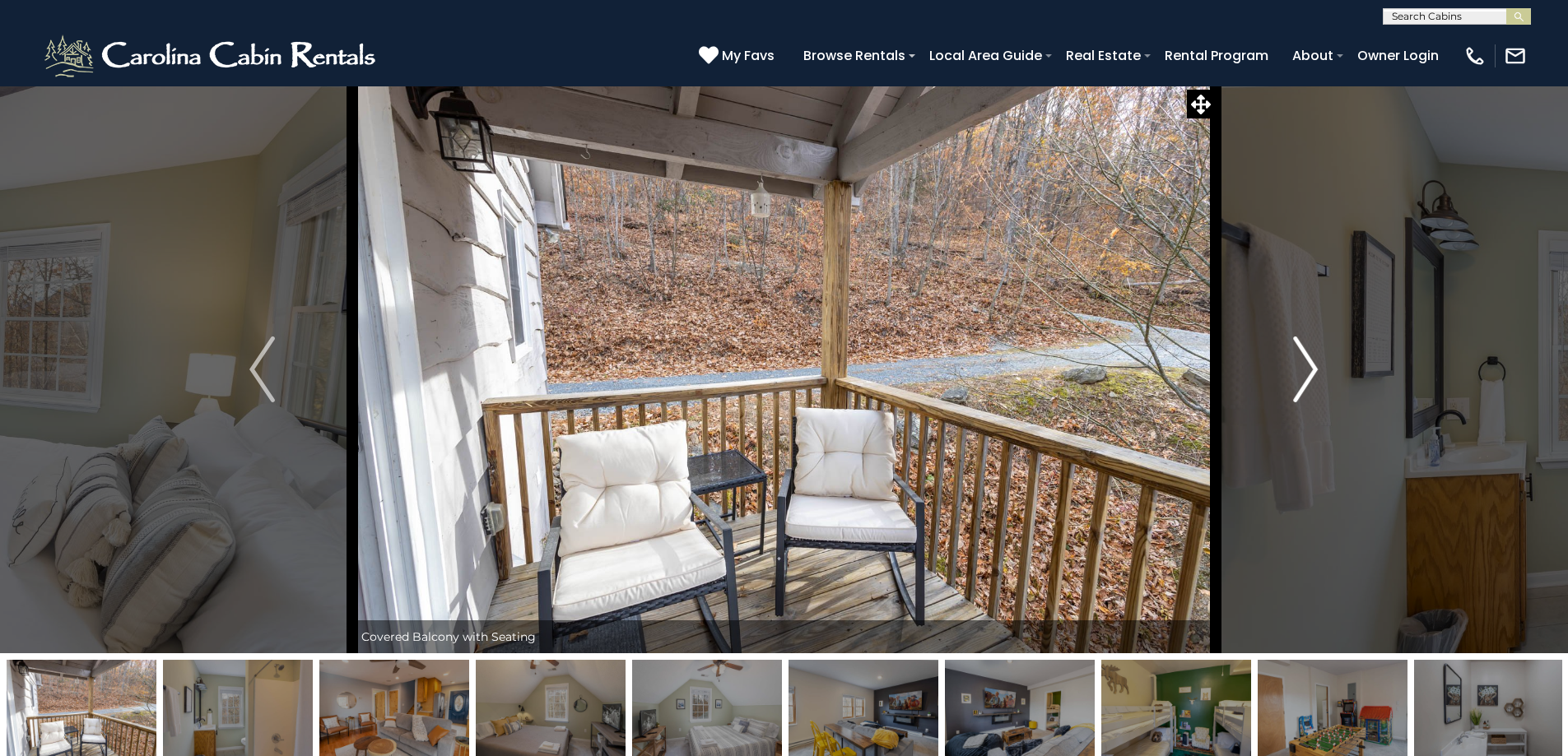
click at [1306, 373] on img "Next" at bounding box center [1306, 369] width 25 height 66
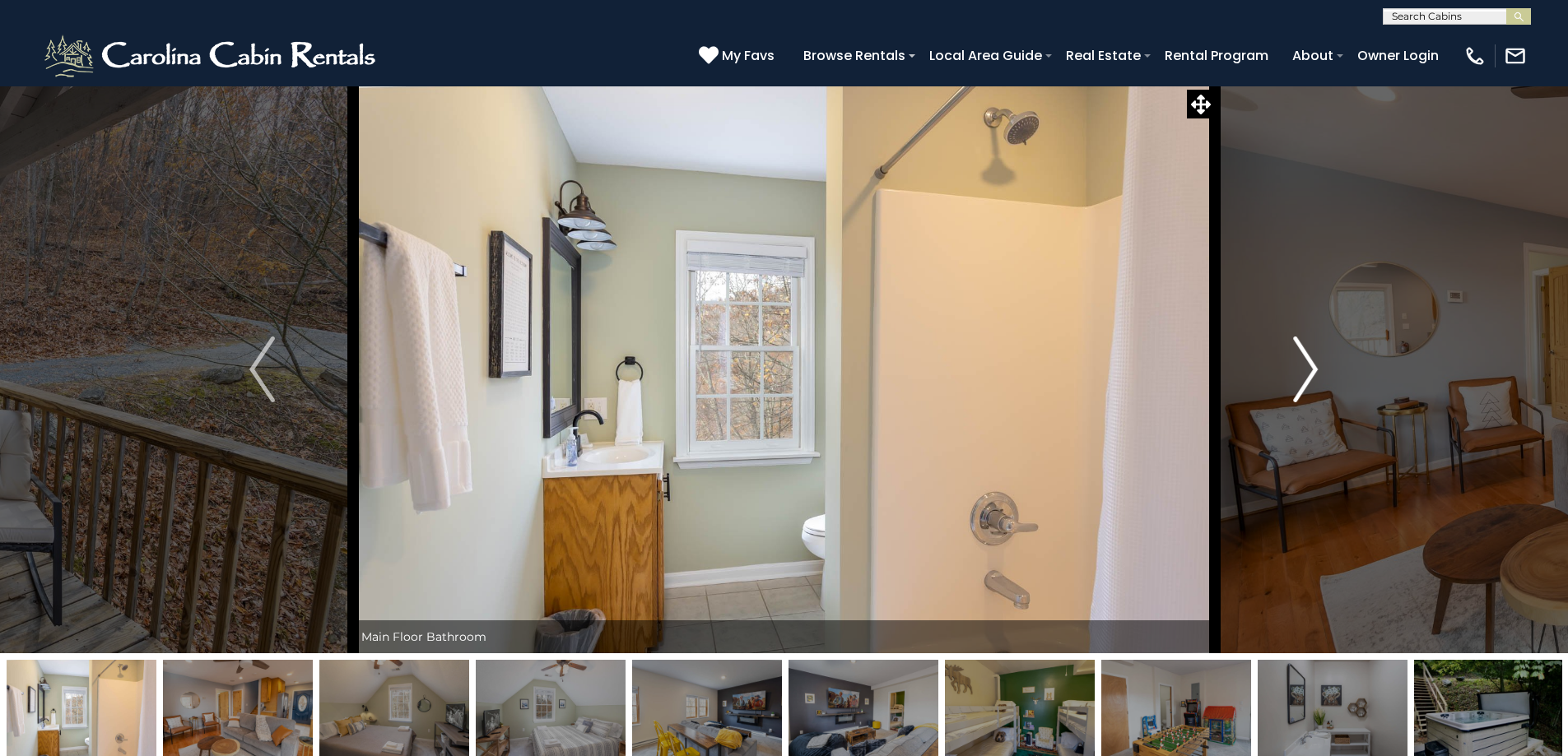
click at [1306, 373] on img "Next" at bounding box center [1306, 369] width 25 height 66
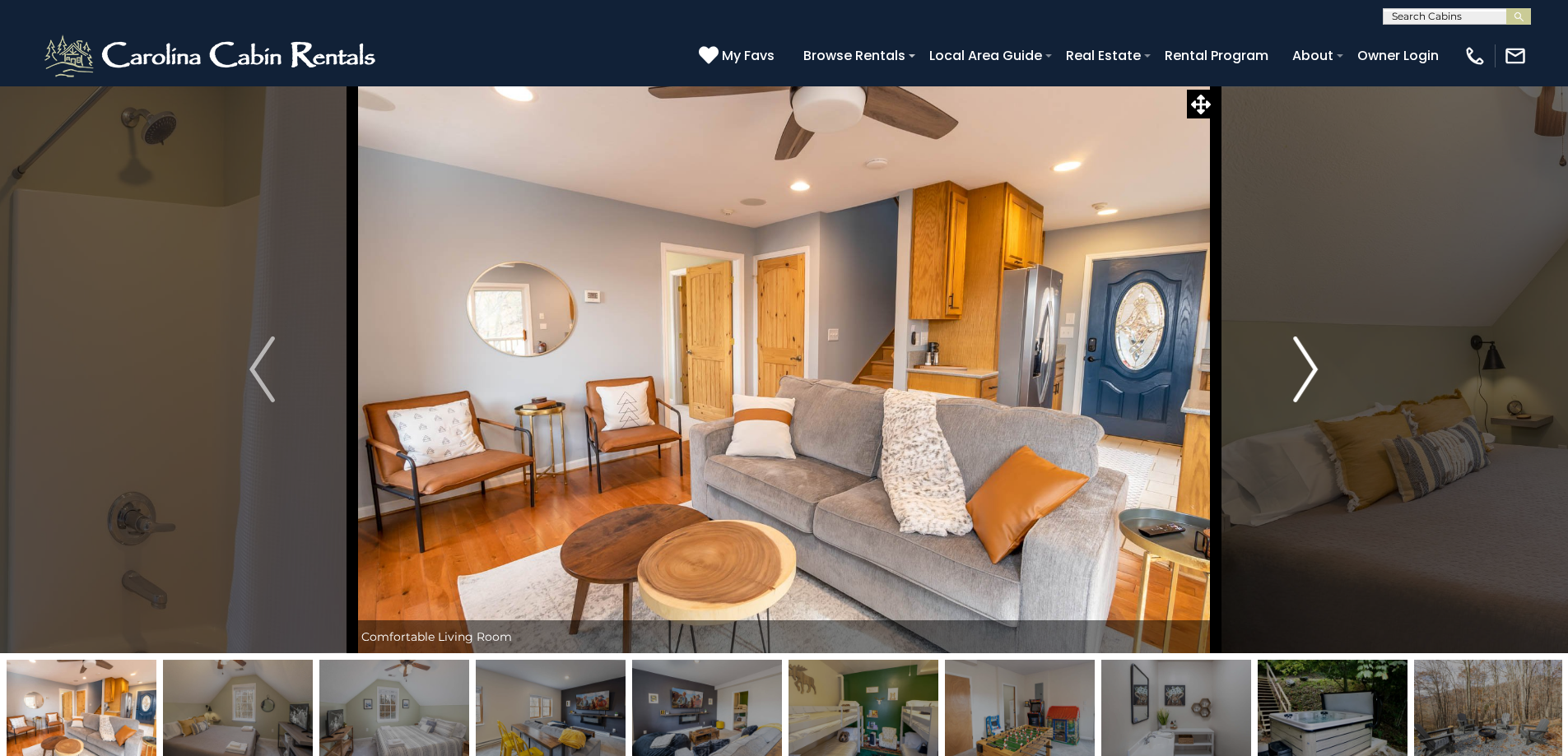
click at [1306, 373] on img "Next" at bounding box center [1306, 369] width 25 height 66
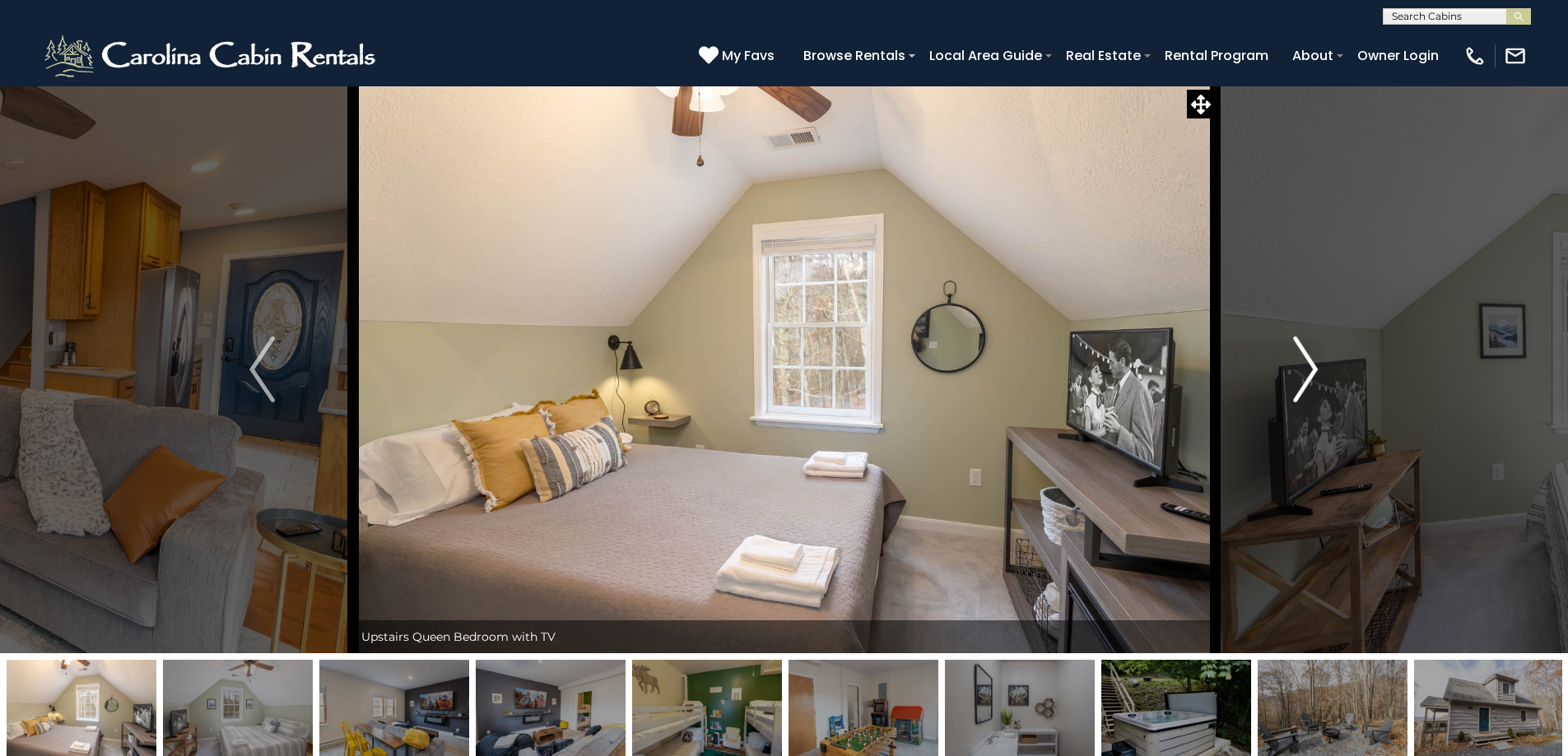
click at [1306, 373] on img "Next" at bounding box center [1306, 369] width 25 height 66
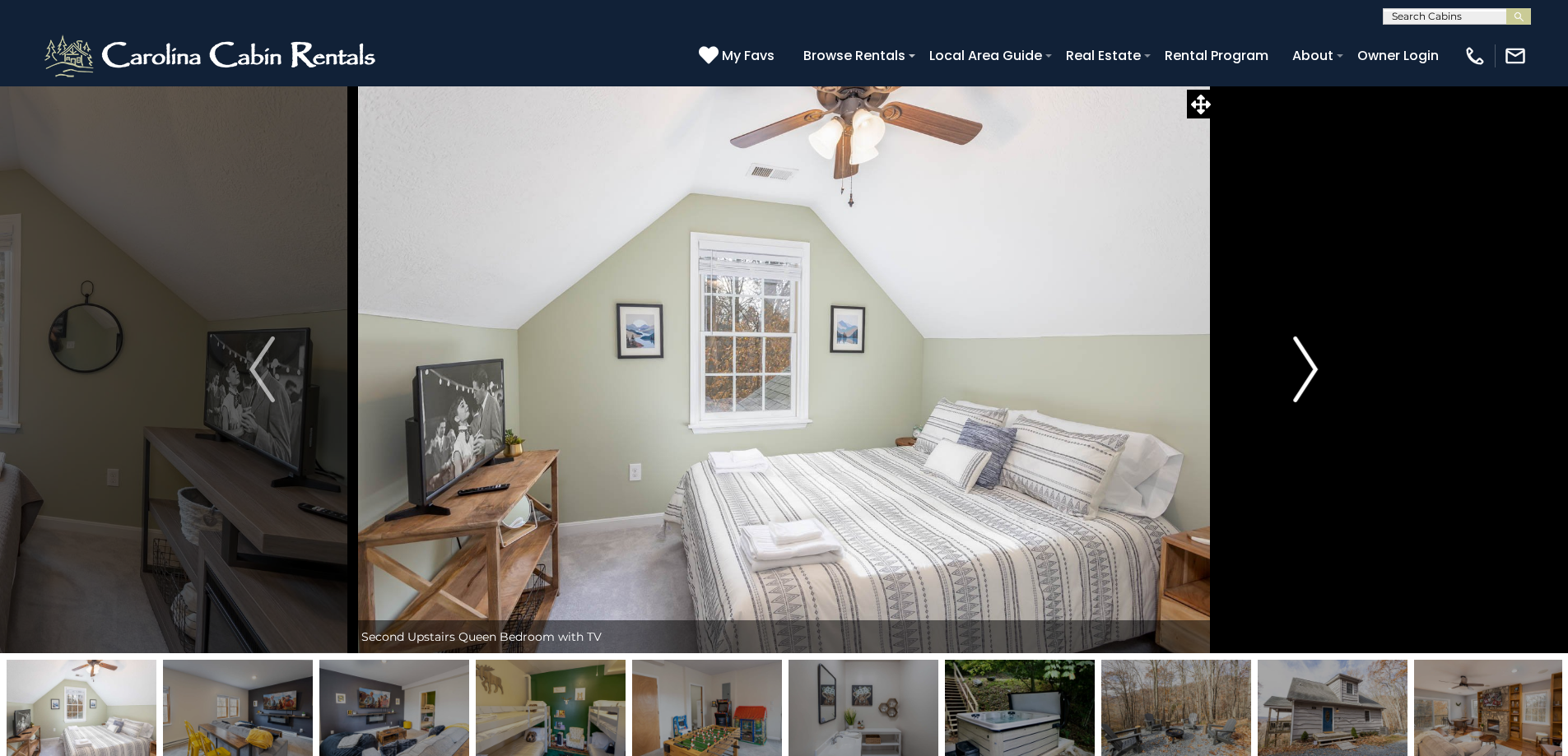
click at [1306, 373] on img "Next" at bounding box center [1306, 369] width 25 height 66
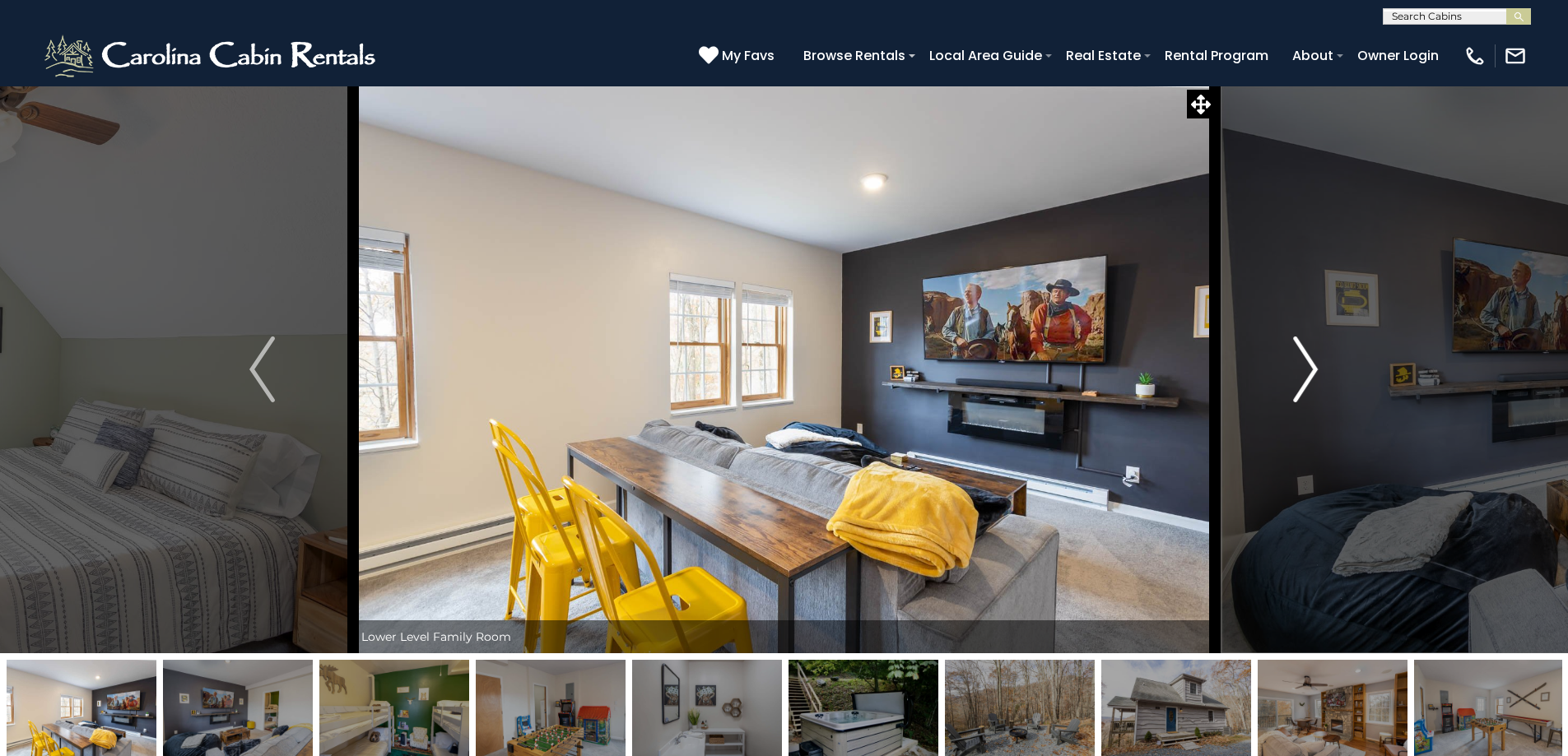
click at [1306, 373] on img "Next" at bounding box center [1306, 369] width 25 height 66
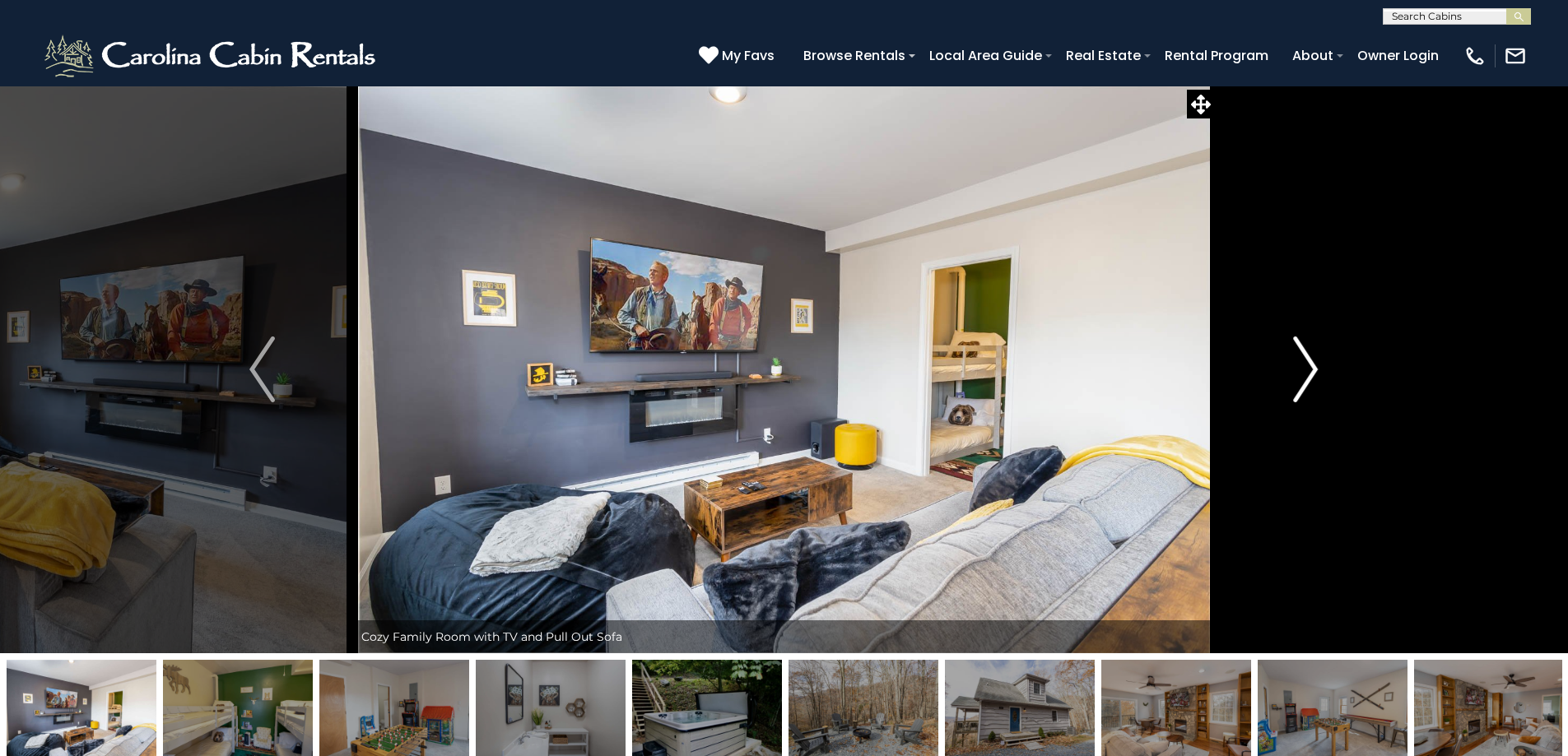
click at [1306, 373] on img "Next" at bounding box center [1306, 369] width 25 height 66
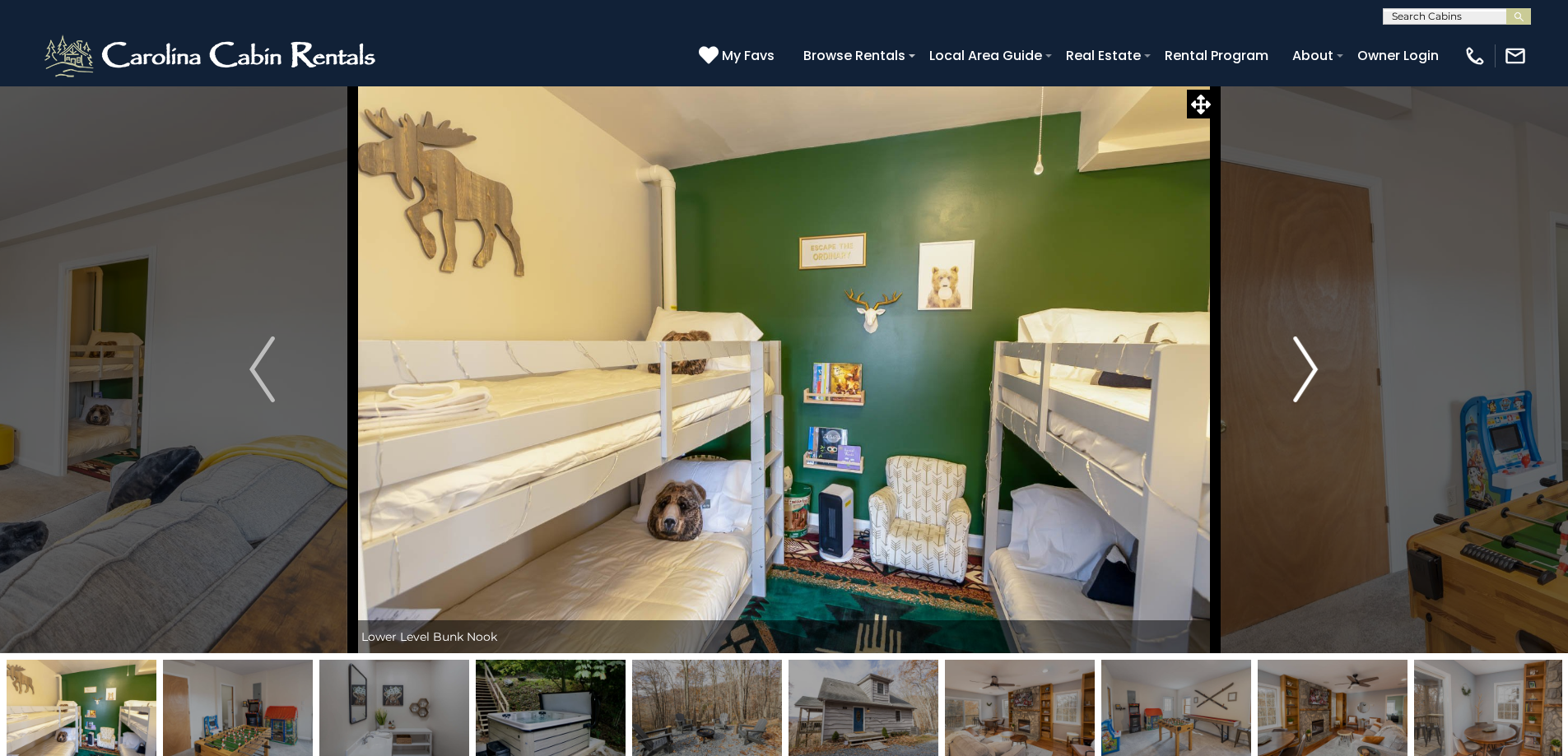
click at [1306, 373] on img "Next" at bounding box center [1306, 369] width 25 height 66
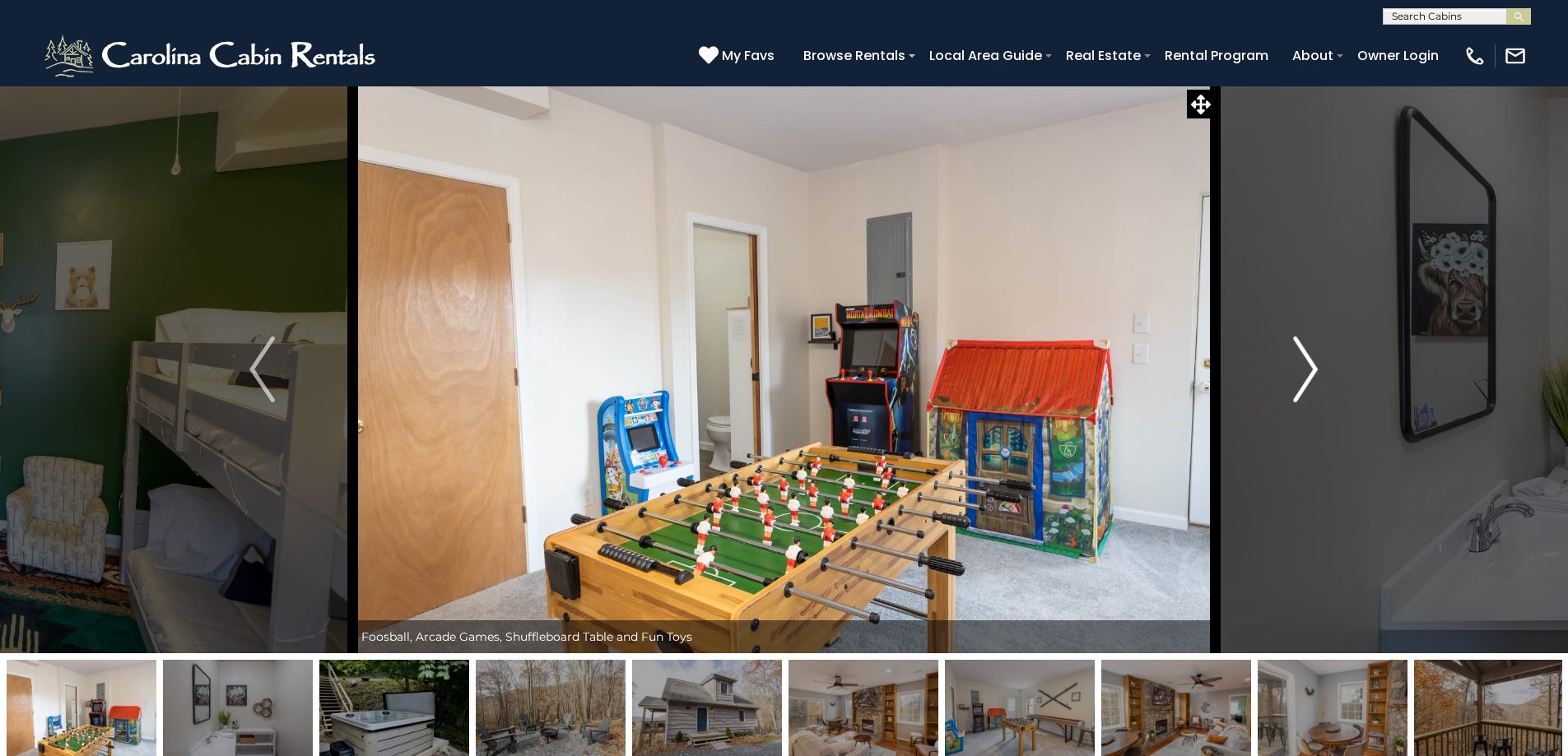
click at [1306, 373] on img "Next" at bounding box center [1306, 369] width 25 height 66
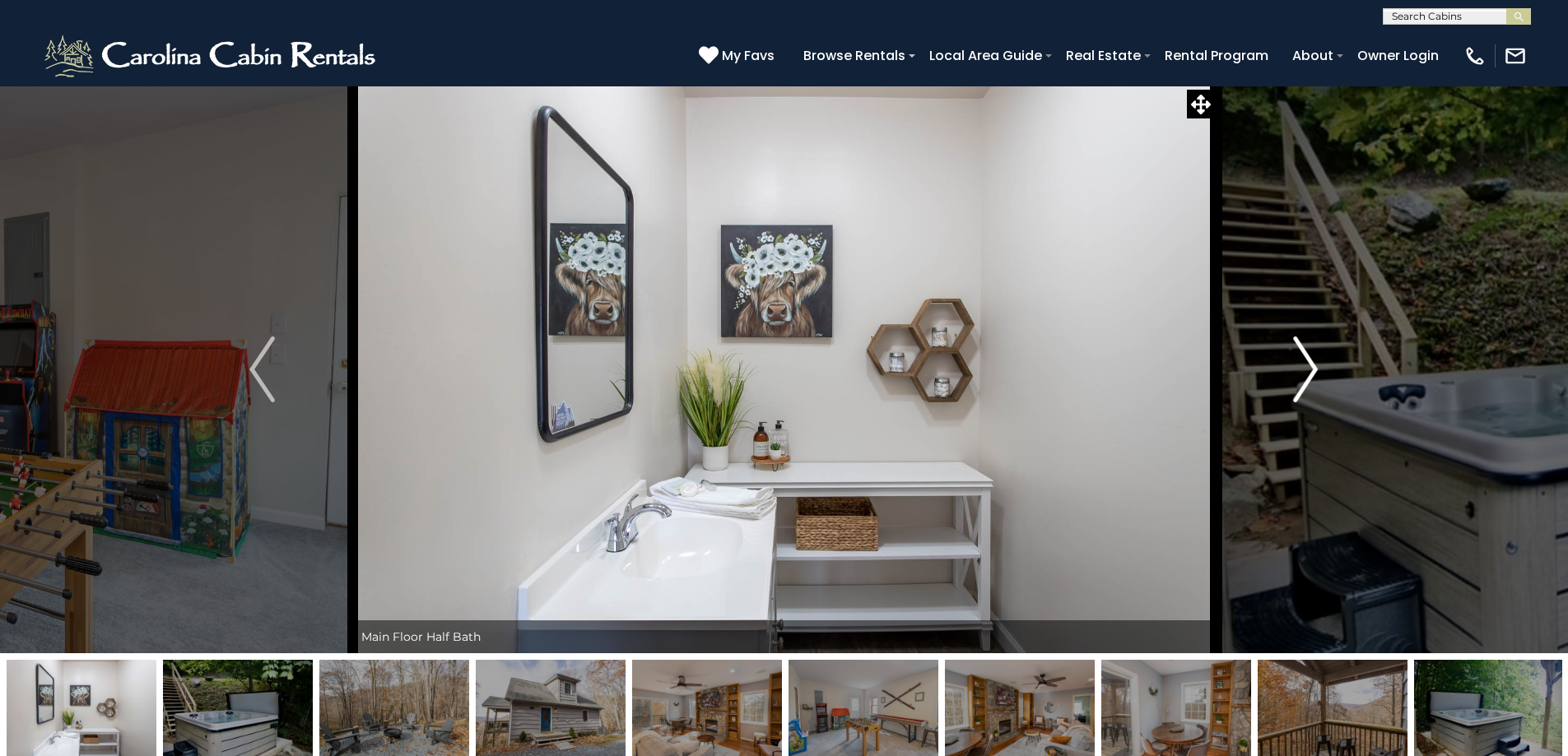
click at [1306, 373] on img "Next" at bounding box center [1306, 369] width 25 height 66
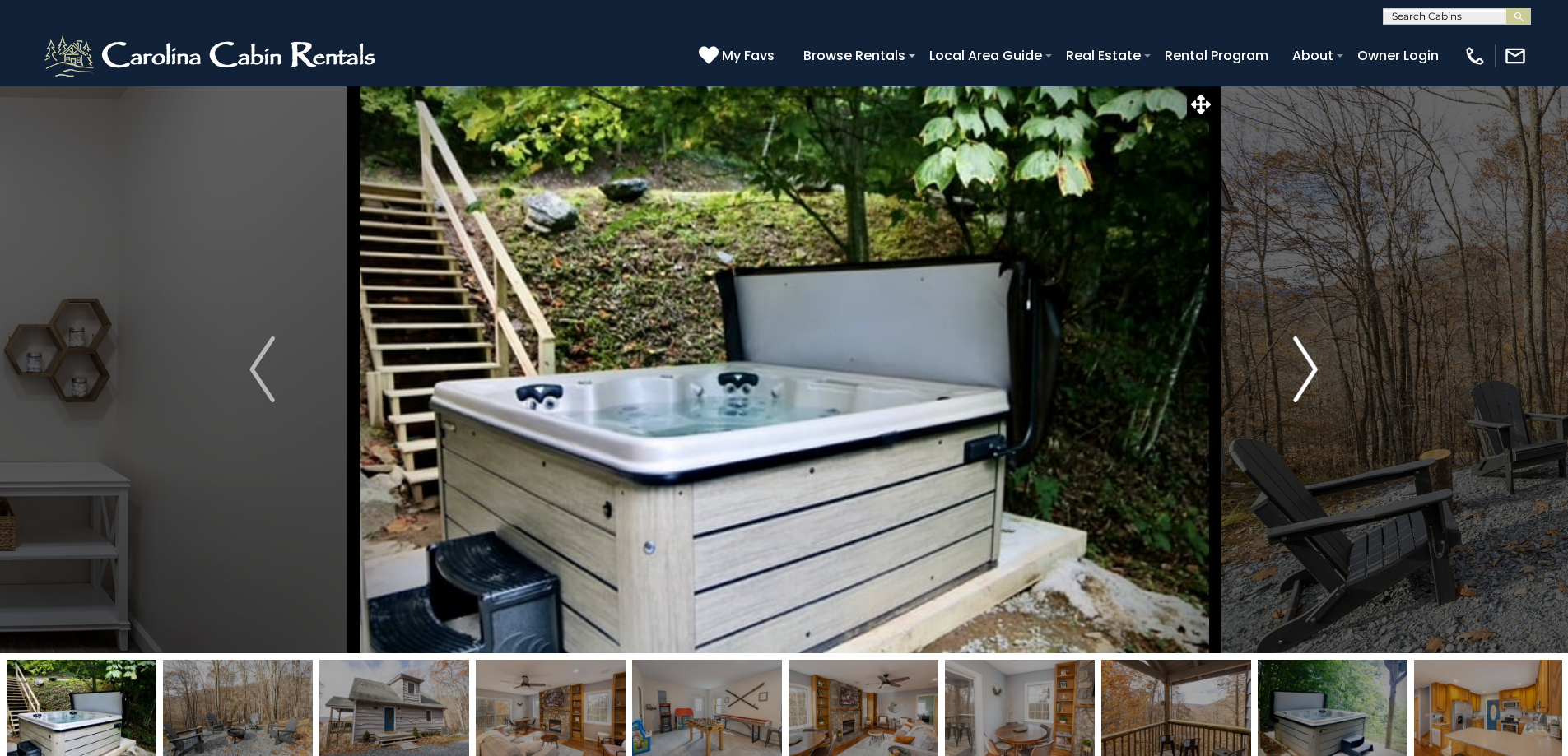
click at [1306, 373] on img "Next" at bounding box center [1306, 369] width 25 height 66
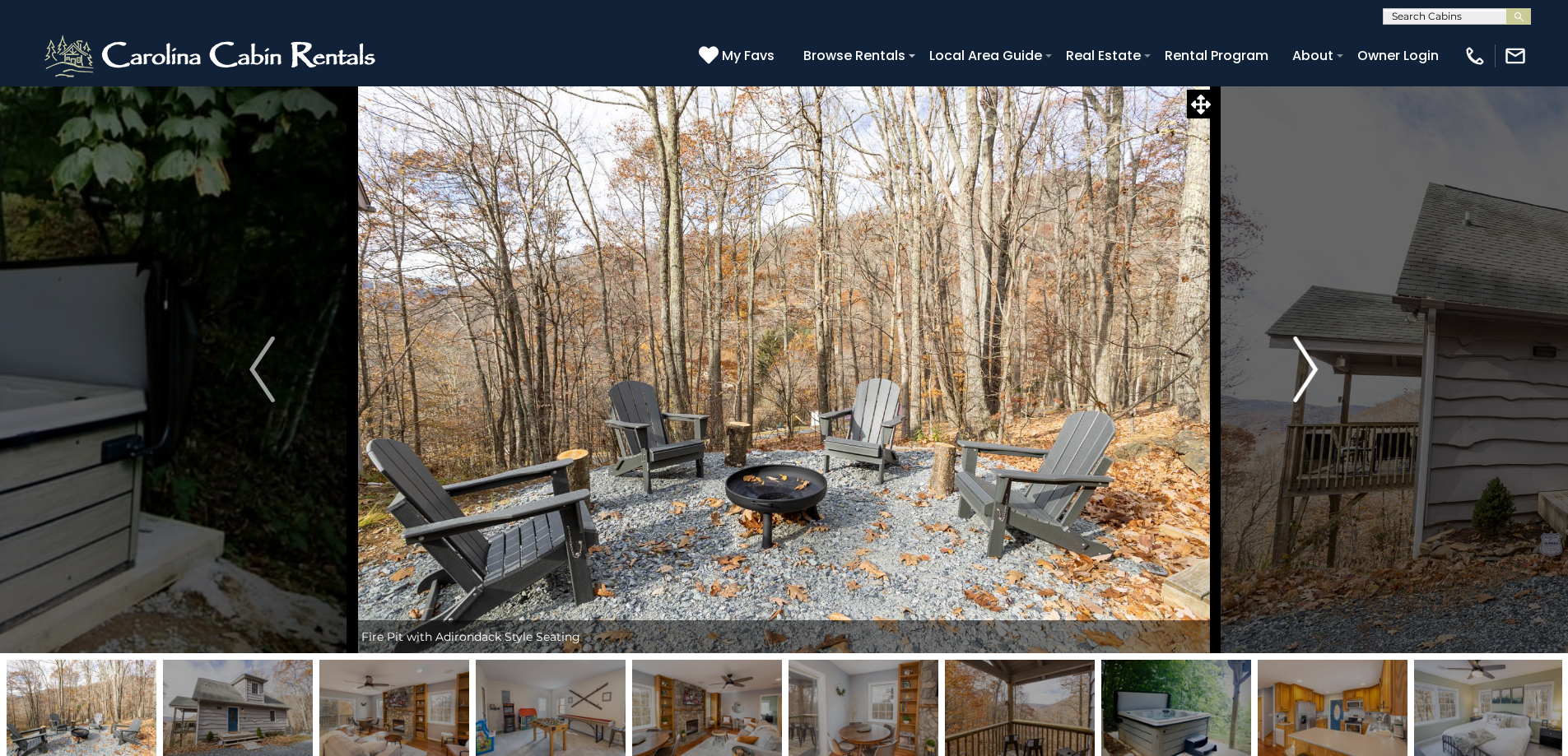
click at [1306, 373] on img "Next" at bounding box center [1306, 369] width 25 height 66
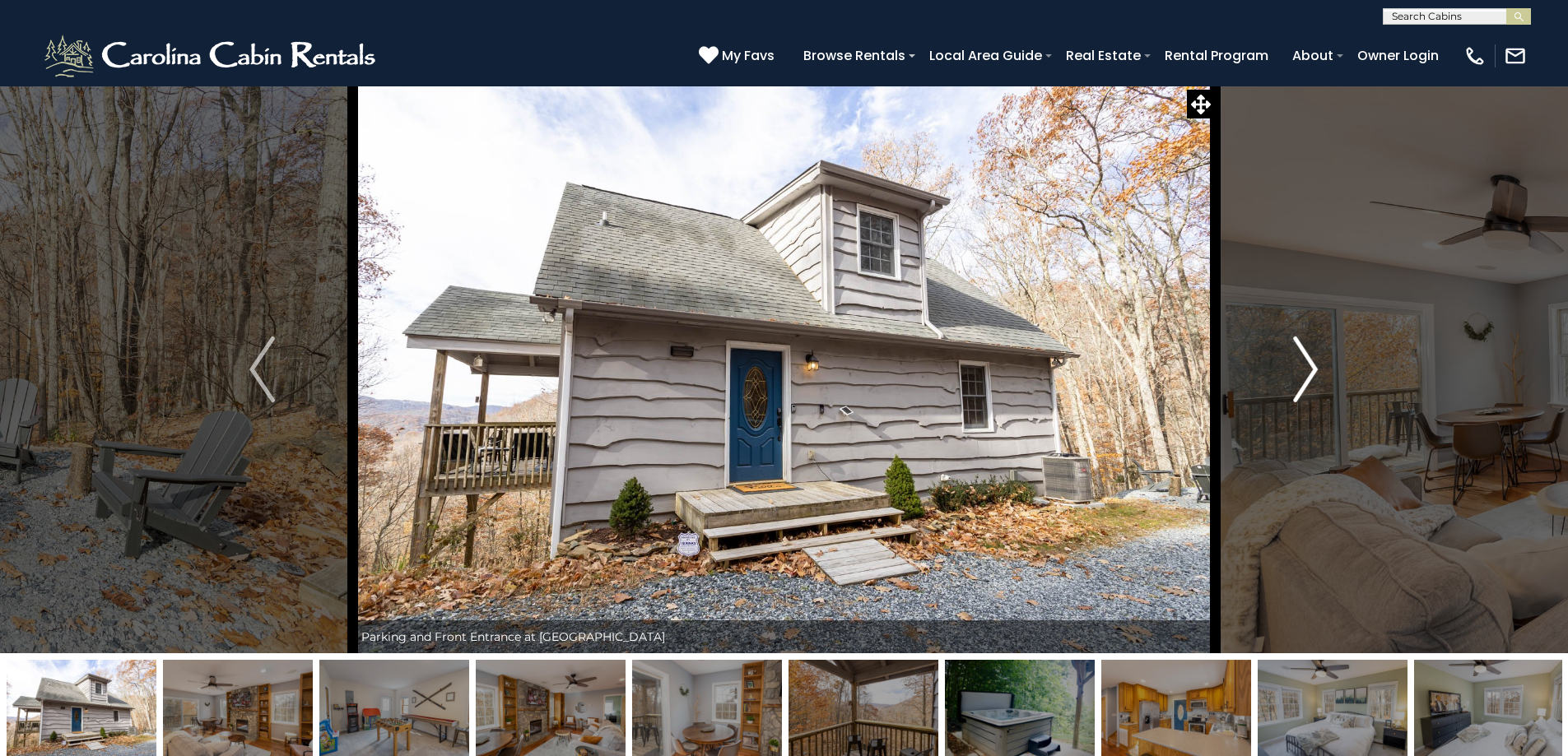
click at [1306, 373] on img "Next" at bounding box center [1306, 369] width 25 height 66
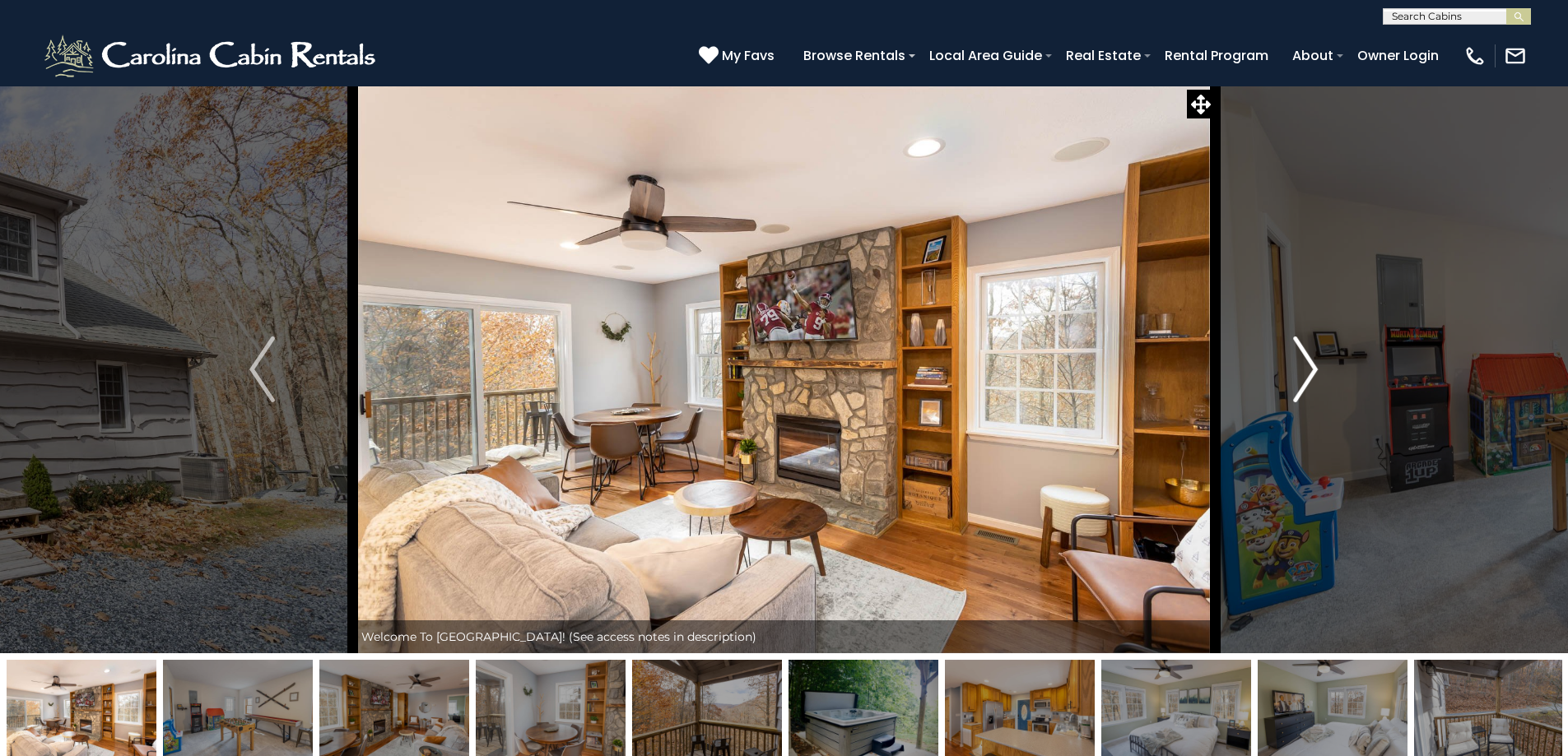
click at [1306, 373] on img "Next" at bounding box center [1306, 369] width 25 height 66
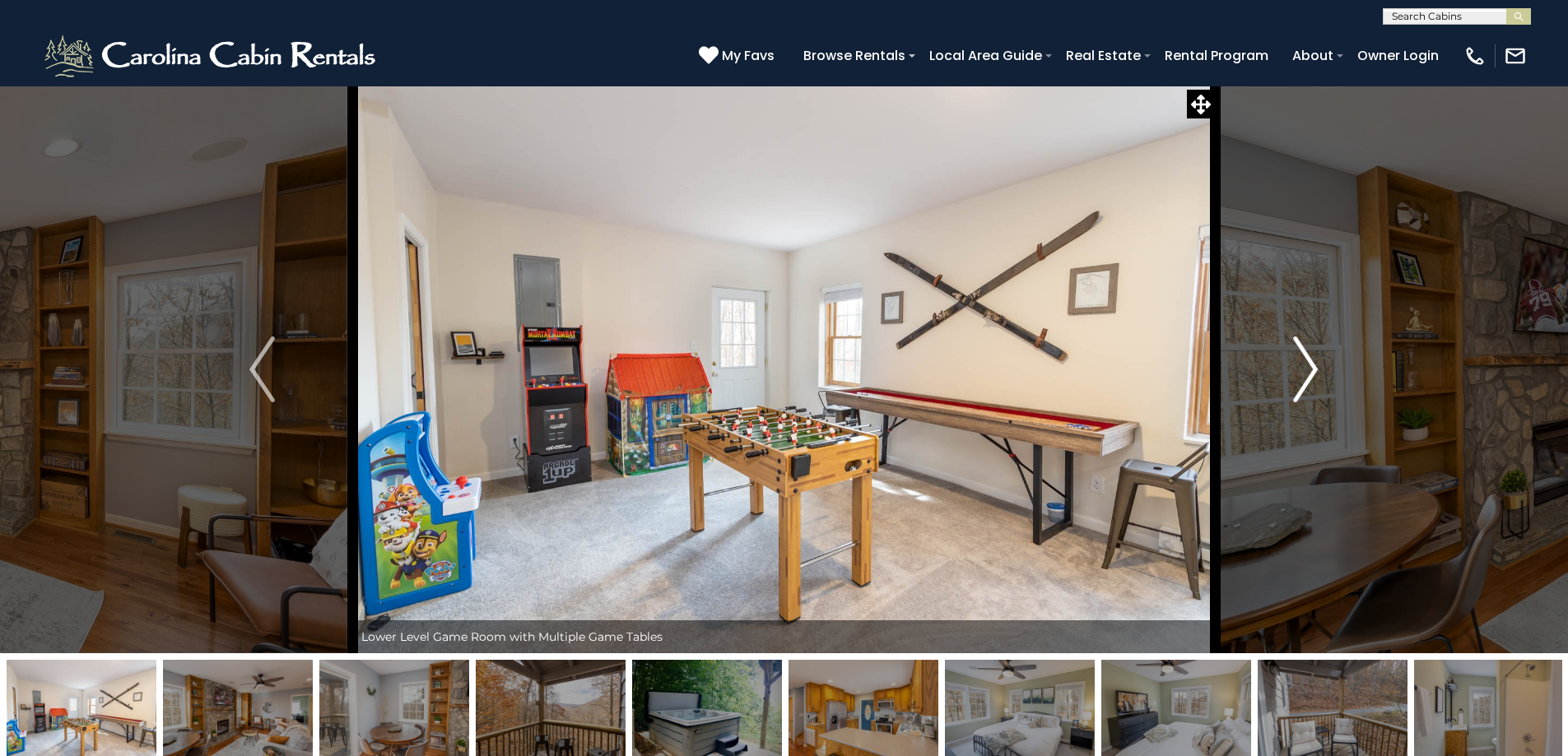
click at [1306, 373] on img "Next" at bounding box center [1306, 369] width 25 height 66
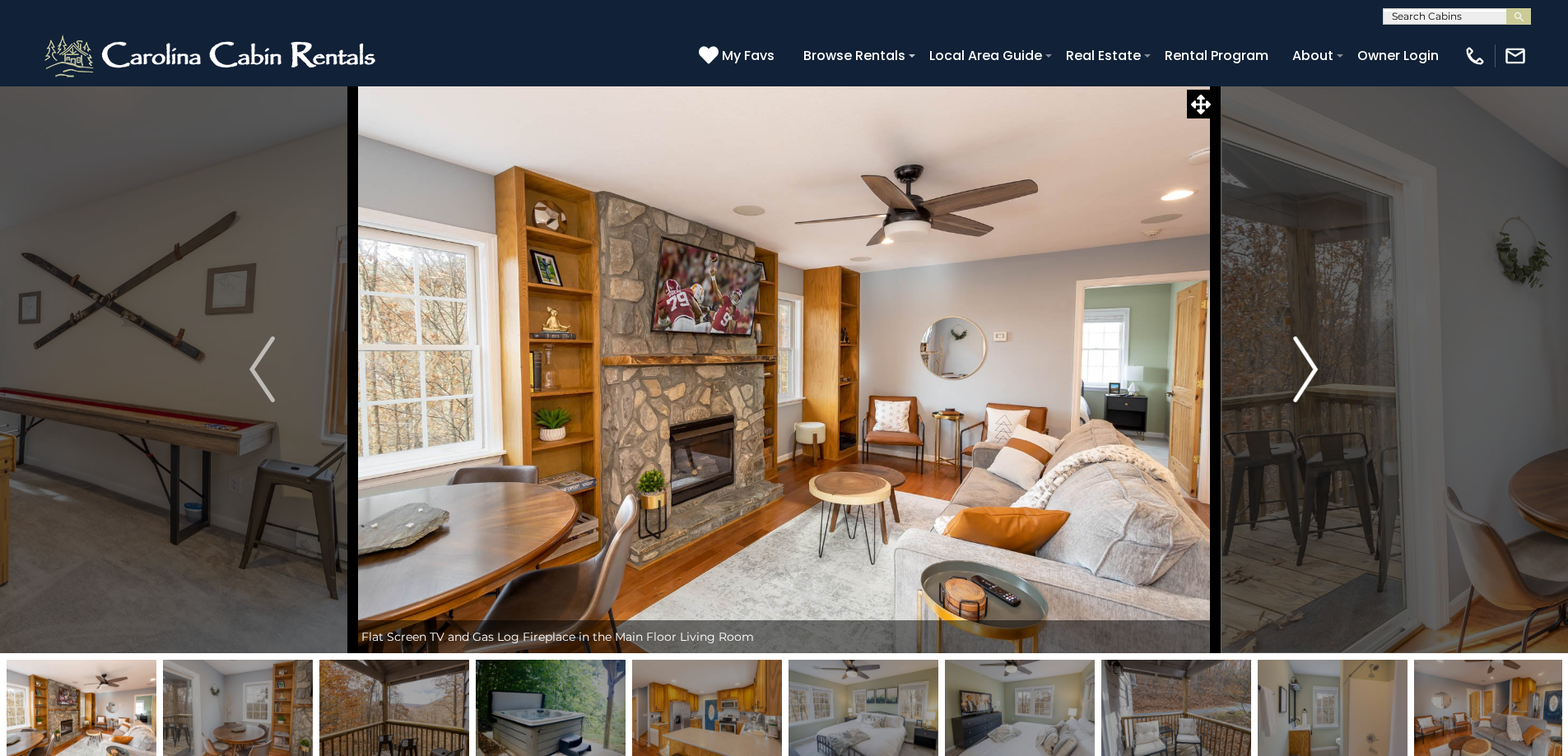
click at [1306, 373] on img "Next" at bounding box center [1306, 369] width 25 height 66
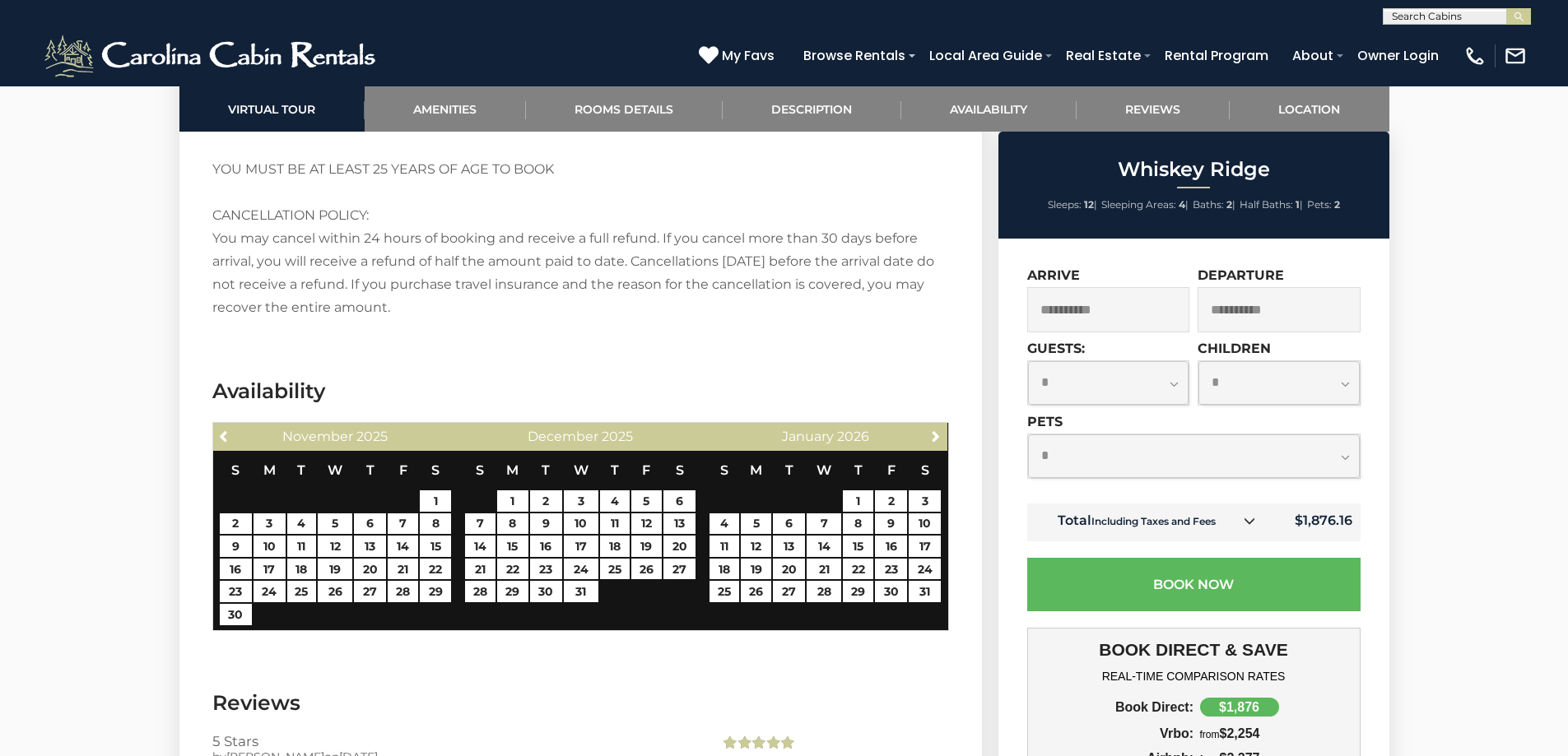
scroll to position [3209, 0]
